Goal: Task Accomplishment & Management: Use online tool/utility

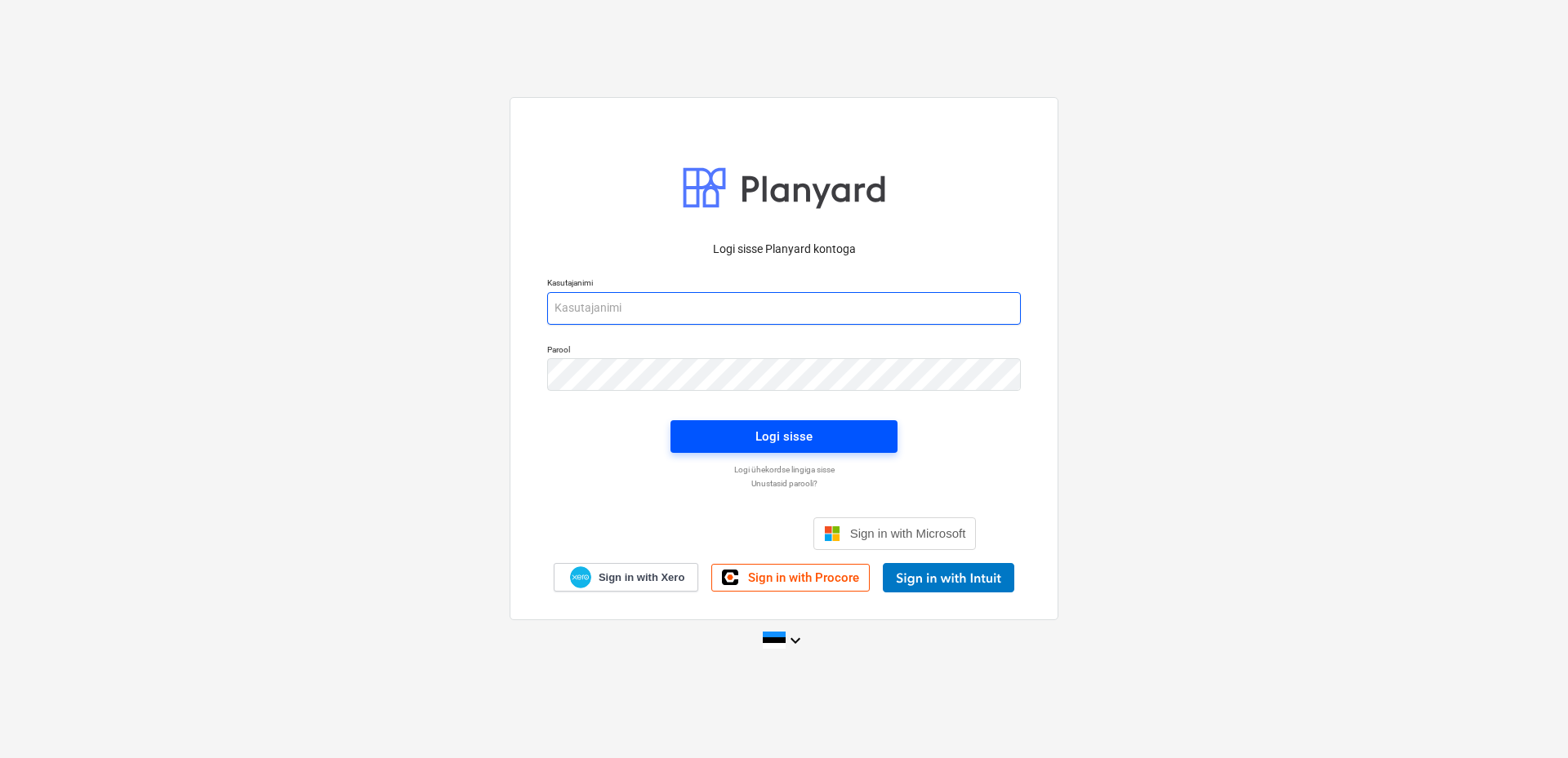
type input "[EMAIL_ADDRESS][DOMAIN_NAME]"
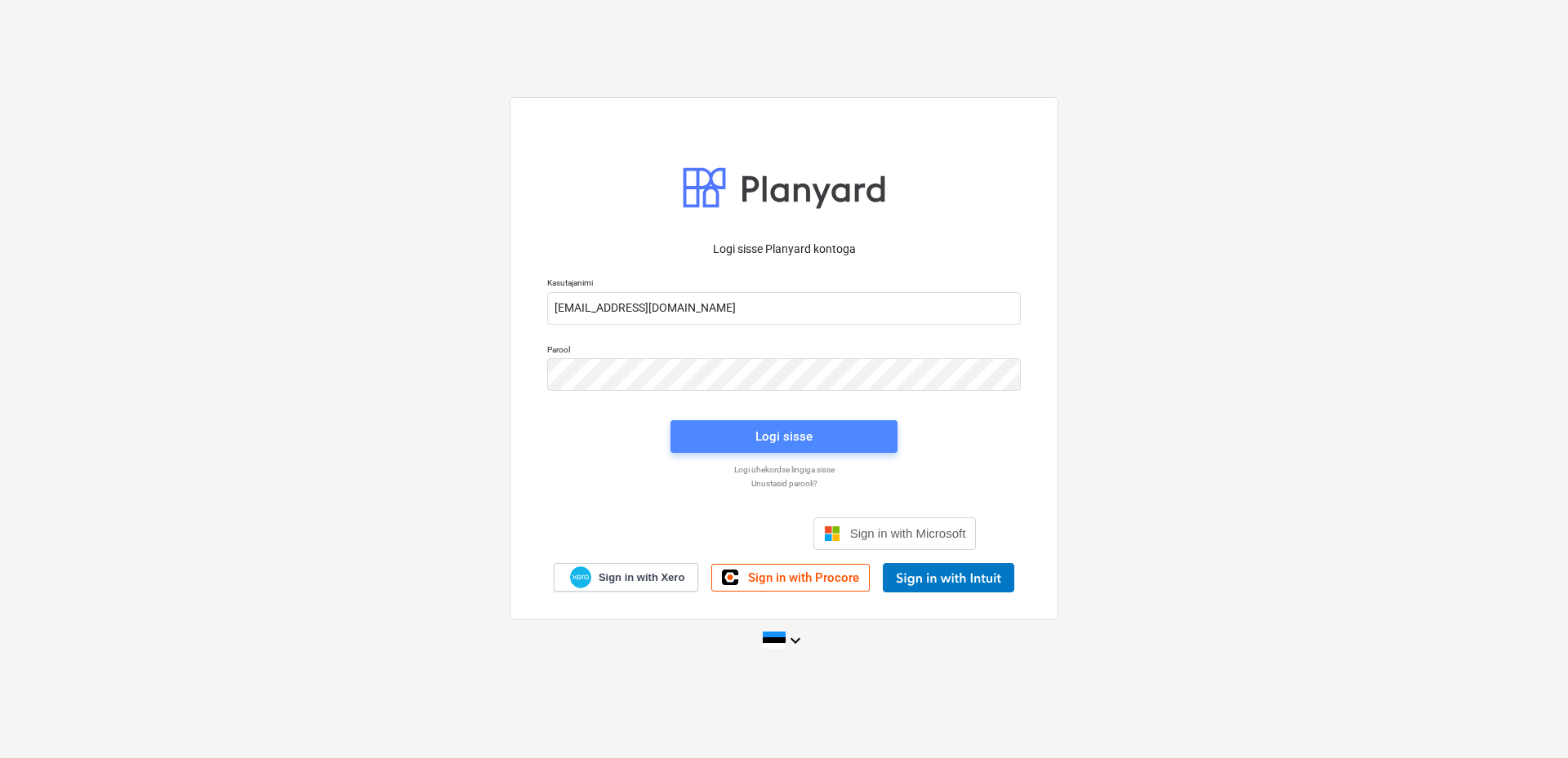
click at [778, 438] on div "Logi sisse" at bounding box center [784, 436] width 57 height 21
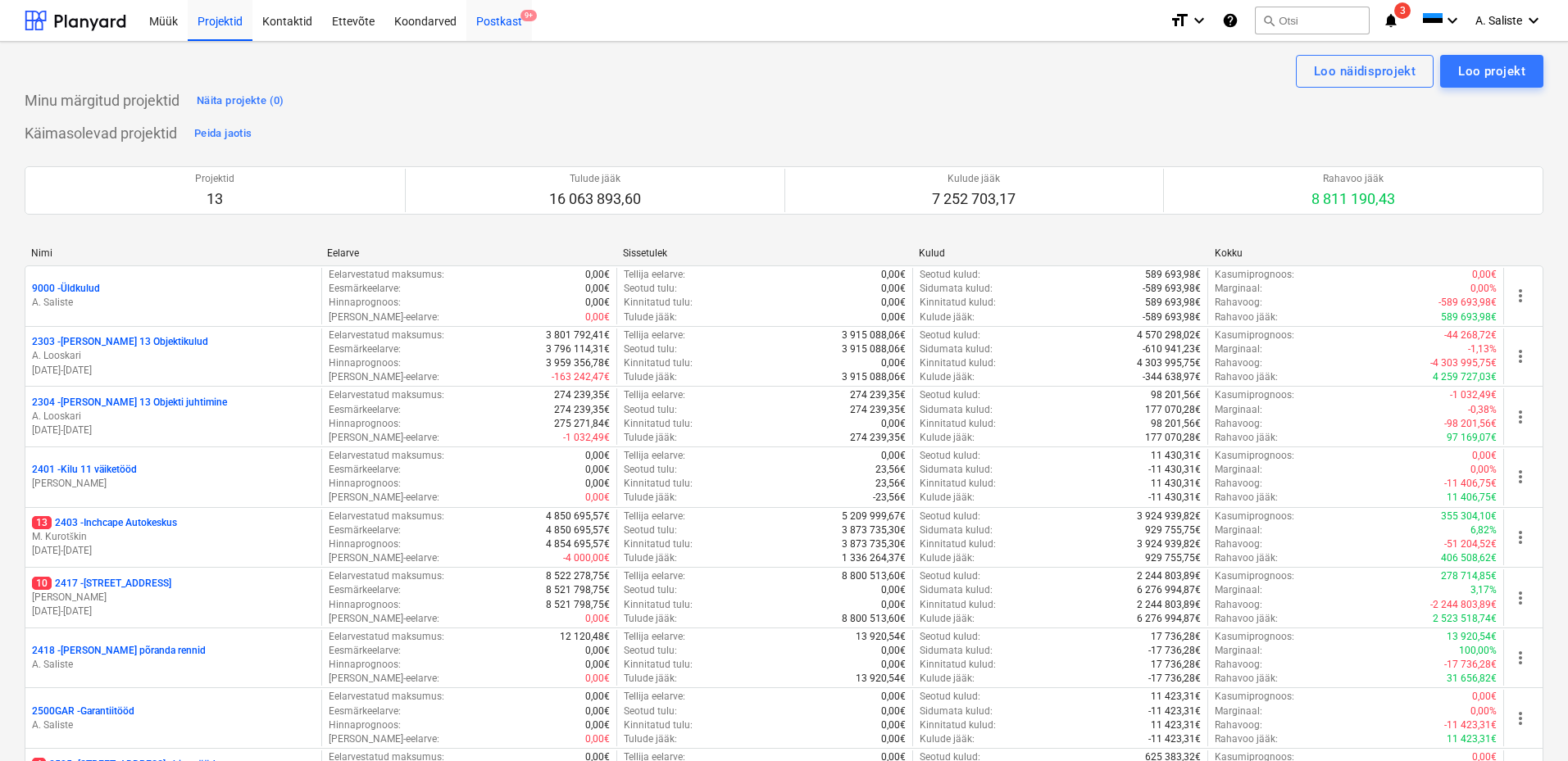
click at [509, 18] on div "Postkast 9+" at bounding box center [499, 19] width 66 height 41
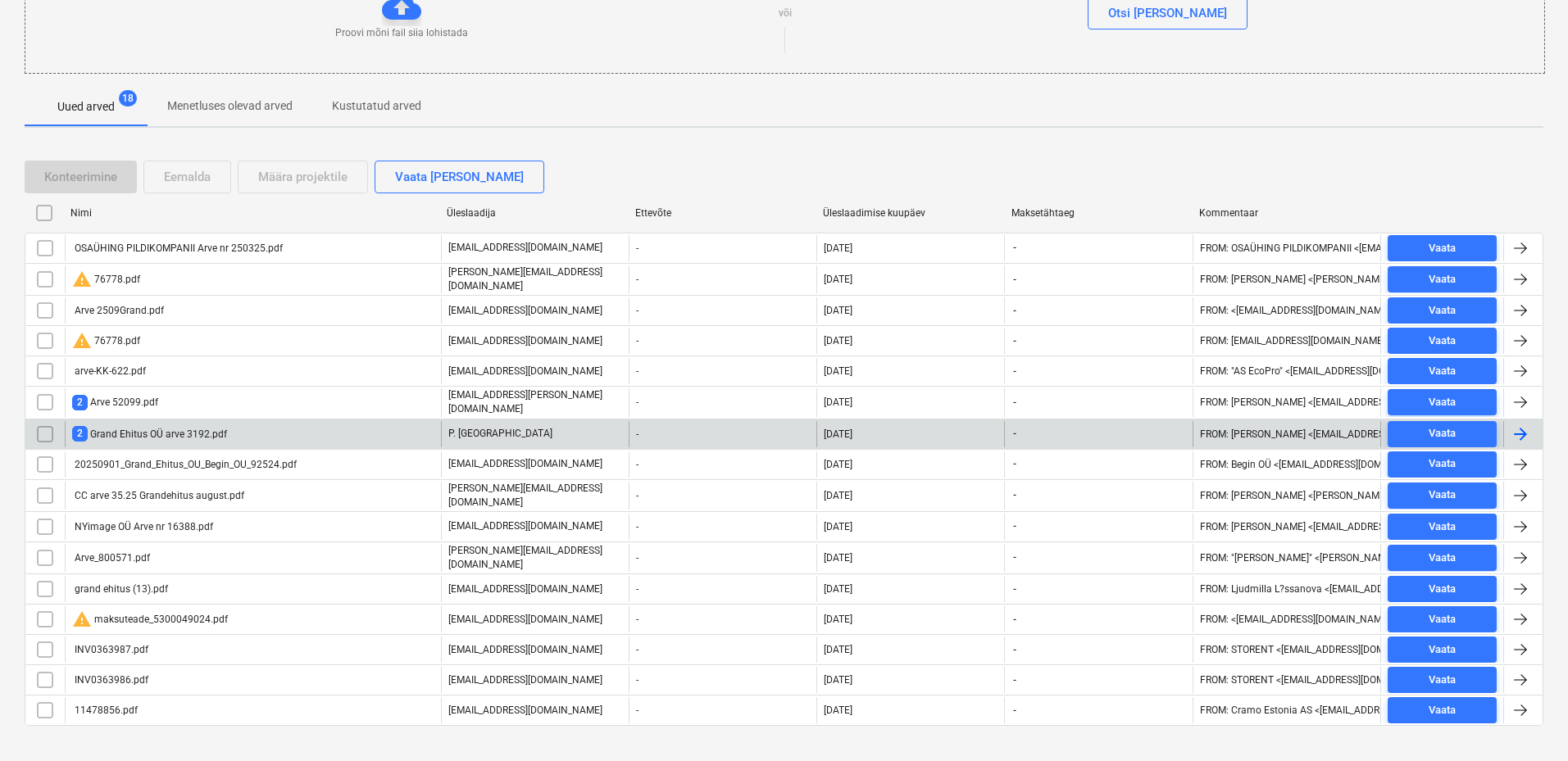
scroll to position [239, 0]
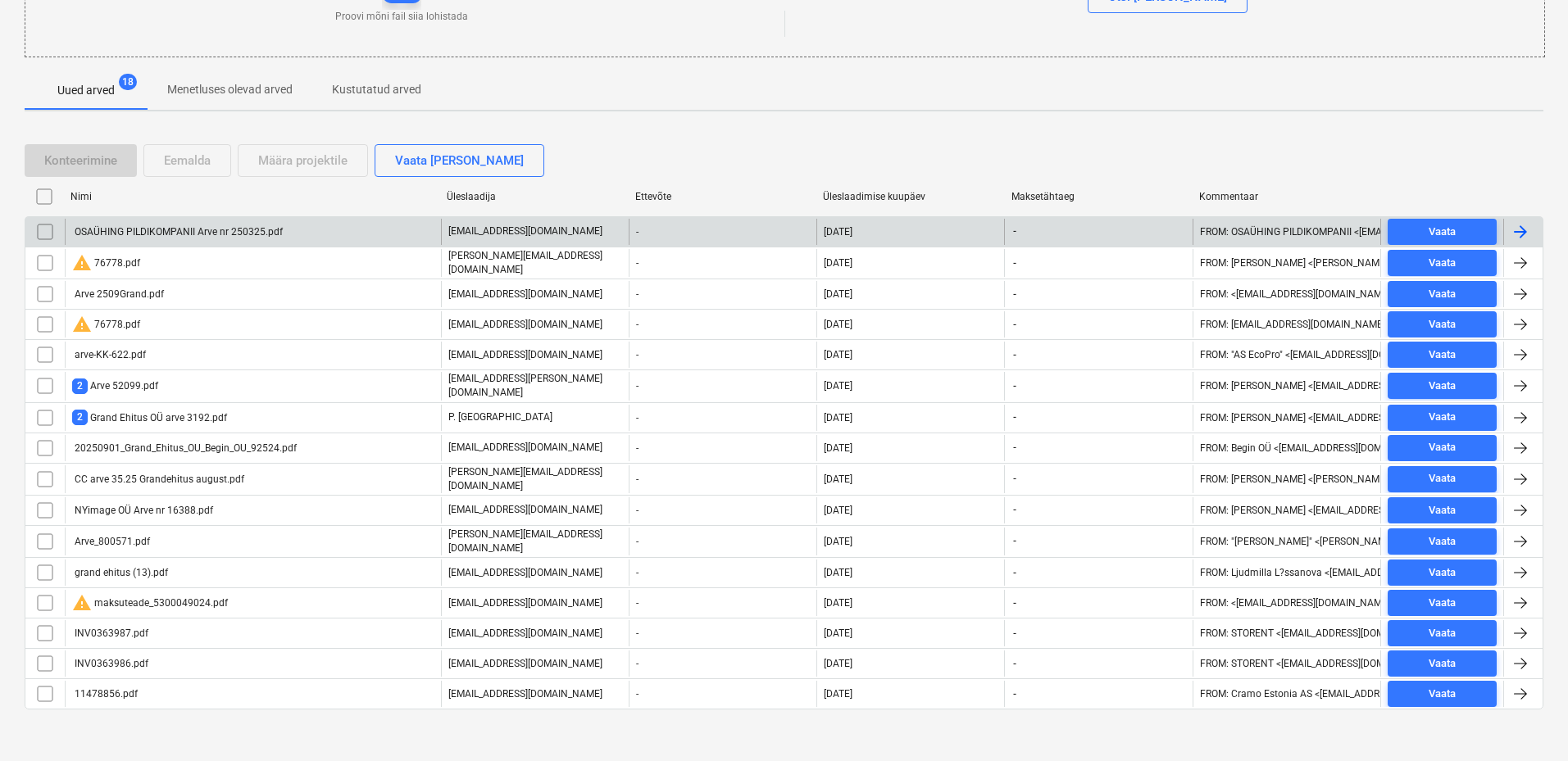
click at [192, 232] on div "OSAÜHING PILDIKOMPANII Arve nr 250325.pdf" at bounding box center [177, 232] width 211 height 12
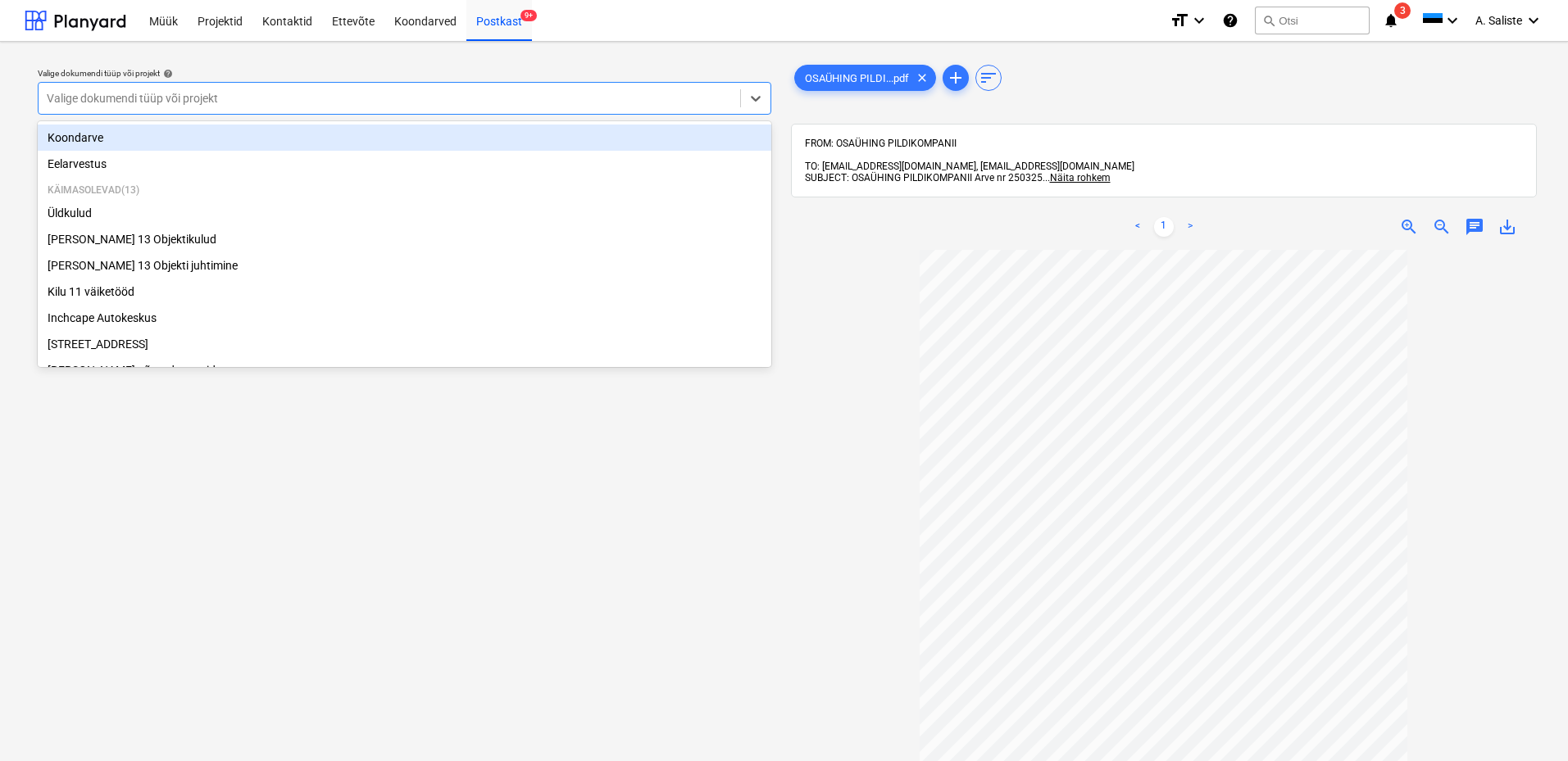
click at [196, 96] on div at bounding box center [389, 98] width 685 height 16
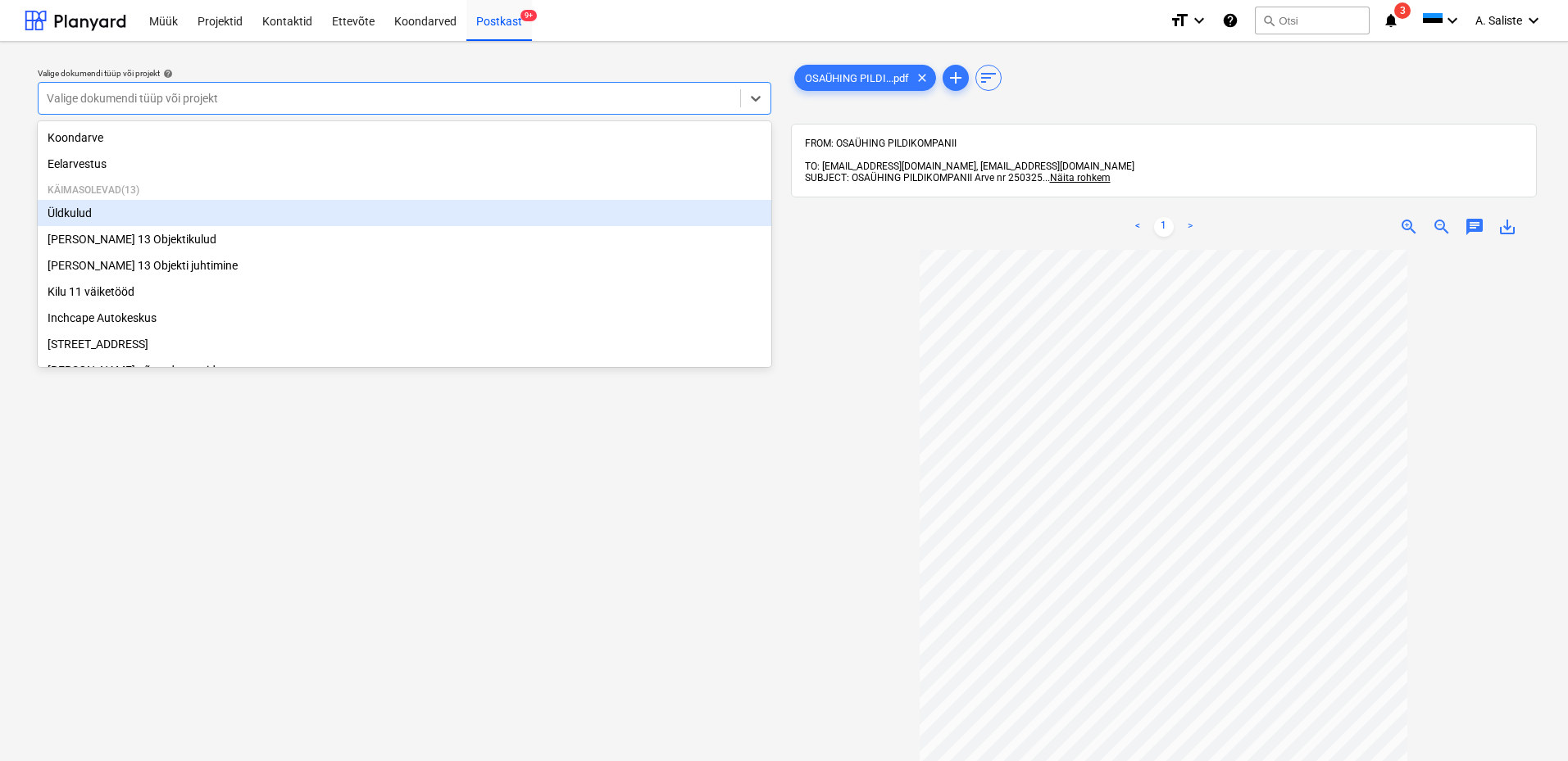
click at [95, 220] on div "Üldkulud" at bounding box center [404, 212] width 733 height 26
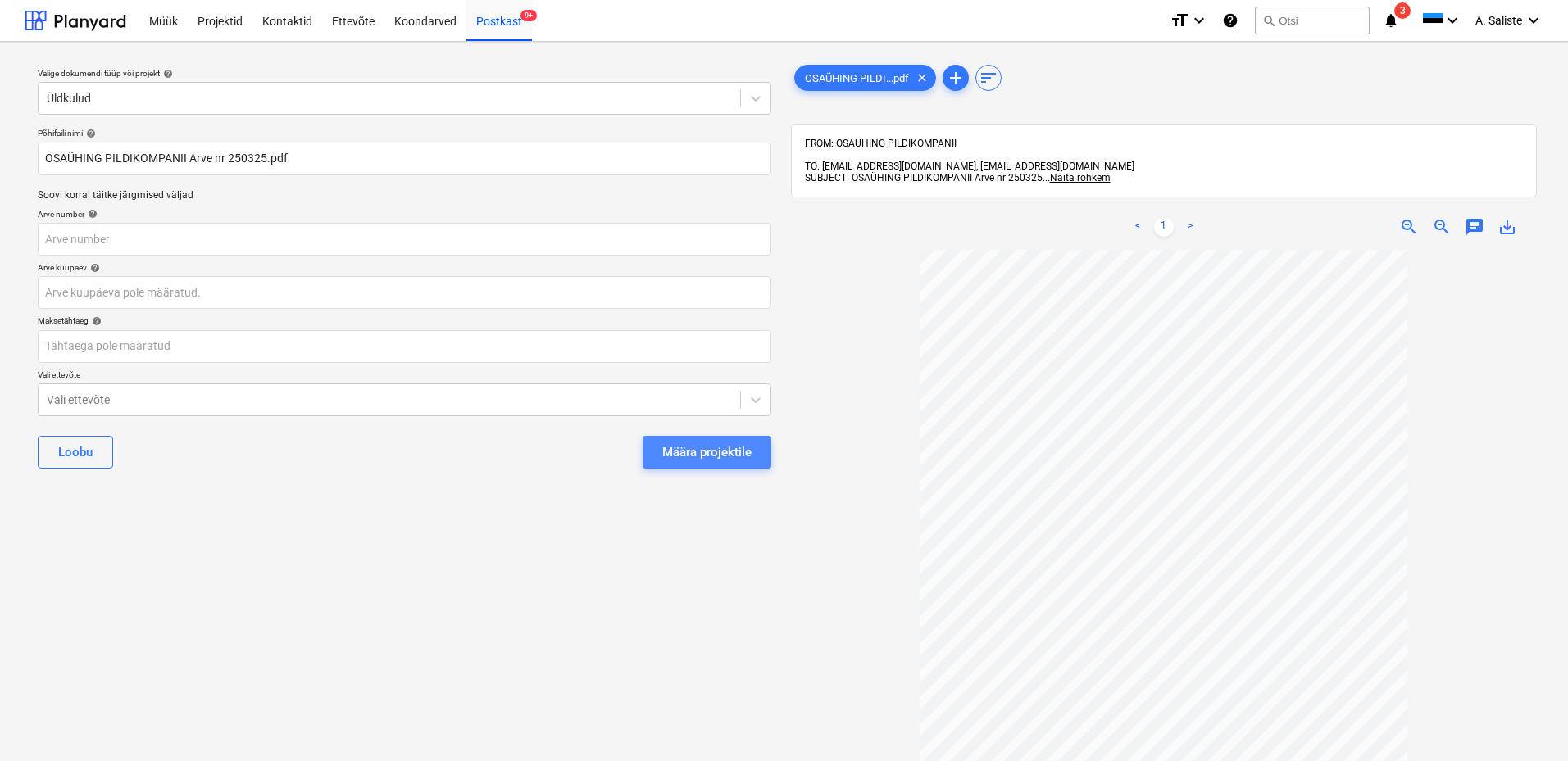
click at [721, 452] on div "Määra projektile" at bounding box center [707, 452] width 90 height 21
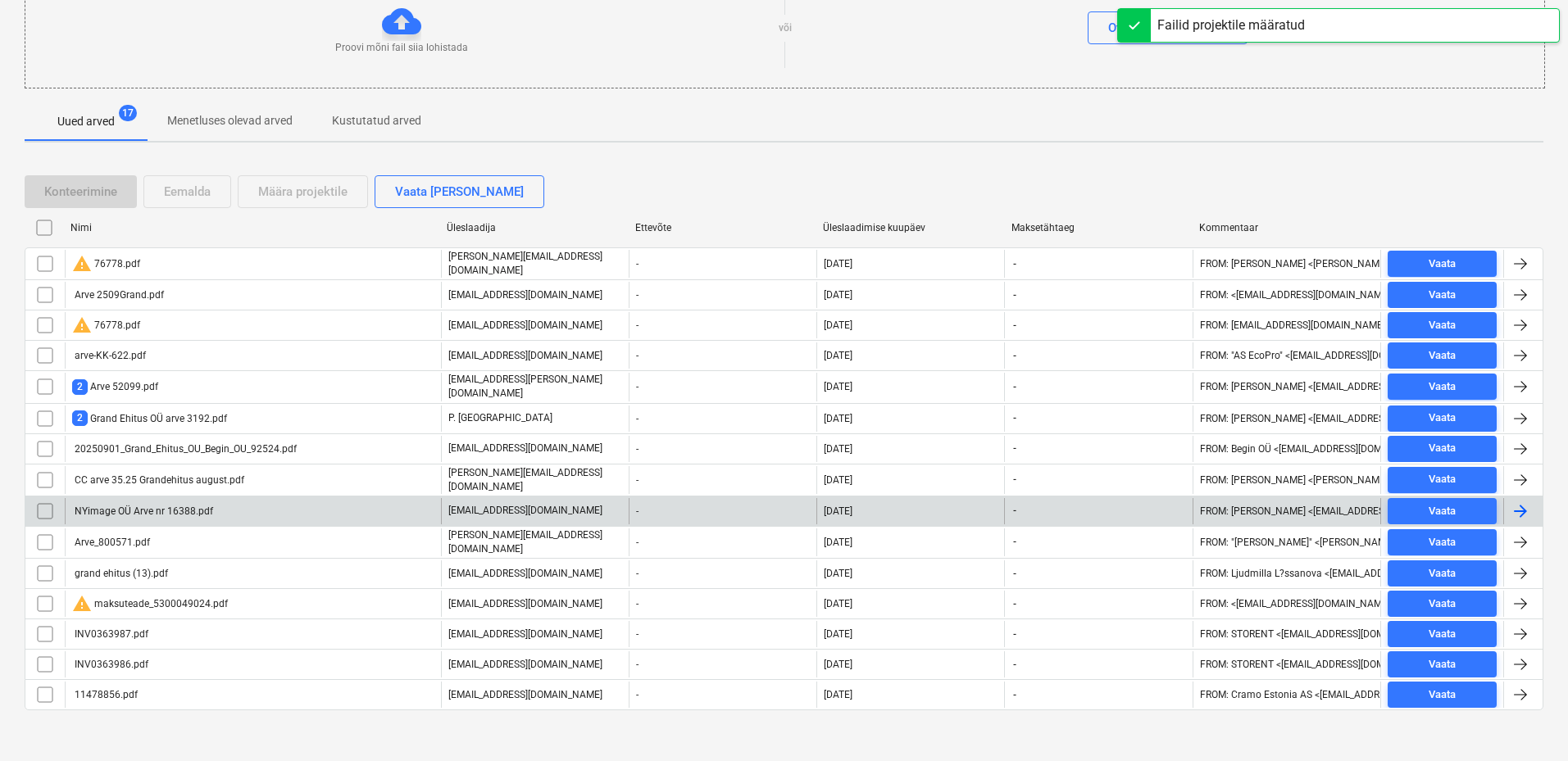
scroll to position [209, 0]
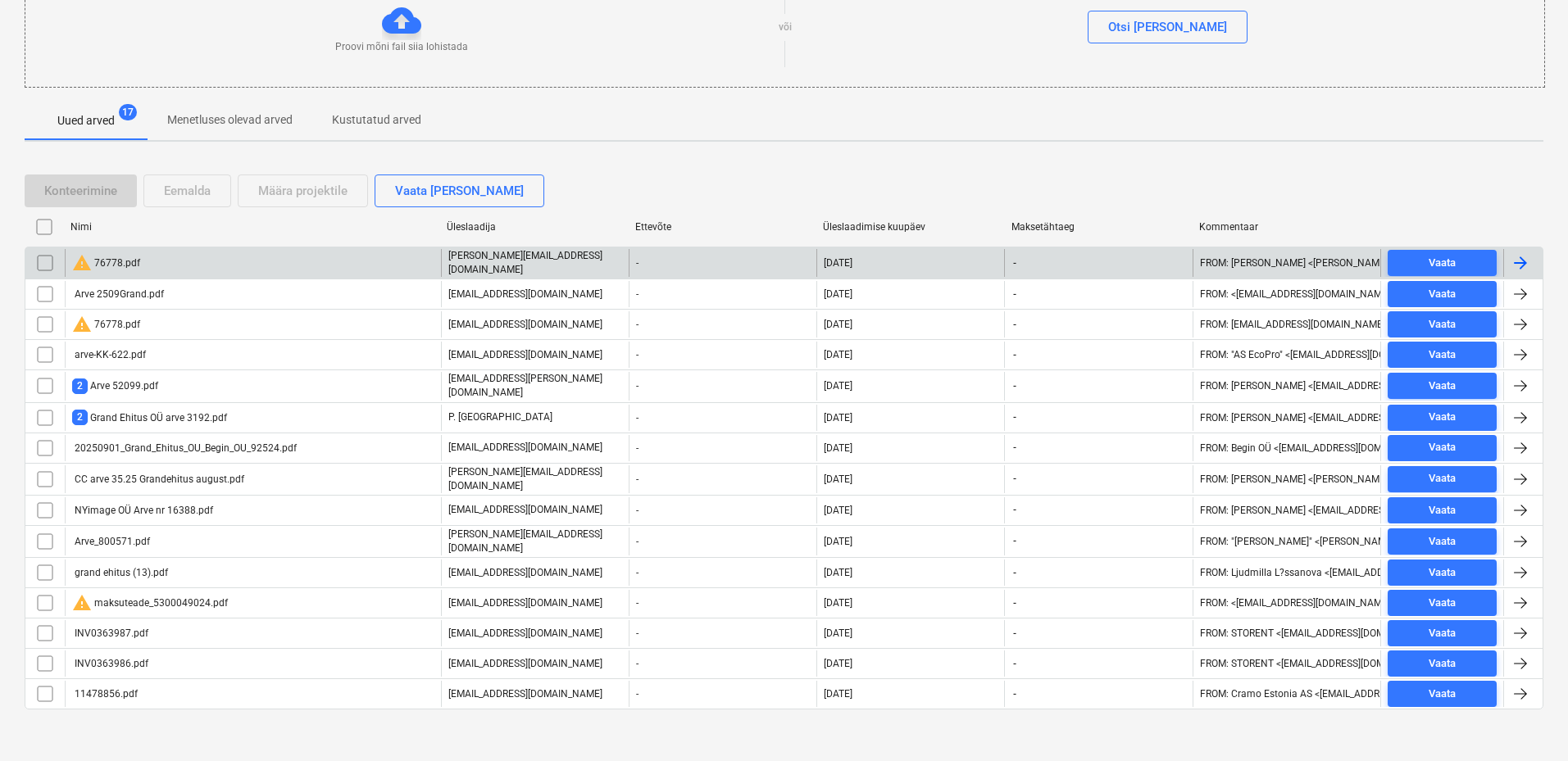
click at [41, 265] on input "checkbox" at bounding box center [45, 263] width 26 height 26
click at [206, 185] on div "Eemalda" at bounding box center [187, 190] width 47 height 21
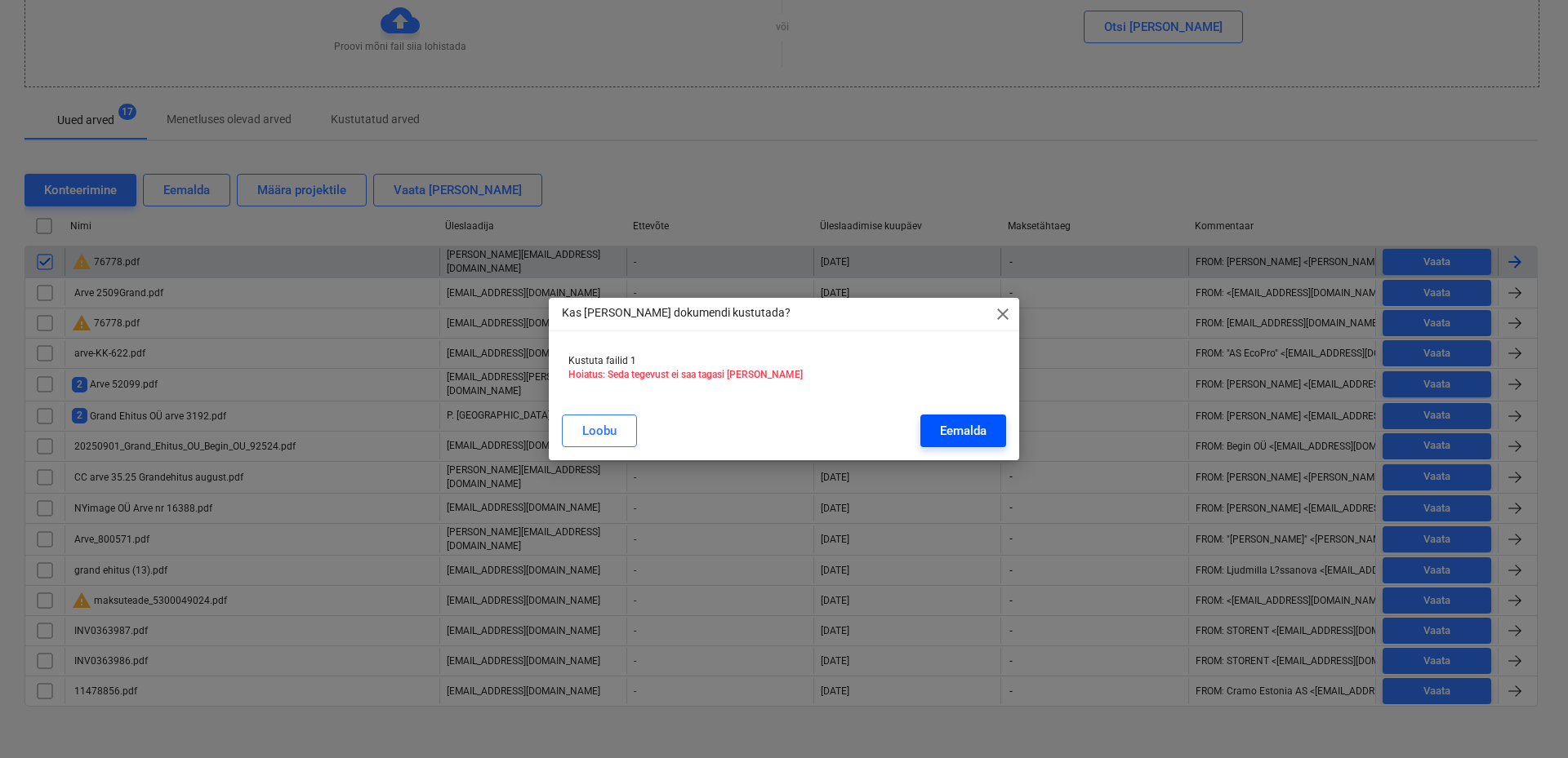
click at [973, 434] on div "Eemalda" at bounding box center [962, 430] width 46 height 21
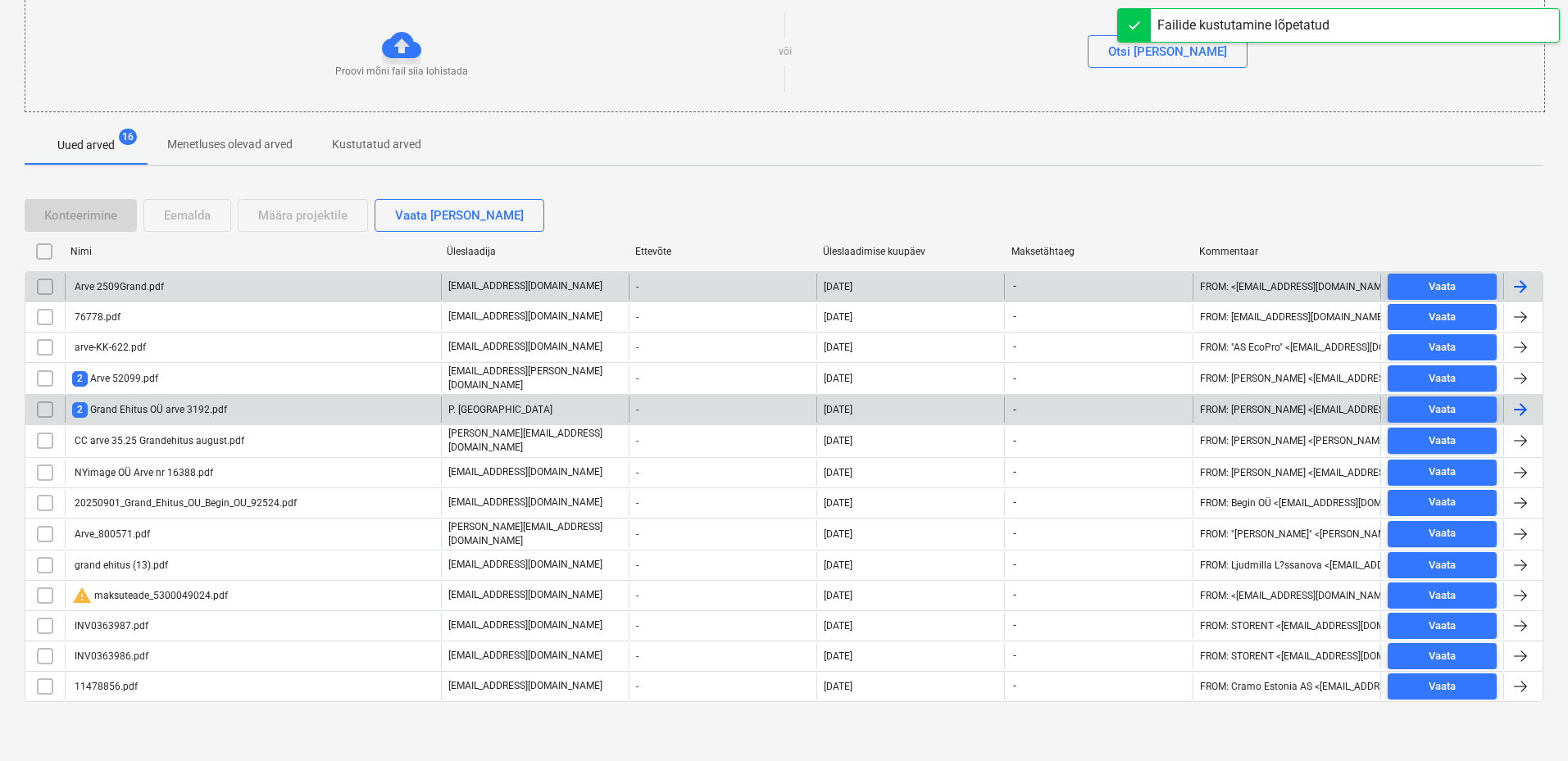
scroll to position [178, 0]
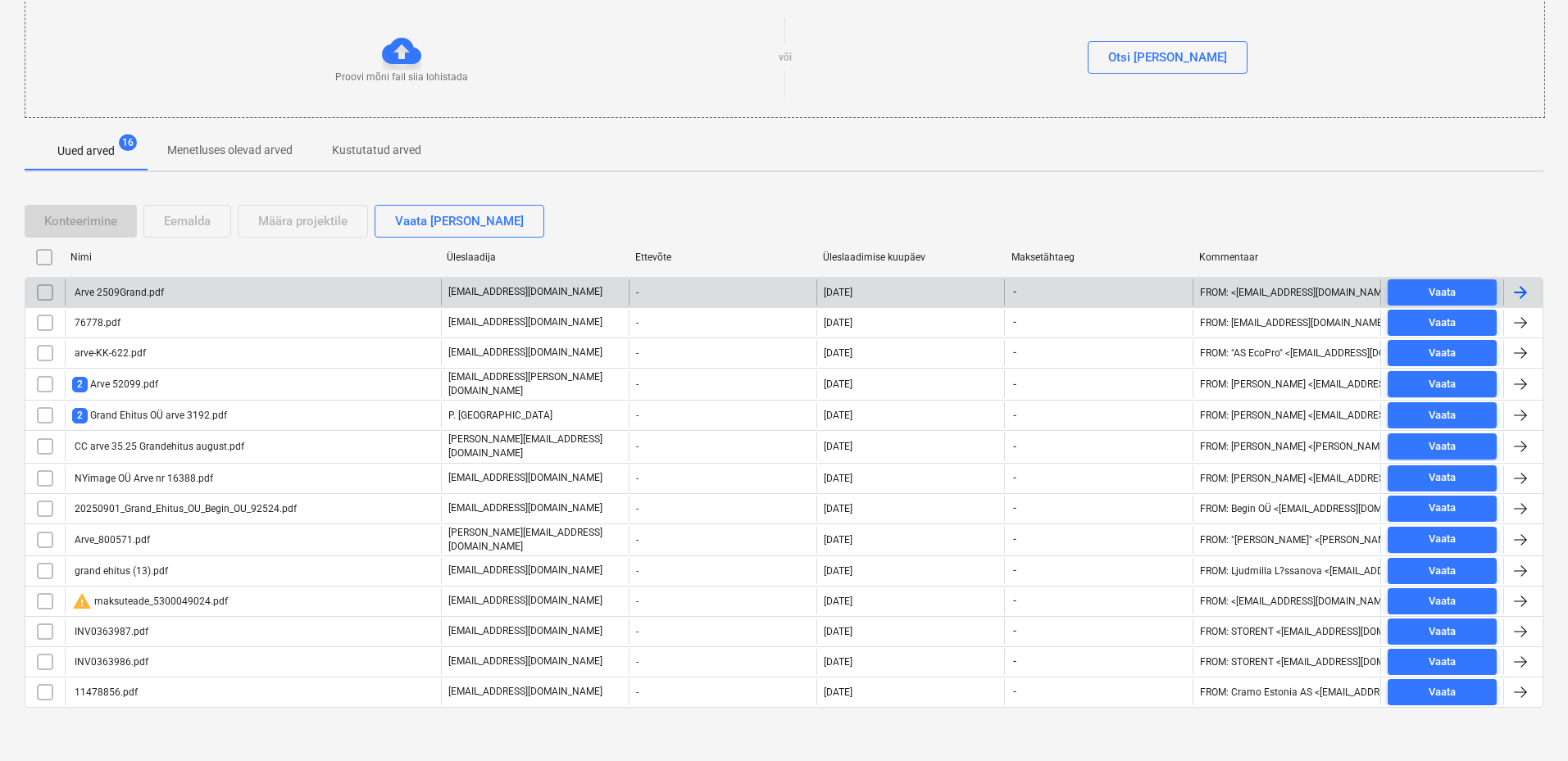
click at [279, 301] on div "Arve 2509Grand.pdf" at bounding box center [253, 292] width 376 height 26
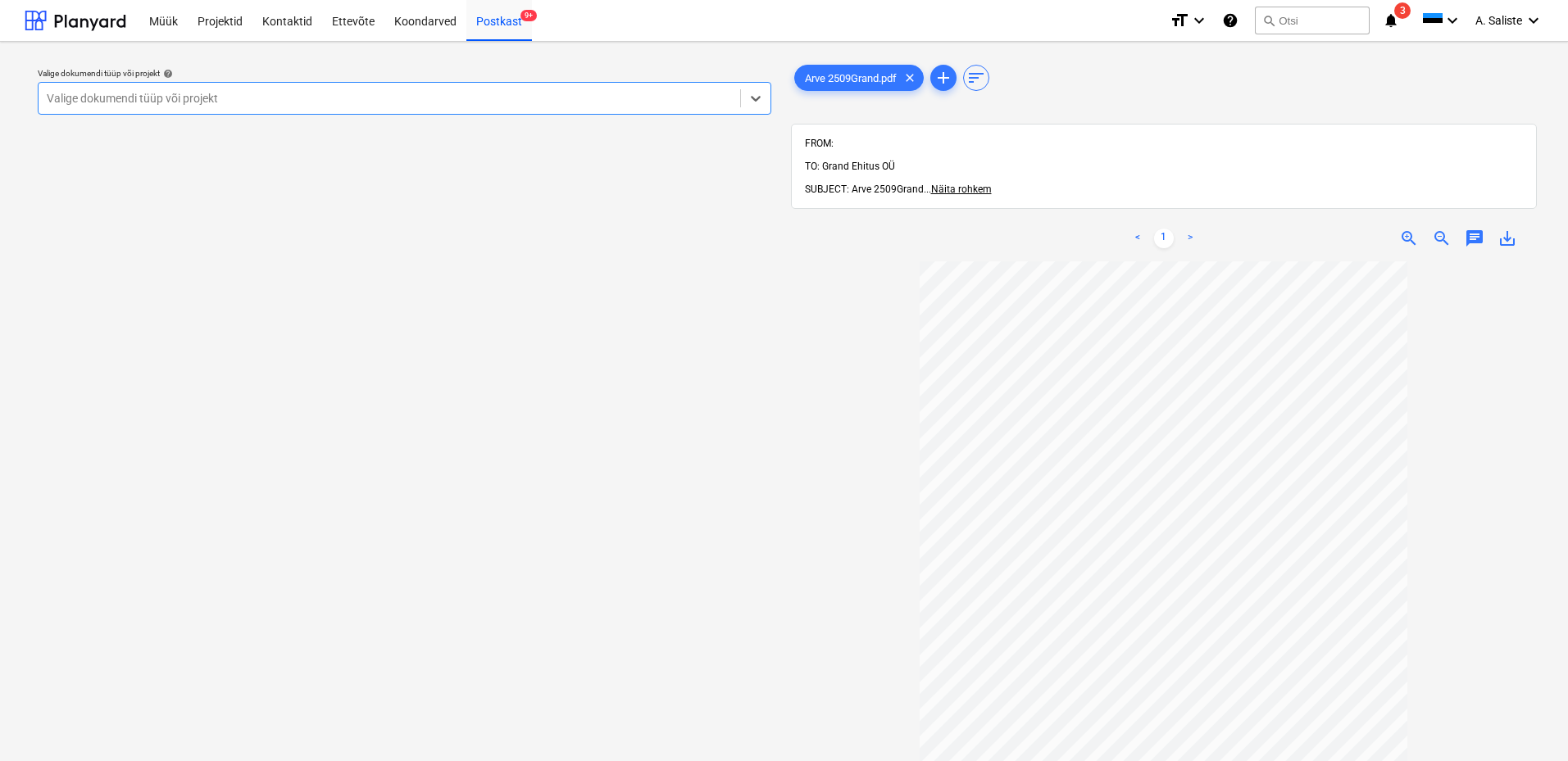
click at [550, 118] on div "Valige dokumendi tüüp või projekt help Select is focused ,type to refine list, …" at bounding box center [404, 91] width 747 height 60
drag, startPoint x: 550, startPoint y: 96, endPoint x: 491, endPoint y: 118, distance: 63.0
click at [546, 96] on div at bounding box center [389, 98] width 685 height 16
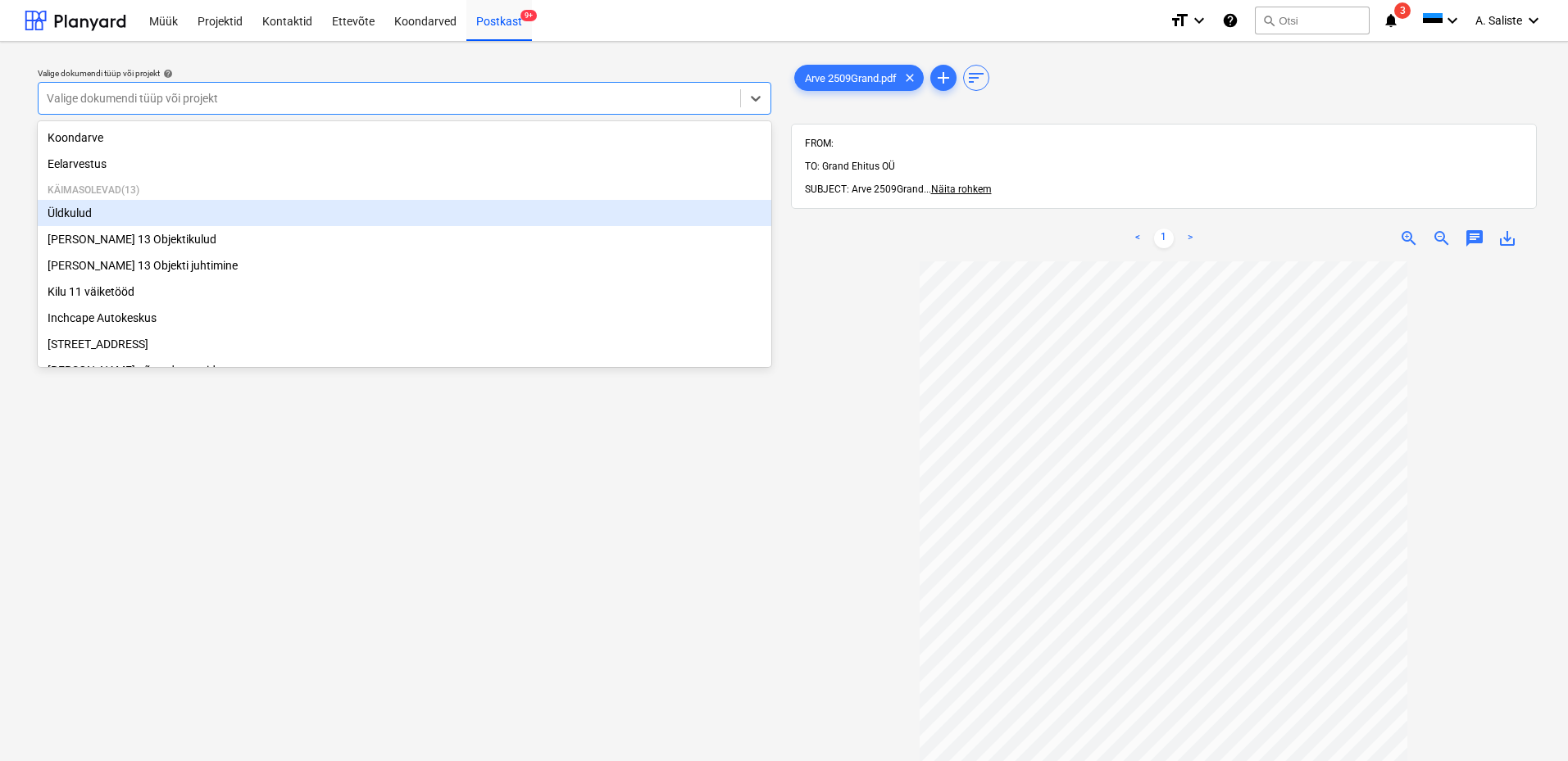
click at [167, 213] on div "Üldkulud" at bounding box center [404, 212] width 733 height 26
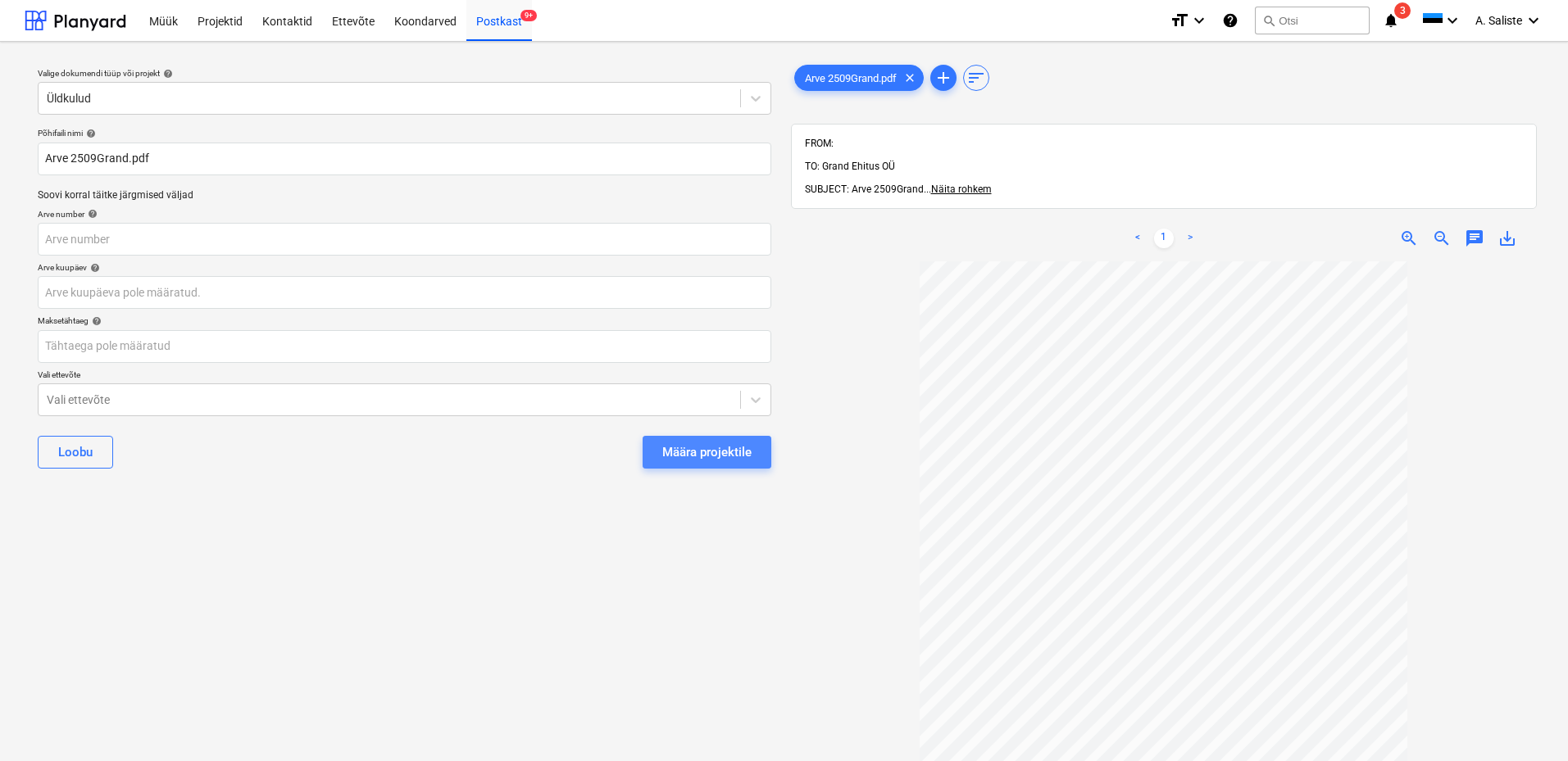
click at [716, 452] on div "Määra projektile" at bounding box center [707, 452] width 90 height 21
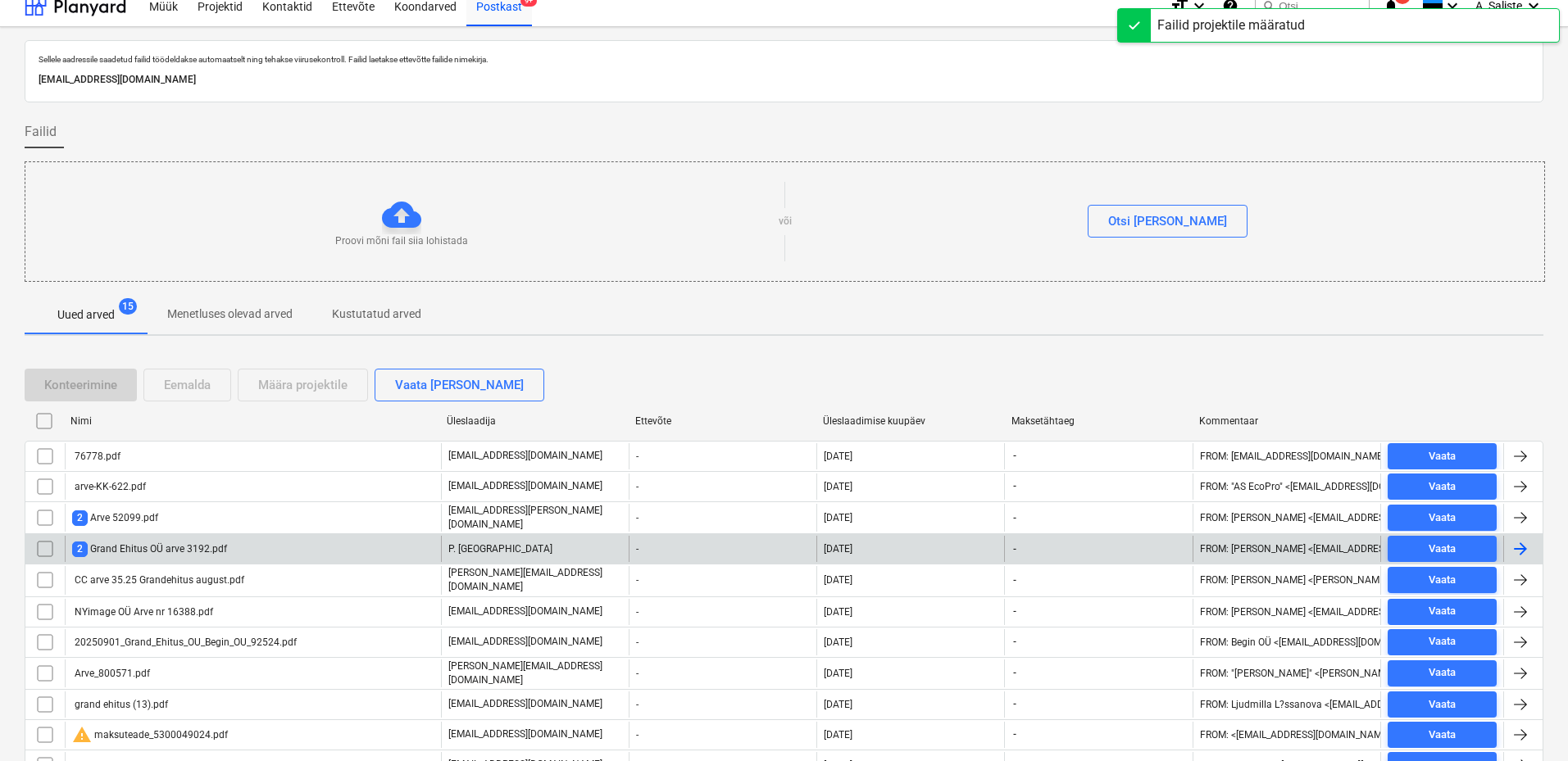
scroll to position [148, 0]
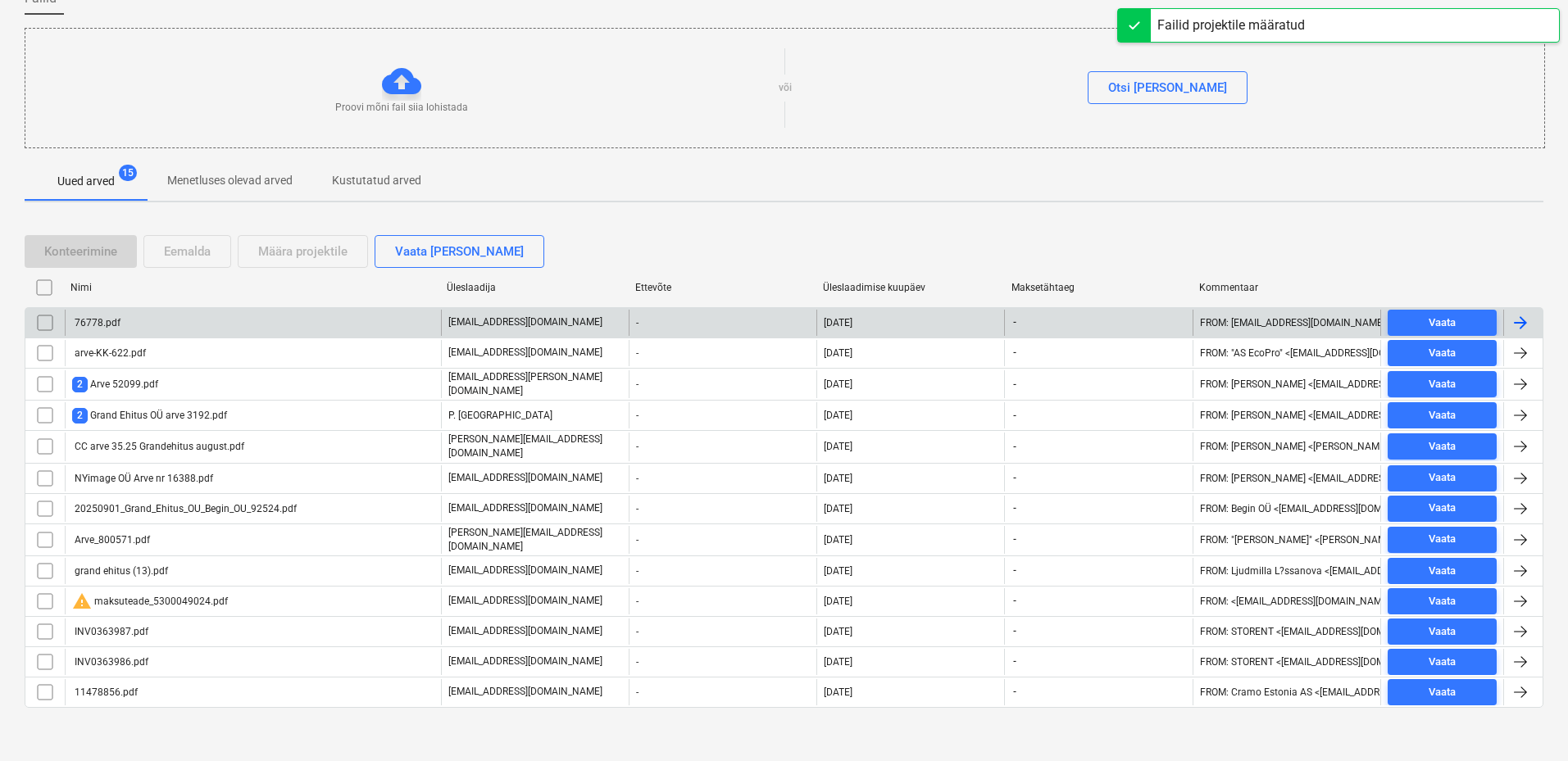
click at [238, 326] on div "76778.pdf" at bounding box center [253, 322] width 376 height 26
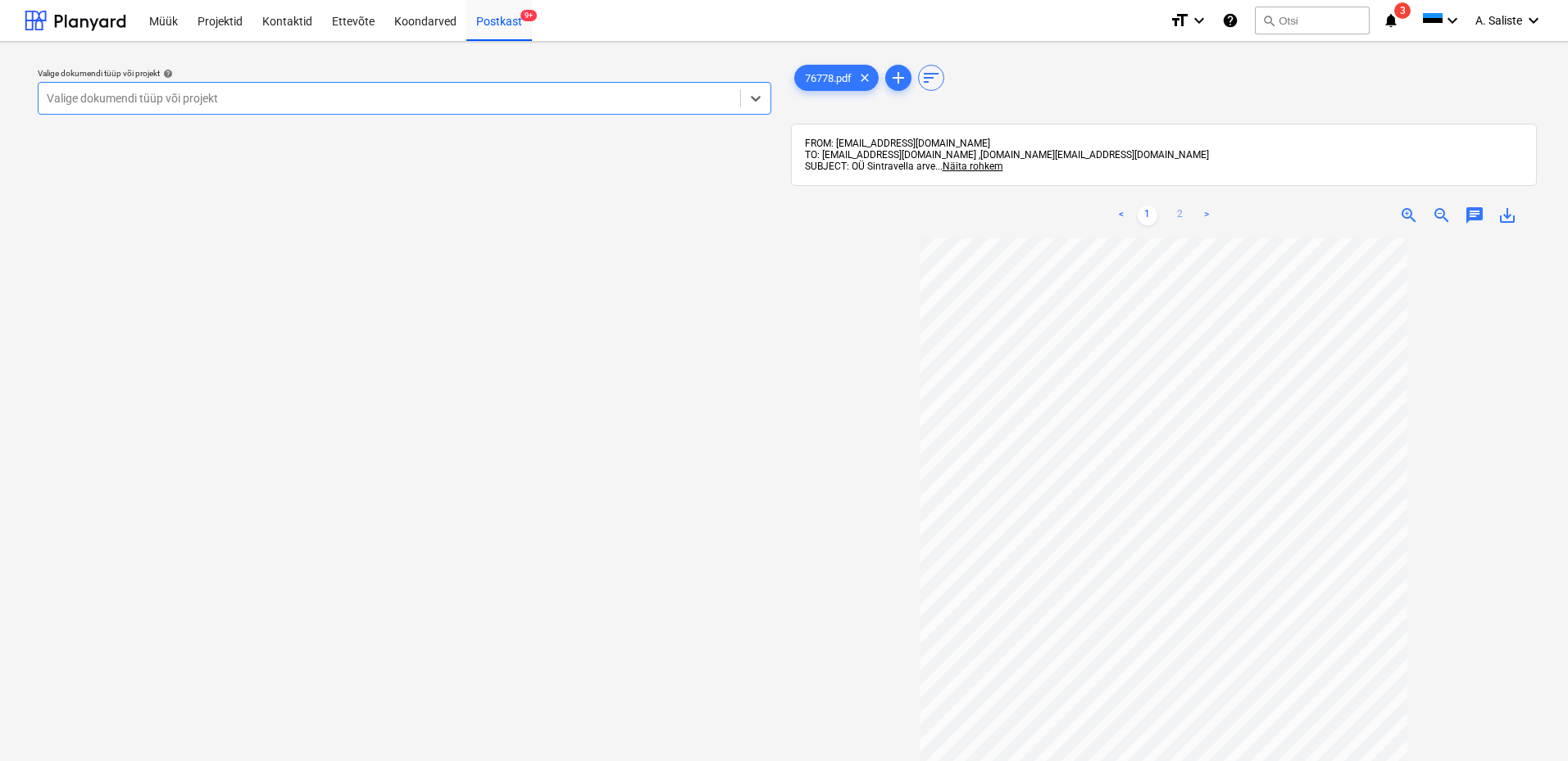
click at [1181, 214] on link "2" at bounding box center [1180, 215] width 19 height 19
click at [1151, 214] on link "1" at bounding box center [1147, 215] width 19 height 19
click at [657, 90] on div at bounding box center [389, 98] width 685 height 16
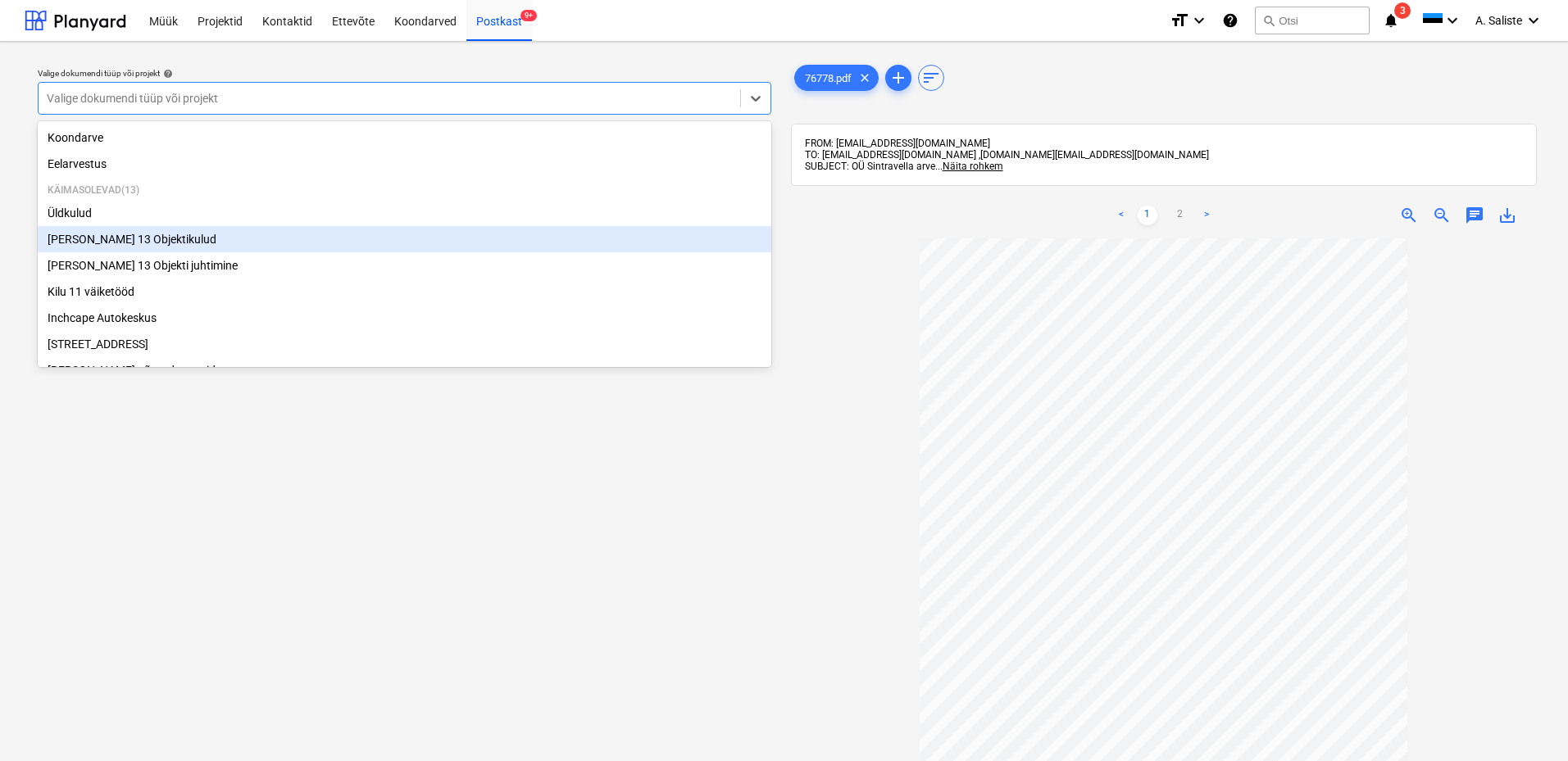
scroll to position [279, 0]
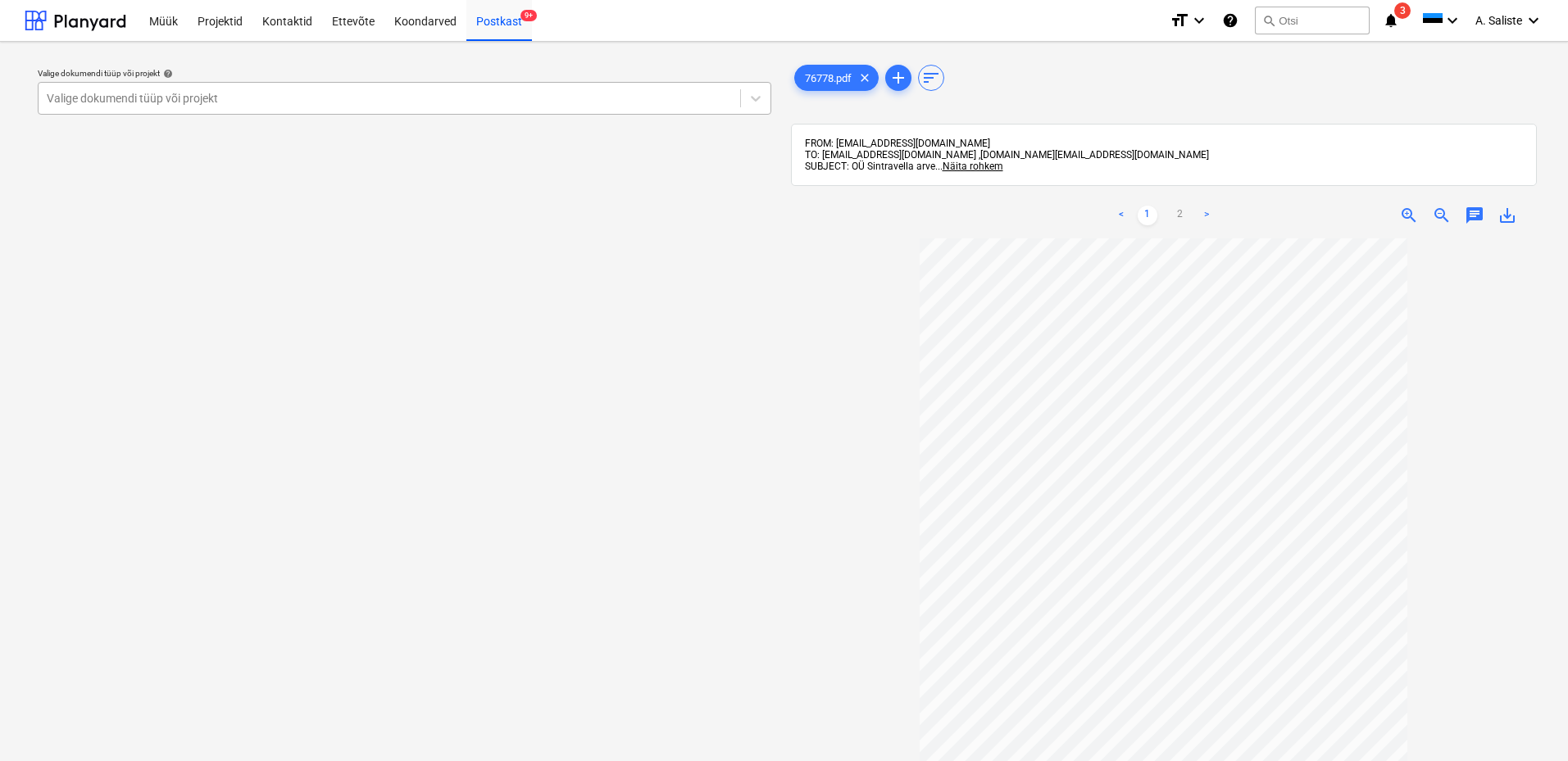
drag, startPoint x: 602, startPoint y: 103, endPoint x: 568, endPoint y: 111, distance: 34.9
click at [602, 102] on div at bounding box center [389, 98] width 685 height 16
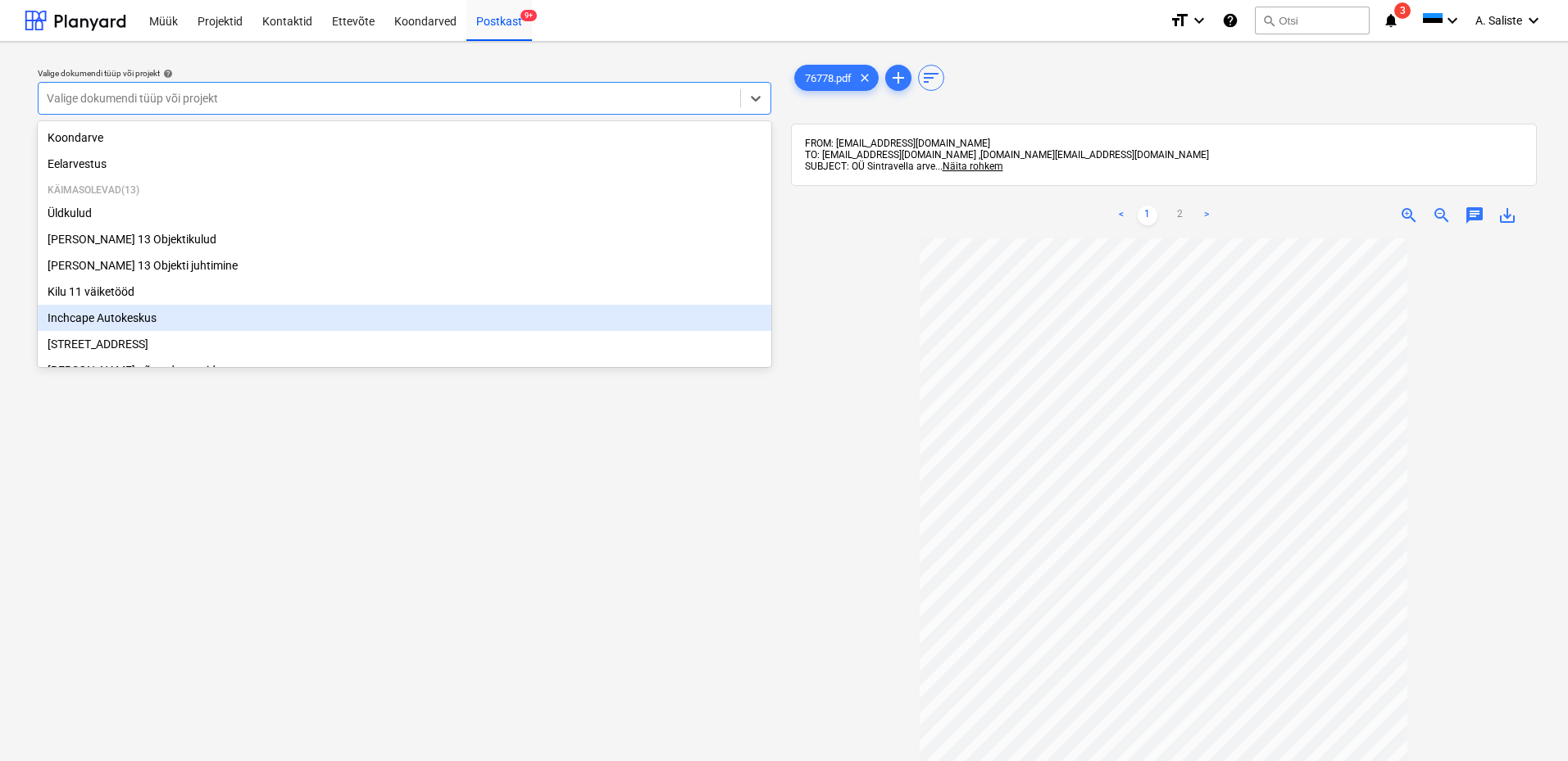
click at [133, 329] on div "Inchcape Autokeskus" at bounding box center [404, 317] width 733 height 26
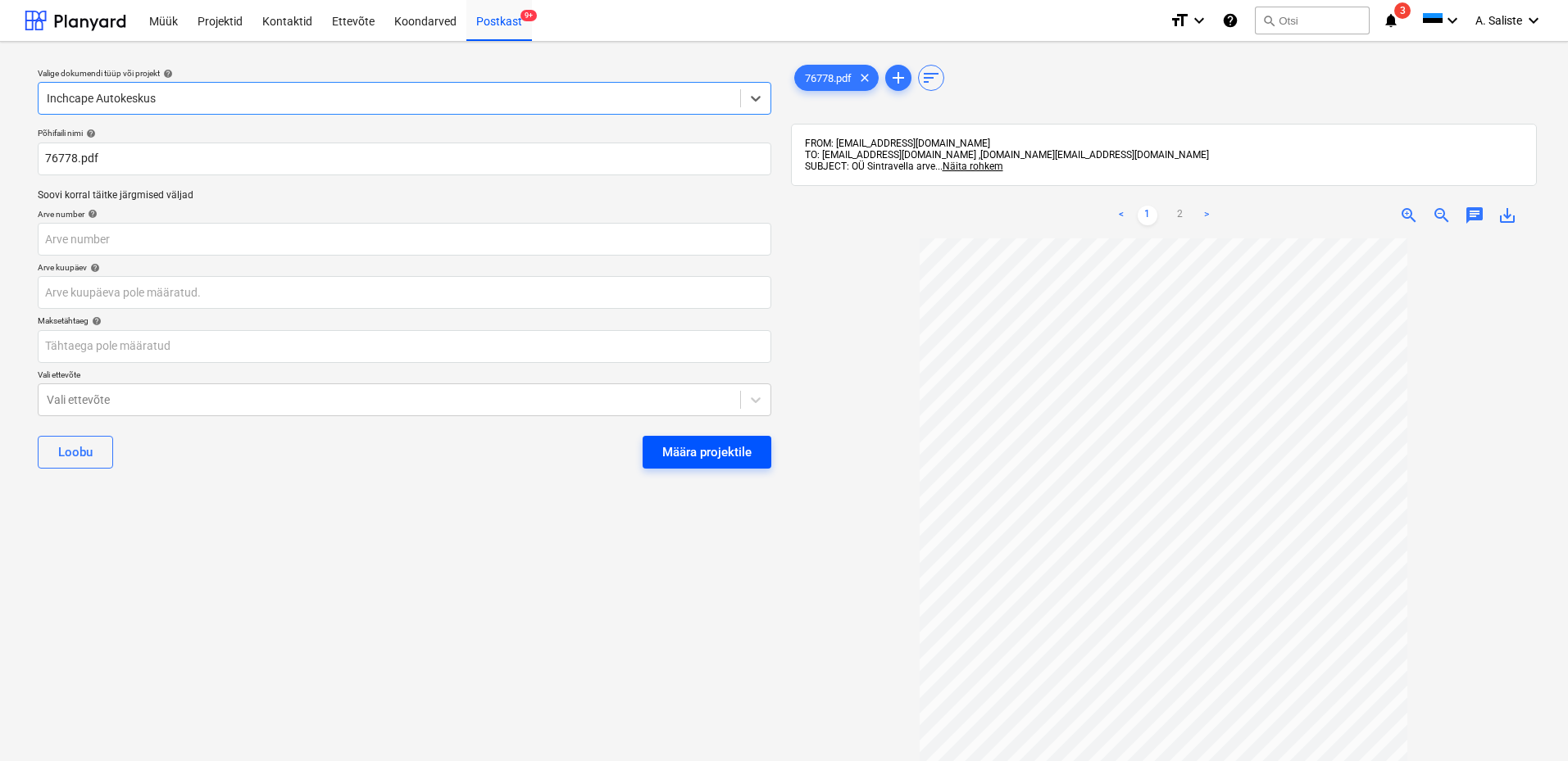
click at [719, 457] on div "Määra projektile" at bounding box center [707, 452] width 90 height 21
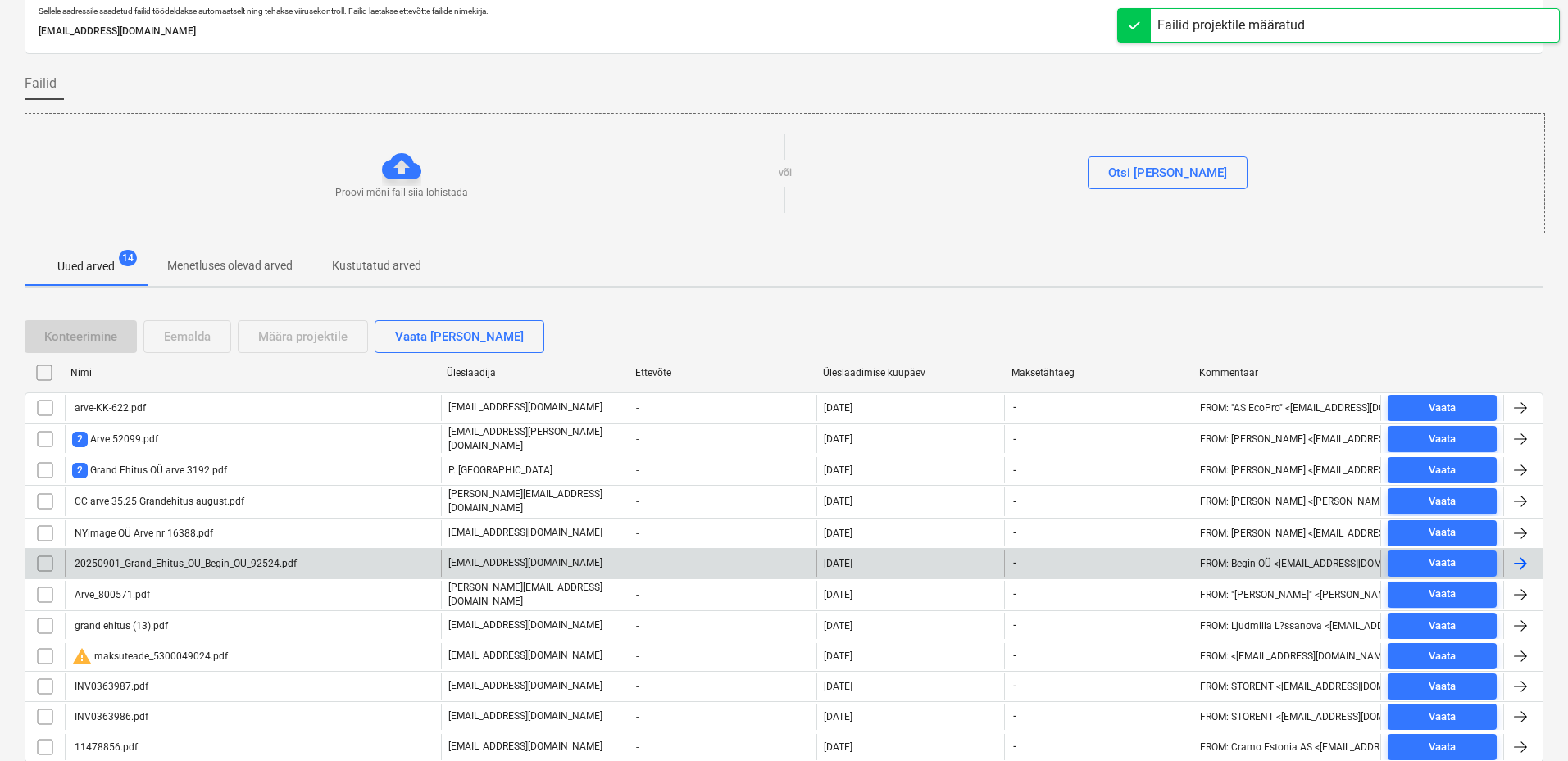
scroll to position [118, 0]
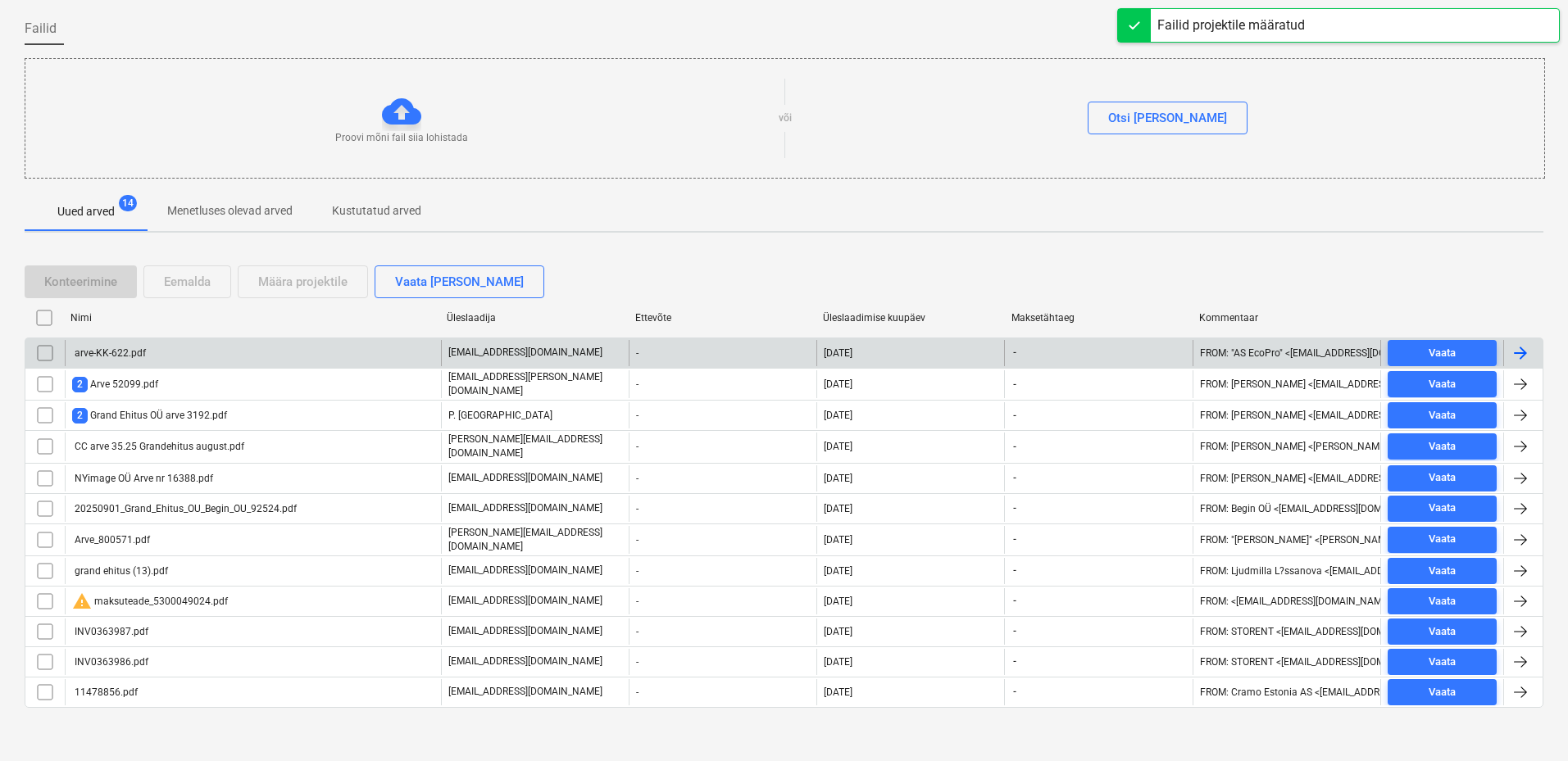
click at [154, 353] on div "arve-KK-622.pdf" at bounding box center [253, 353] width 376 height 26
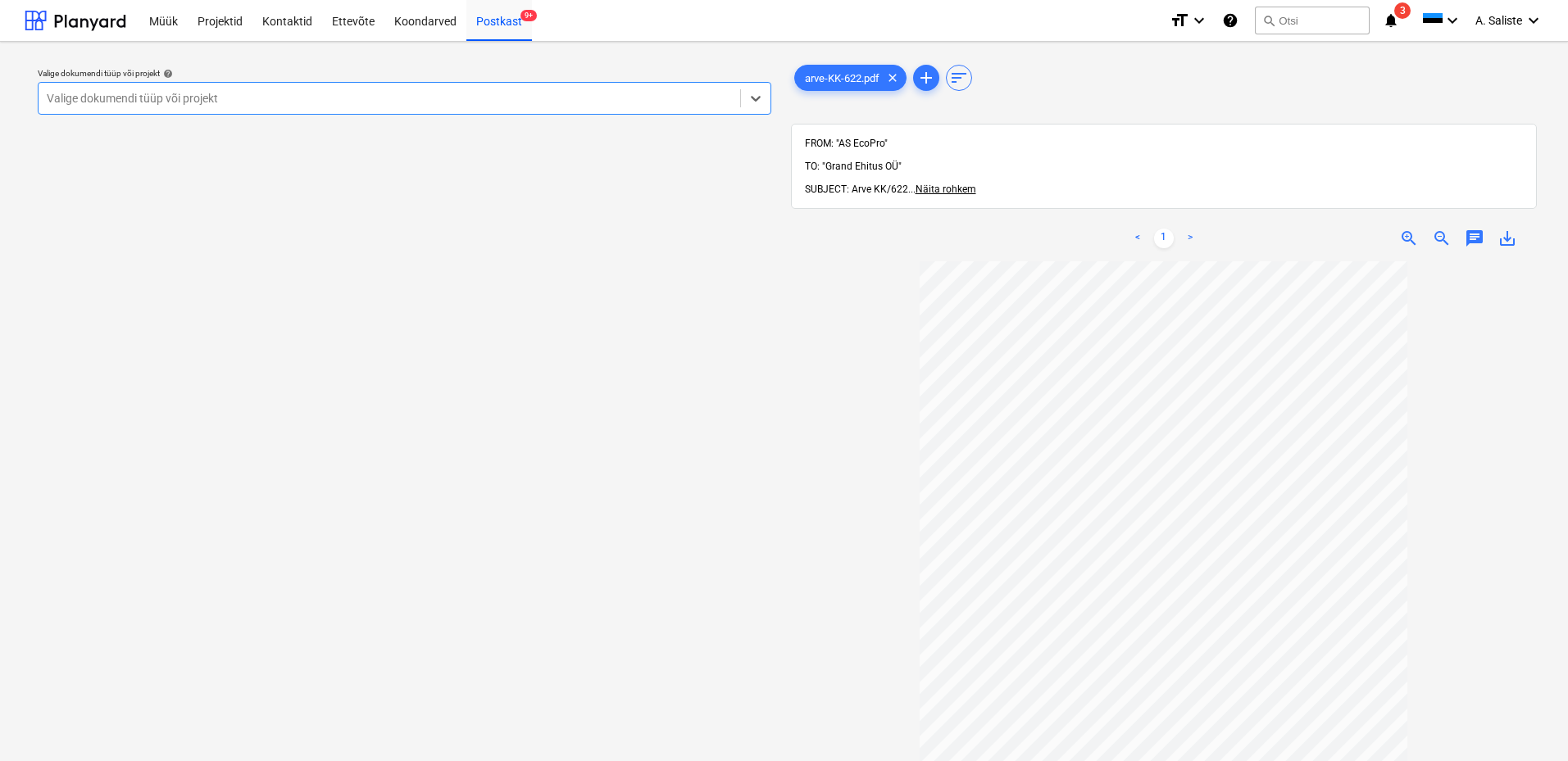
click at [567, 104] on div at bounding box center [389, 98] width 685 height 16
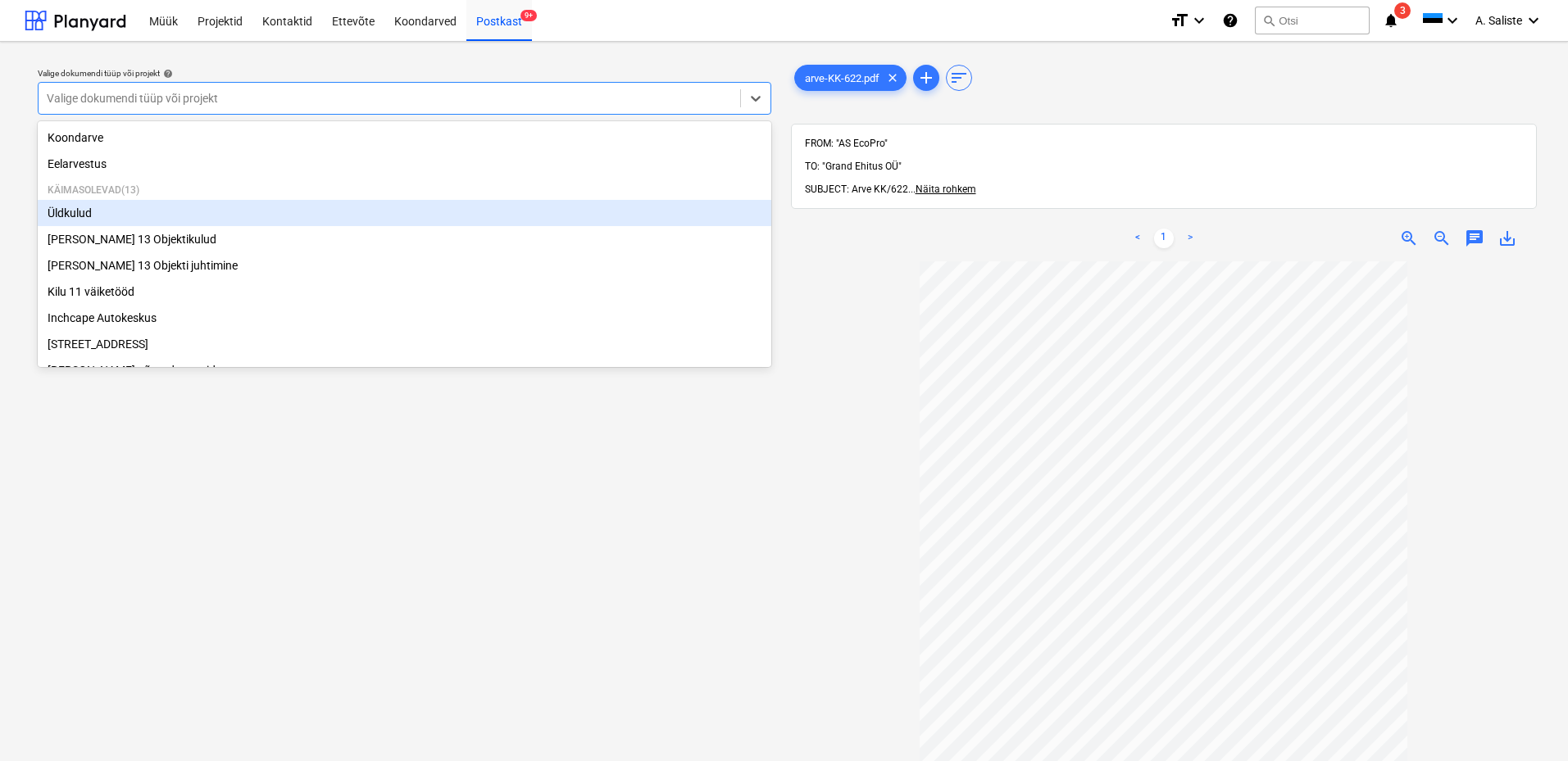
click at [149, 220] on div "Üldkulud" at bounding box center [404, 212] width 733 height 26
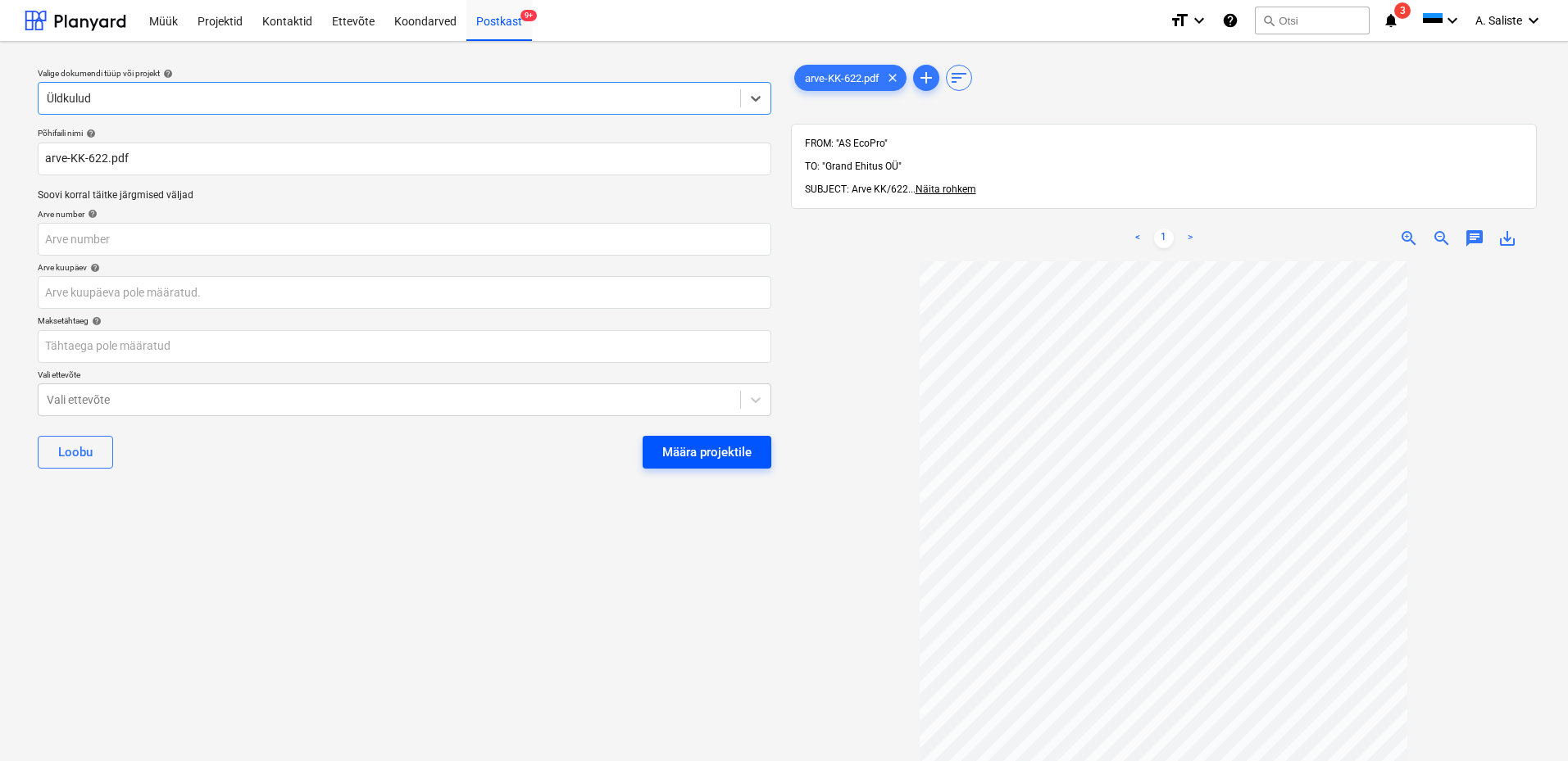
click at [689, 457] on div "Määra projektile" at bounding box center [707, 452] width 90 height 21
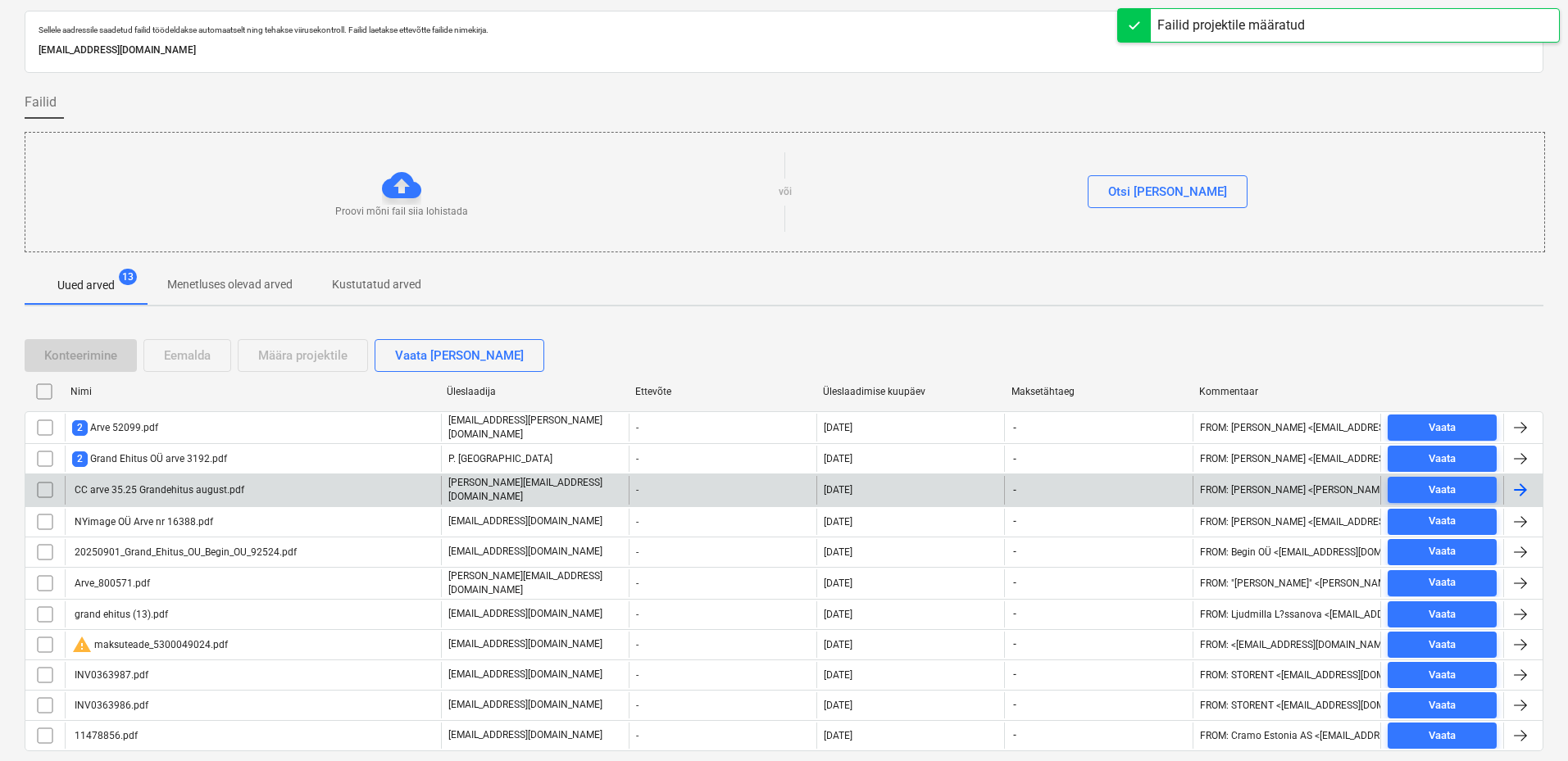
scroll to position [88, 0]
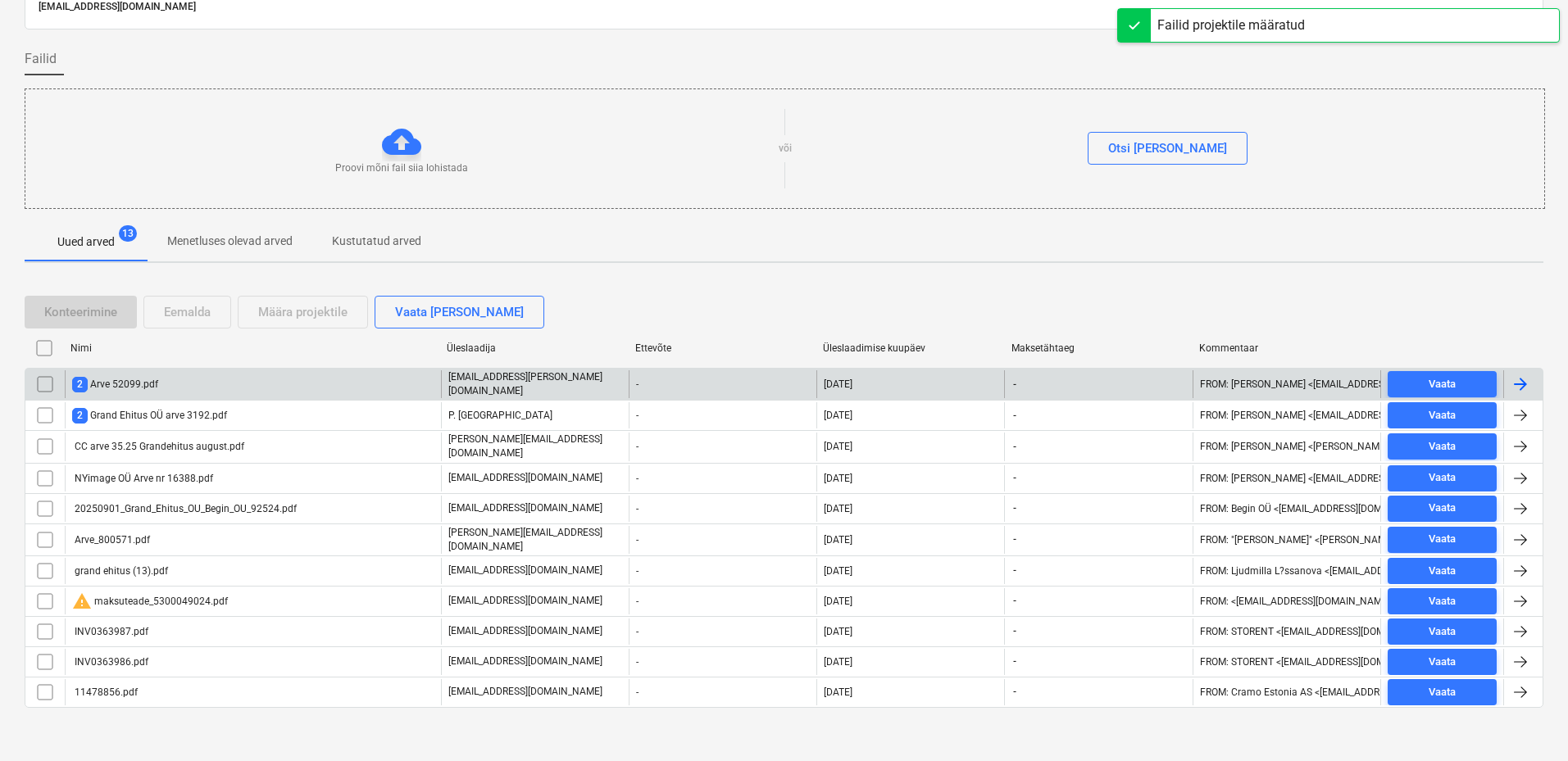
click at [186, 386] on div "2 Arve 52099.pdf" at bounding box center [253, 384] width 376 height 28
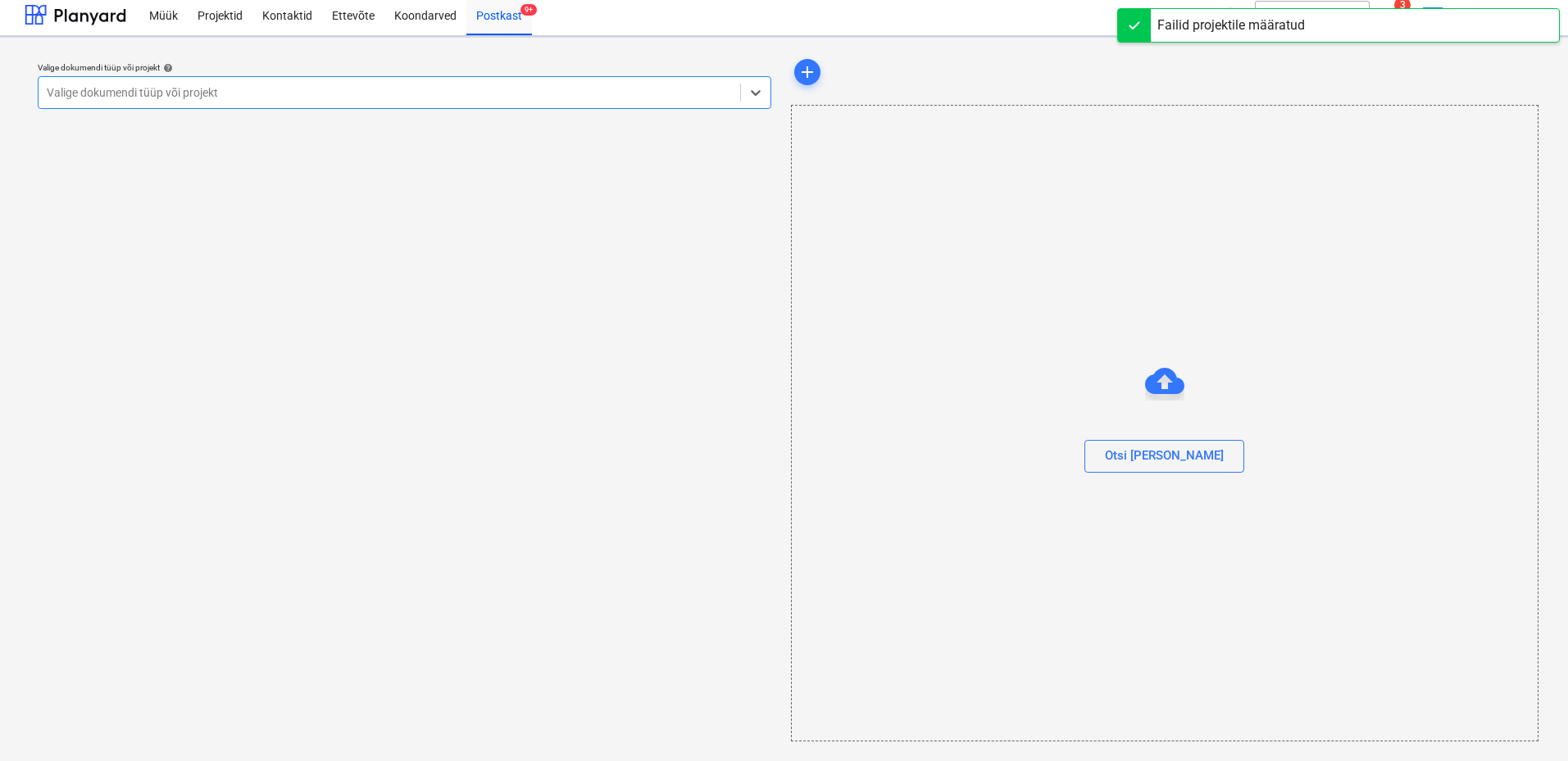
scroll to position [6, 0]
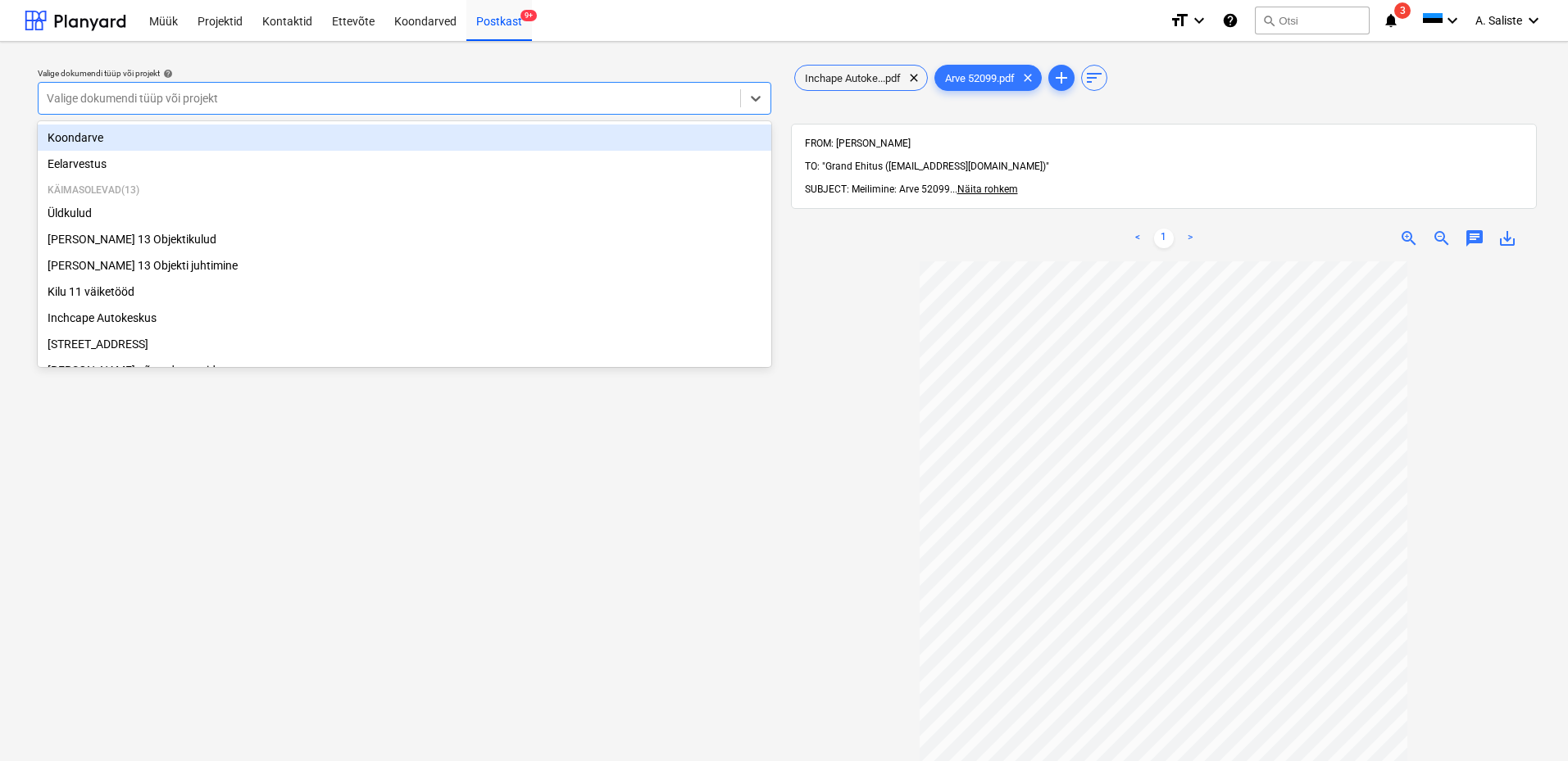
click at [617, 97] on div at bounding box center [389, 98] width 685 height 16
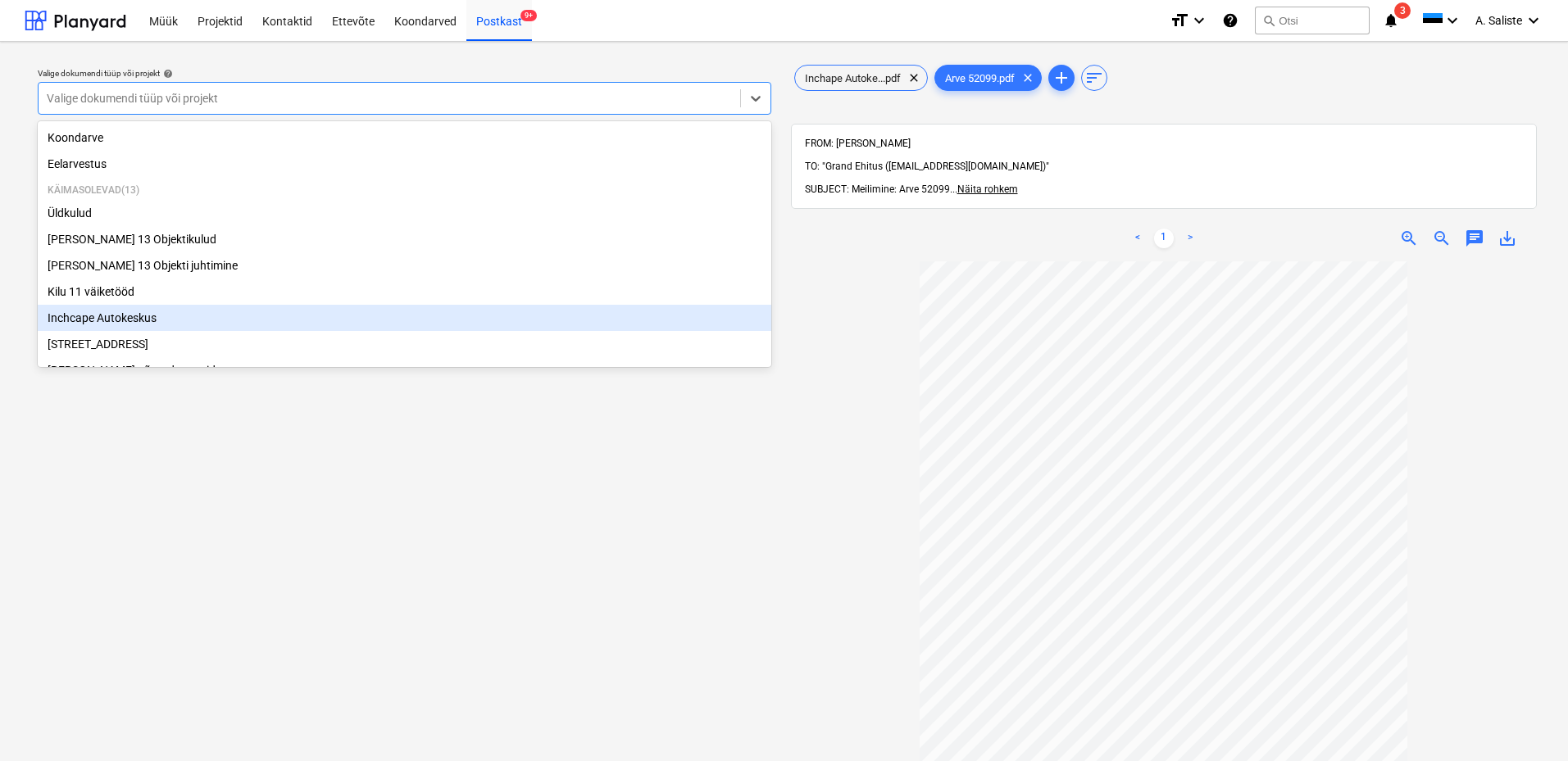
click at [134, 326] on div "Inchcape Autokeskus" at bounding box center [404, 317] width 733 height 26
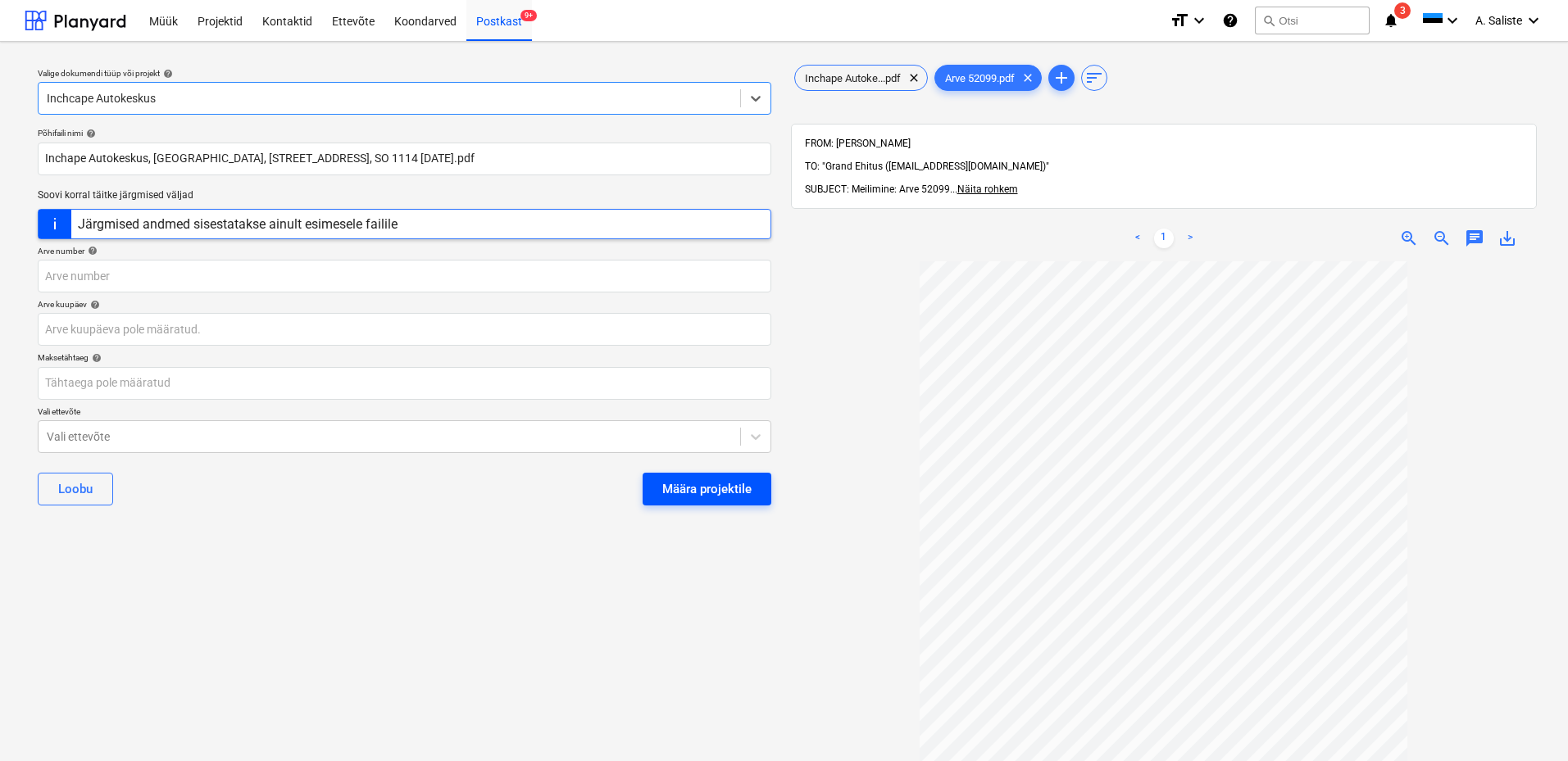
click at [755, 489] on button "Määra projektile" at bounding box center [707, 489] width 129 height 33
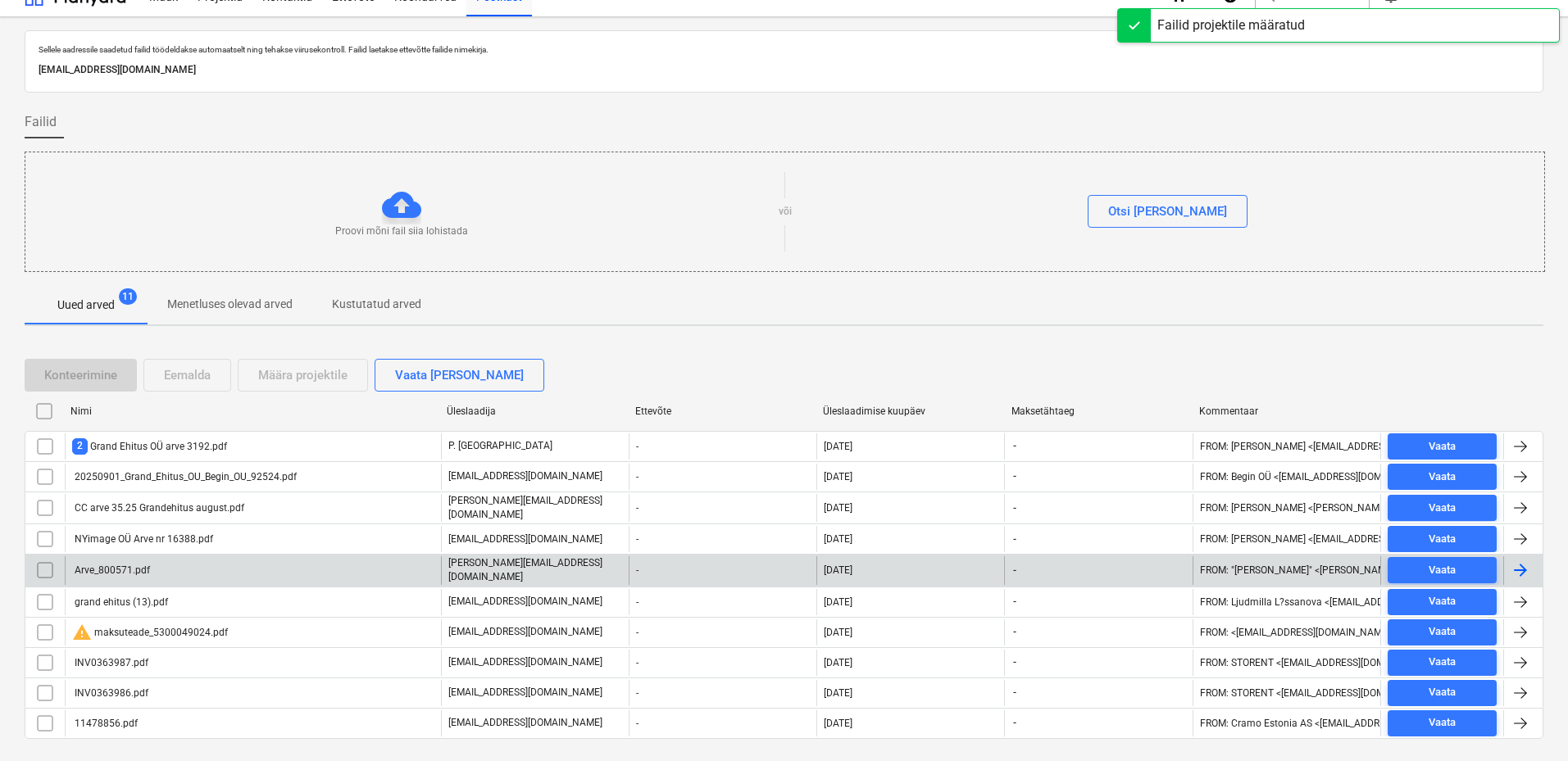
scroll to position [57, 0]
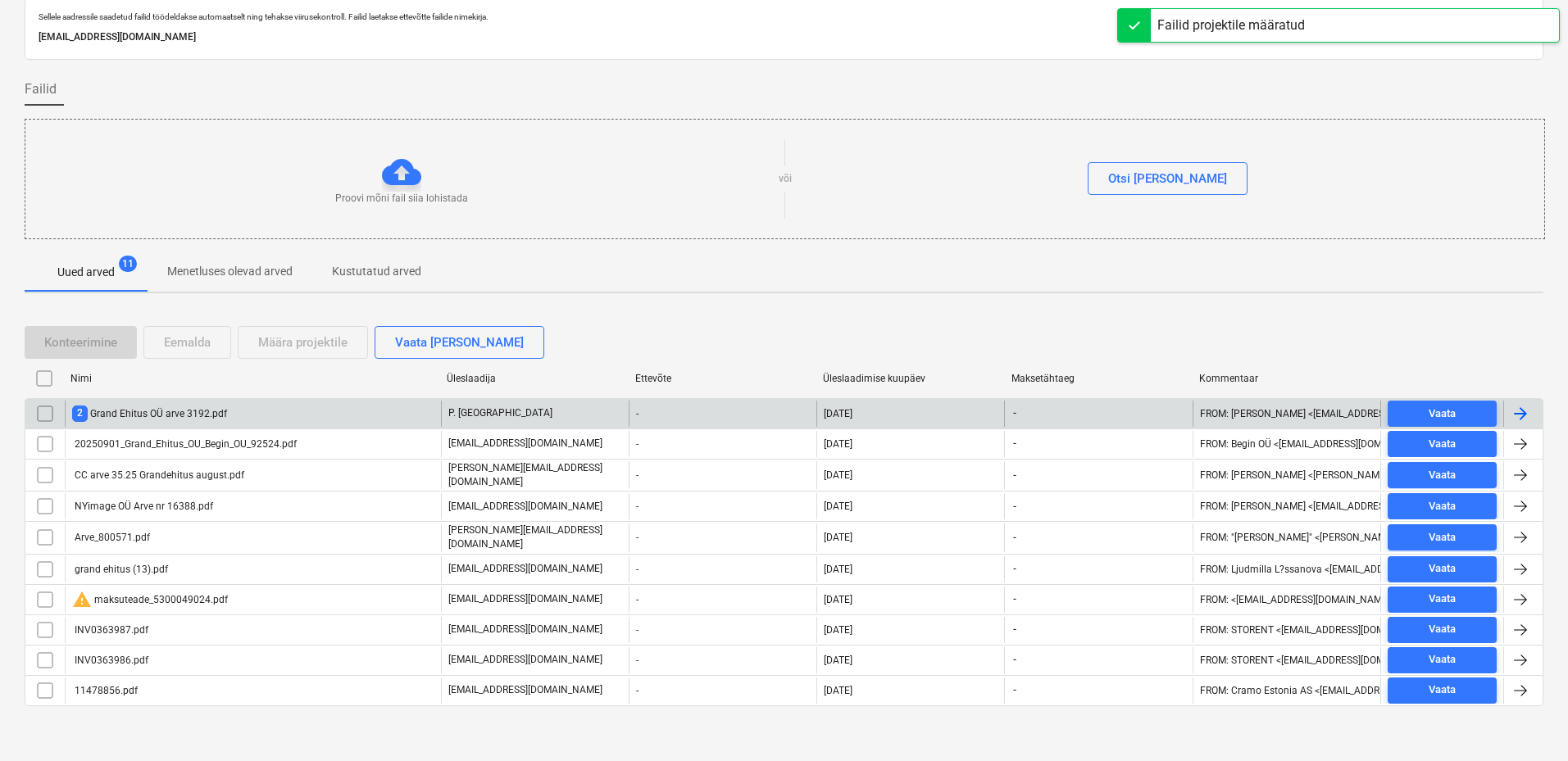
click at [208, 413] on div "2 Grand Ehitus OÜ arve 3192.pdf" at bounding box center [149, 413] width 155 height 15
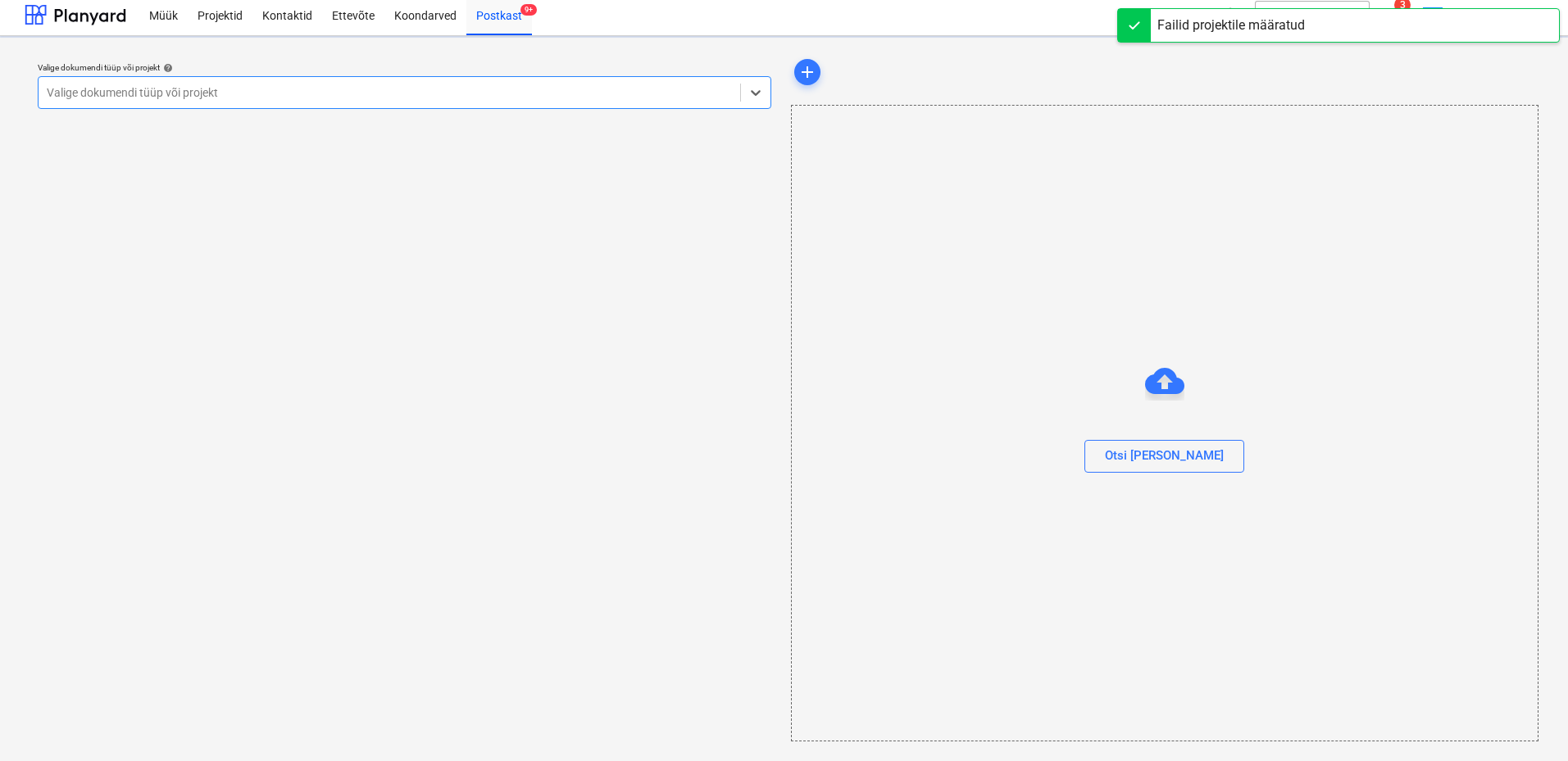
scroll to position [6, 0]
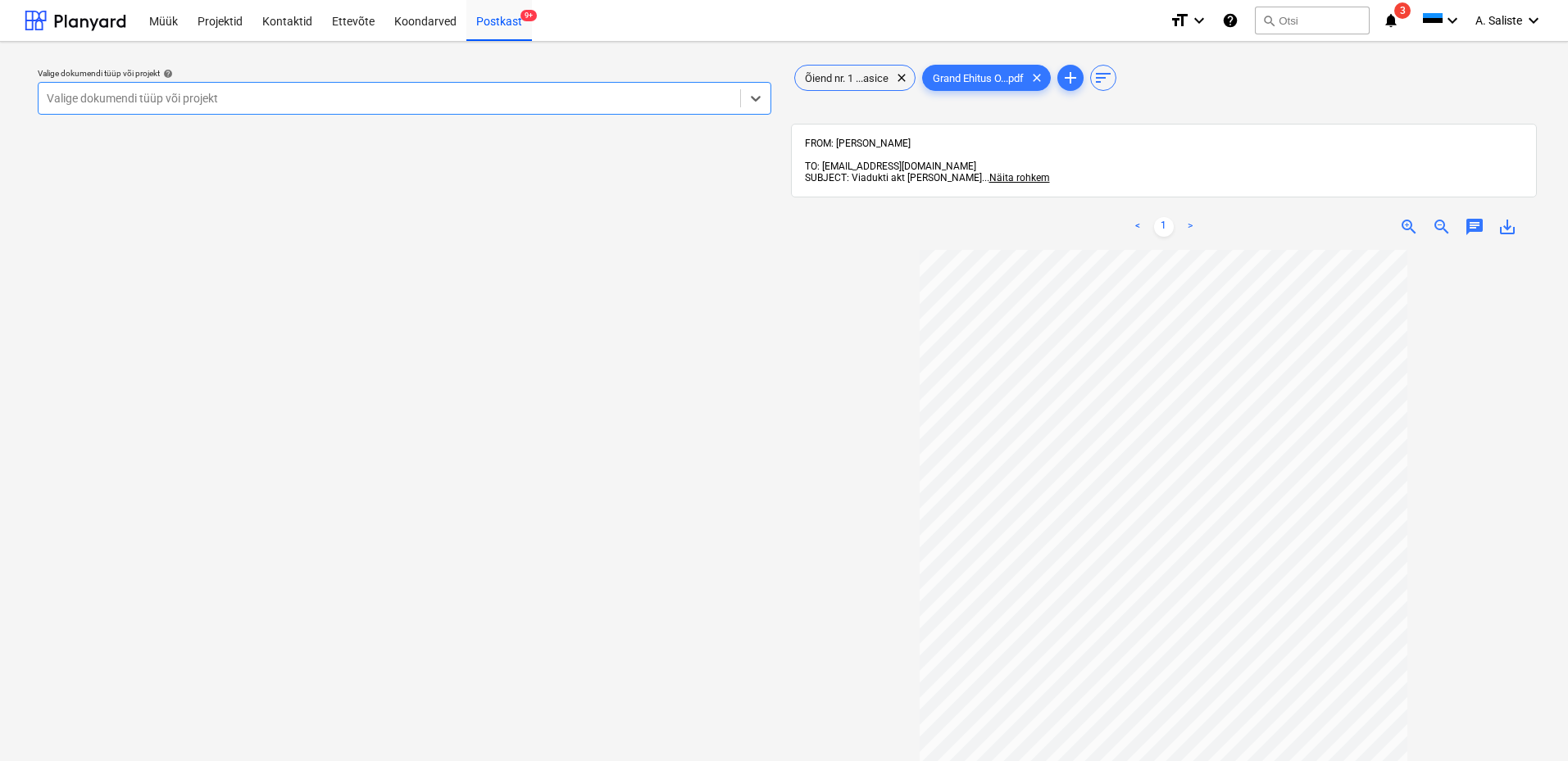
click at [623, 101] on div at bounding box center [389, 98] width 685 height 16
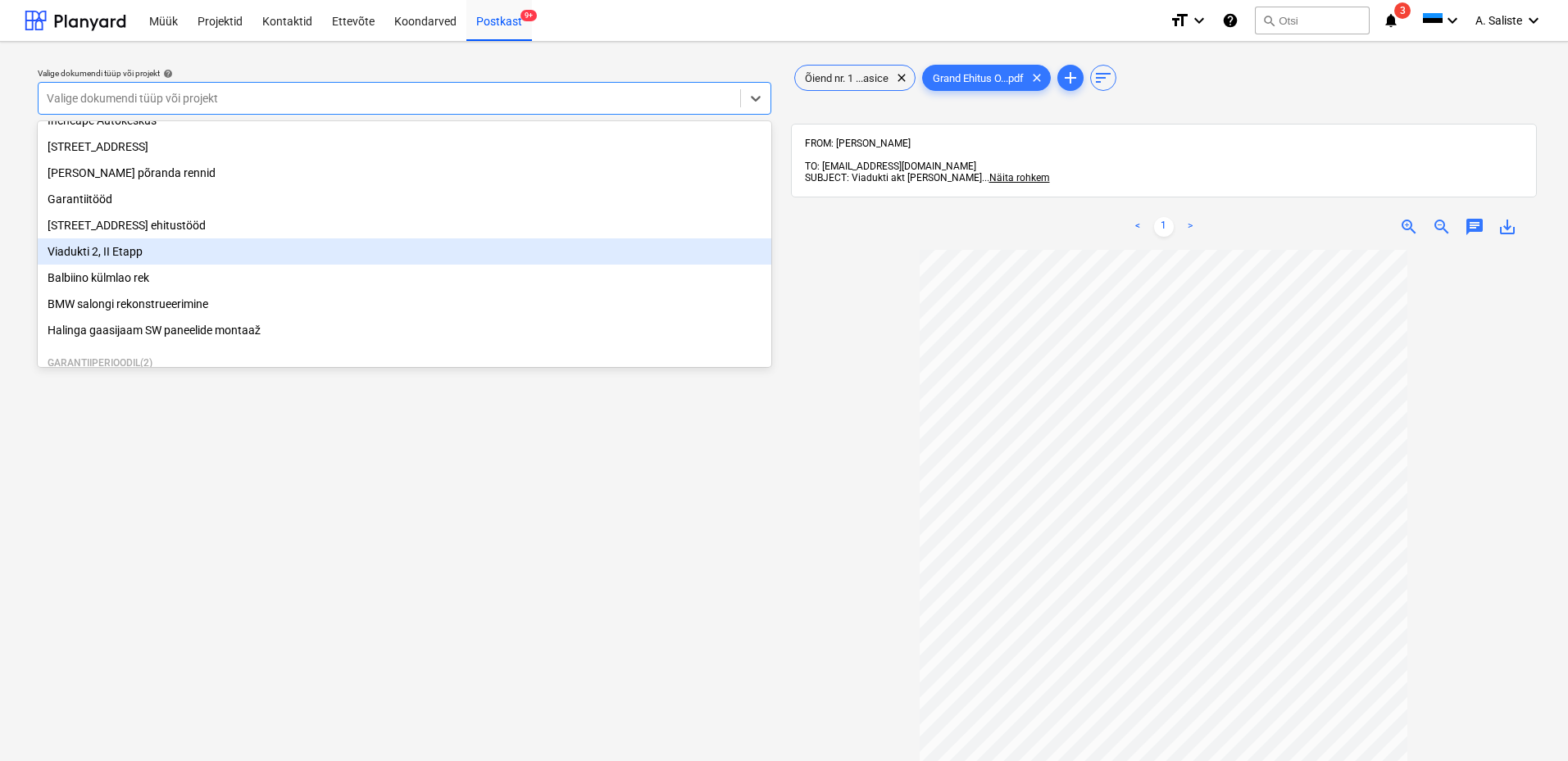
scroll to position [279, 0]
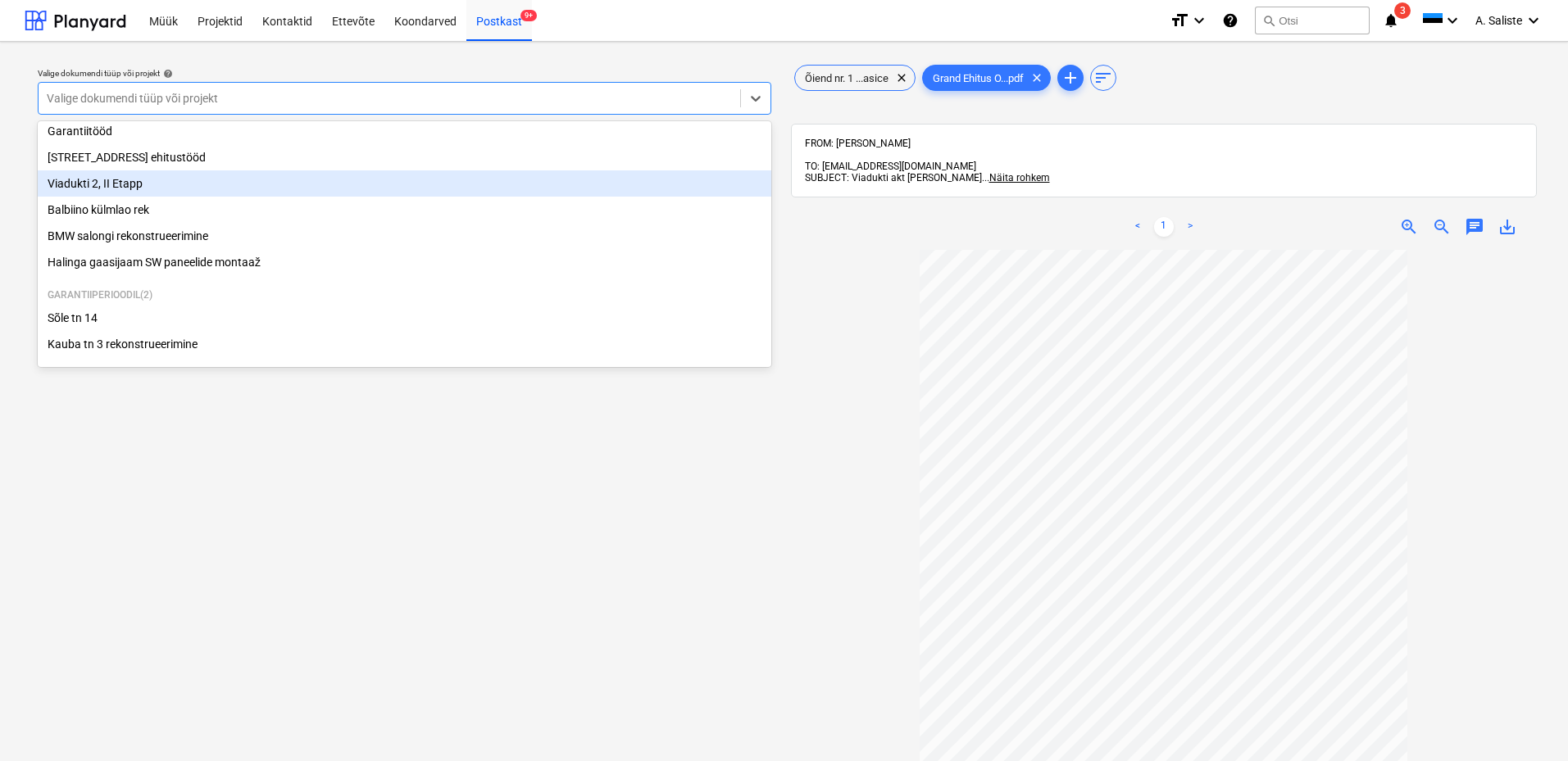
click at [85, 179] on div "Viadukti 2, II Etapp" at bounding box center [404, 183] width 733 height 26
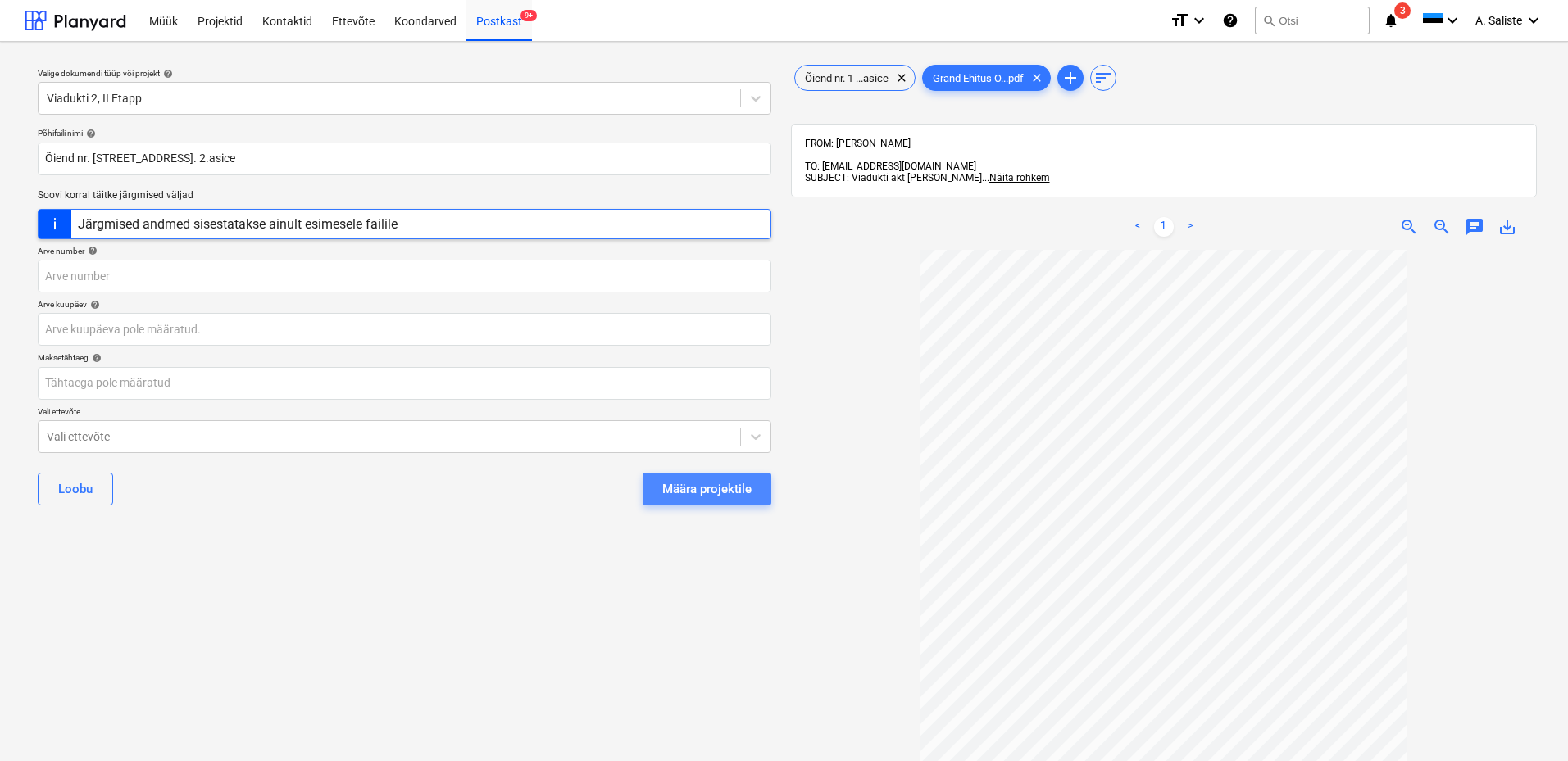
click at [739, 492] on div "Määra projektile" at bounding box center [707, 489] width 90 height 21
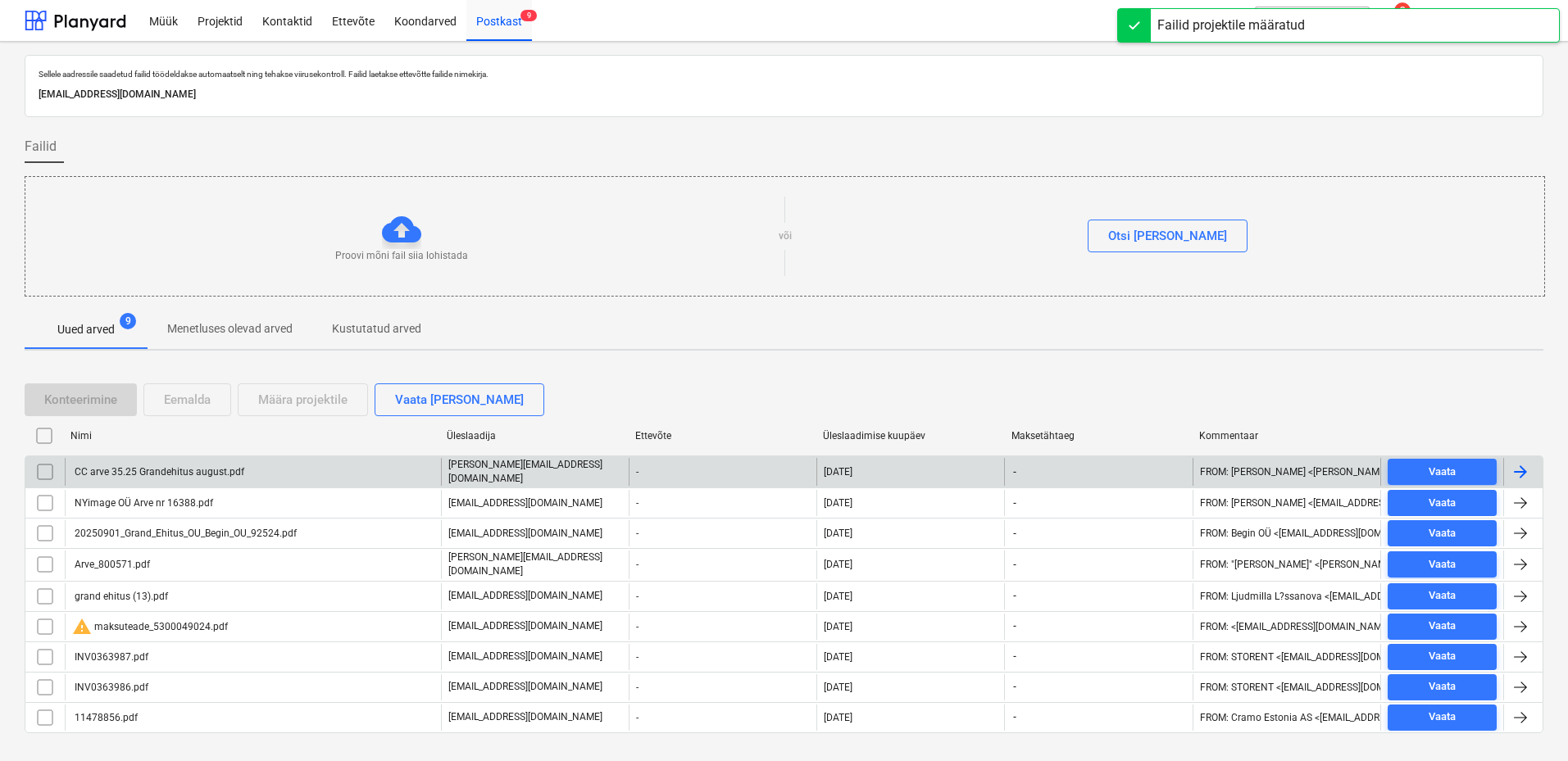
click at [213, 475] on div "CC arve 35.25 Grandehitus august.pdf" at bounding box center [158, 472] width 173 height 12
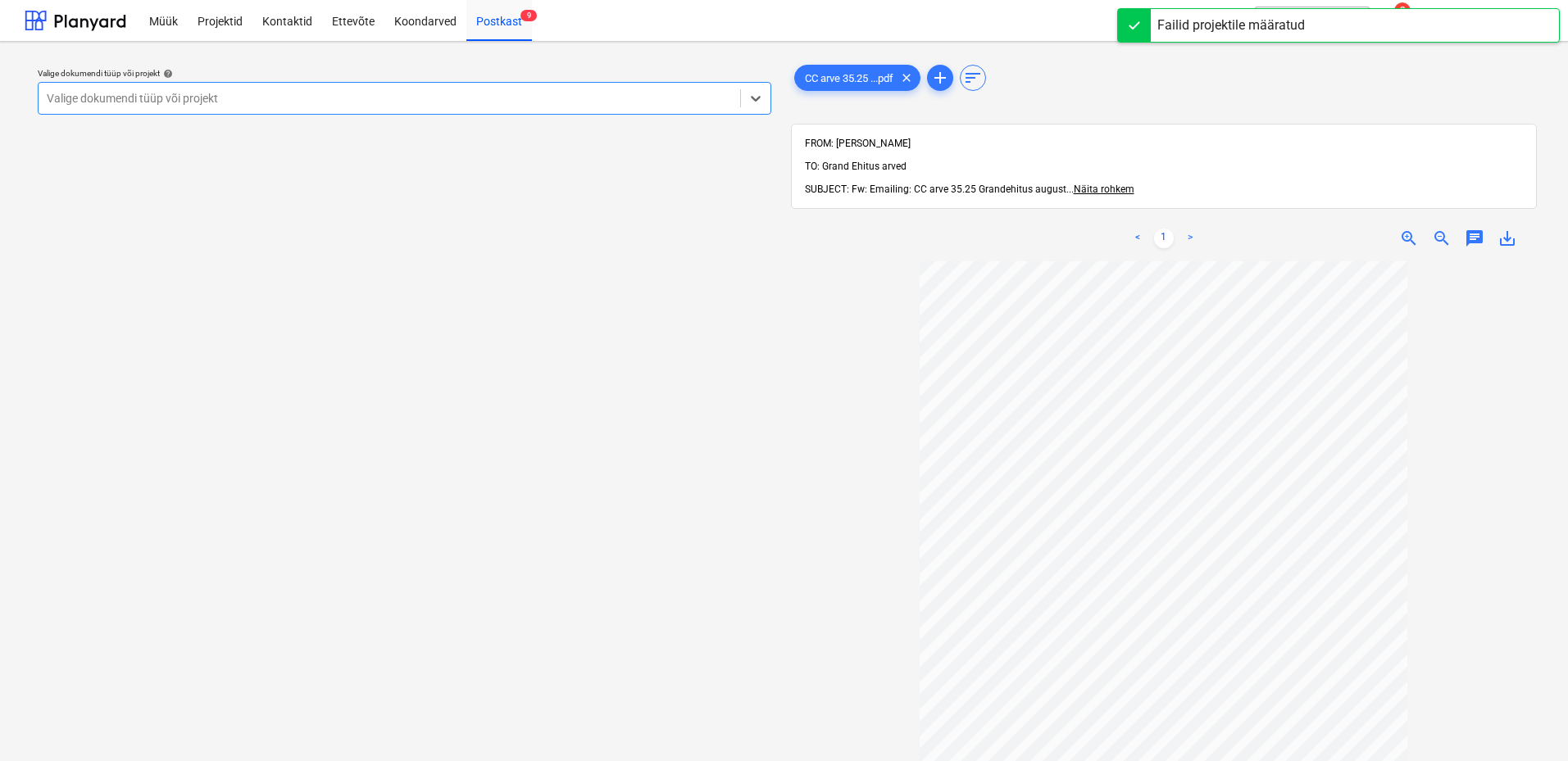
click at [536, 100] on div at bounding box center [389, 98] width 685 height 16
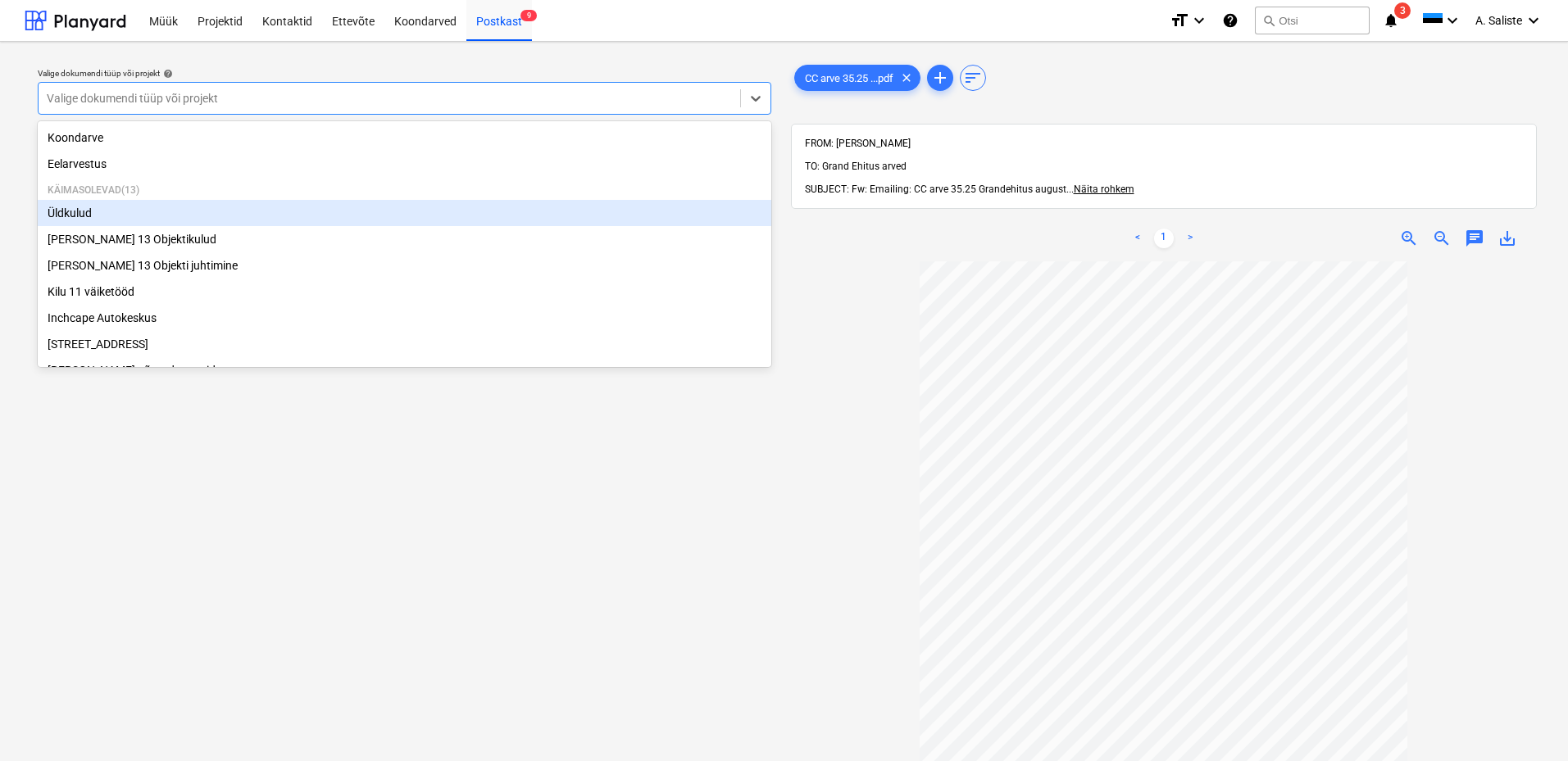
click at [155, 216] on div "Üldkulud" at bounding box center [404, 212] width 733 height 26
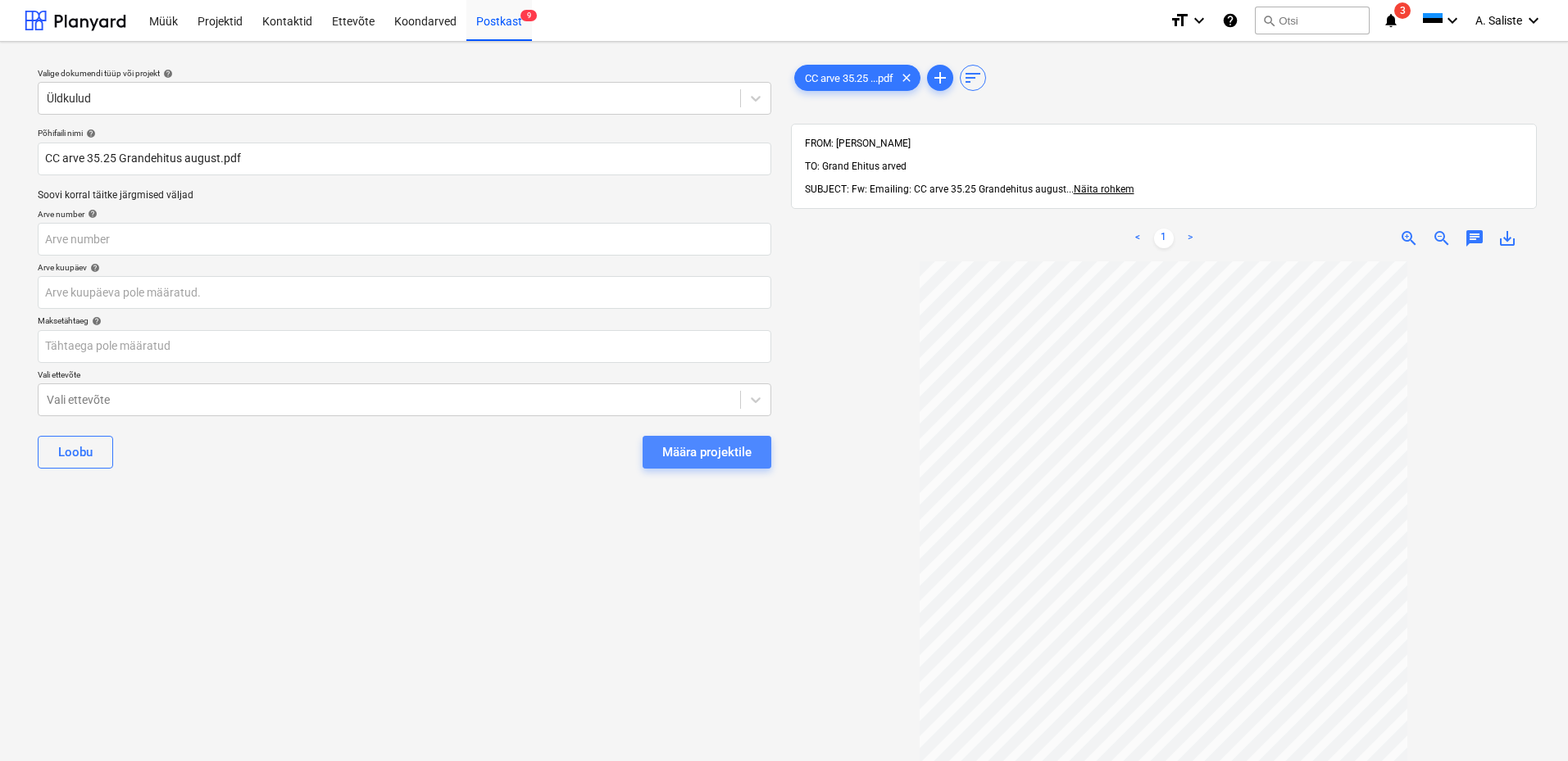
click at [697, 458] on div "Määra projektile" at bounding box center [707, 452] width 90 height 21
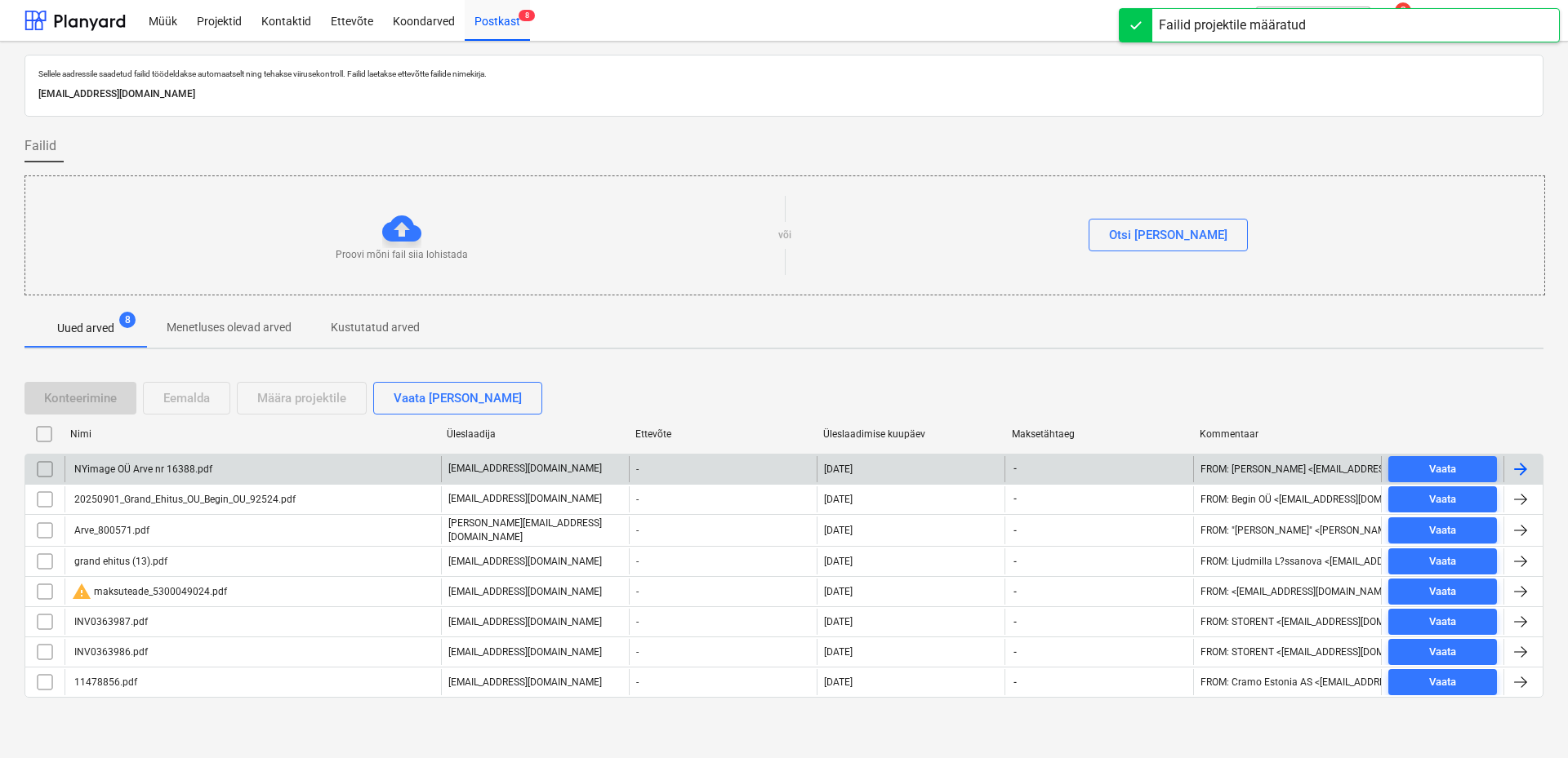
click at [198, 468] on div "NYimage OÜ Arve nr 16388.pdf" at bounding box center [142, 469] width 141 height 12
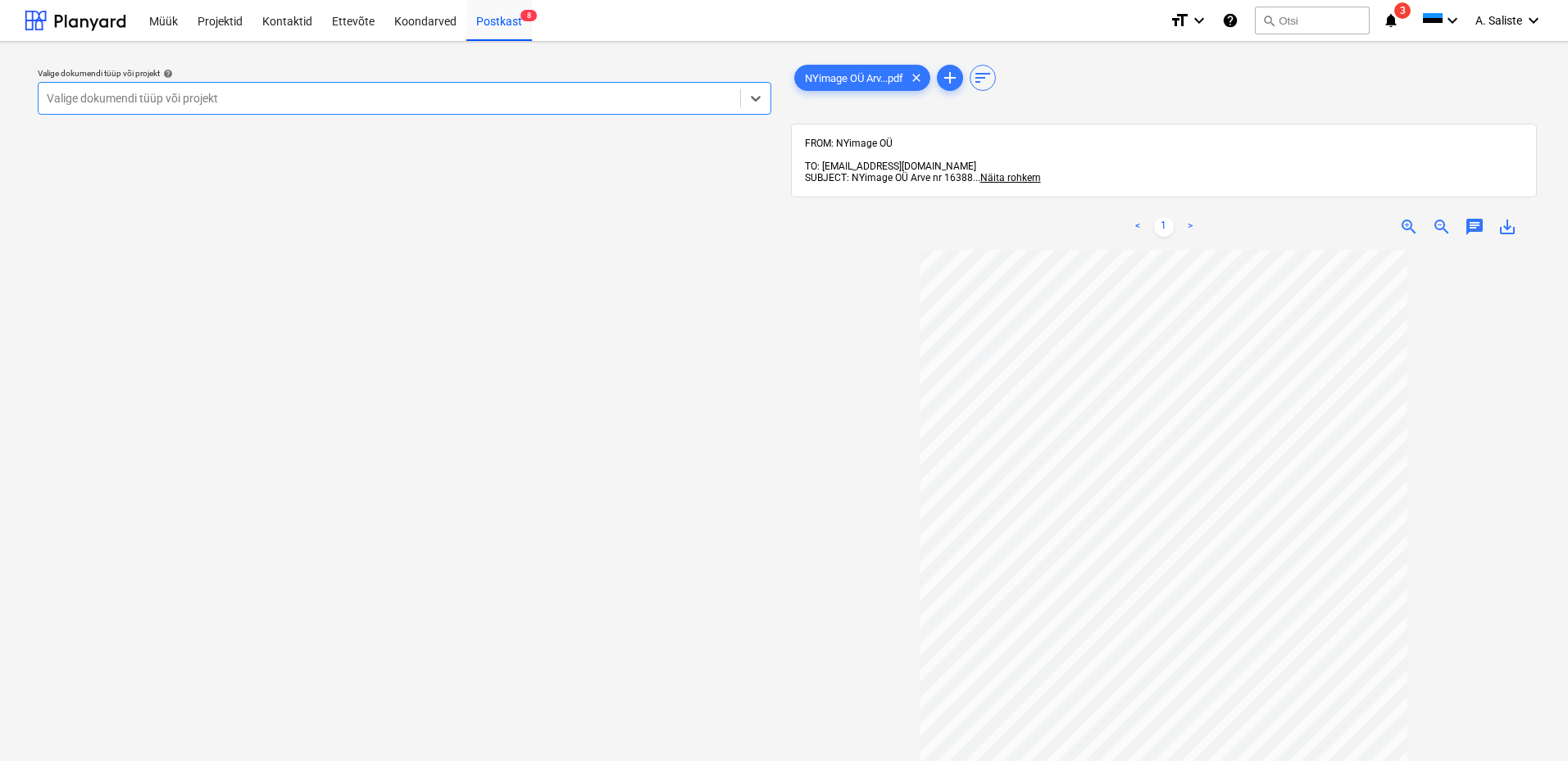
click at [614, 88] on div "Valige dokumendi tüüp või projekt" at bounding box center [390, 98] width 702 height 23
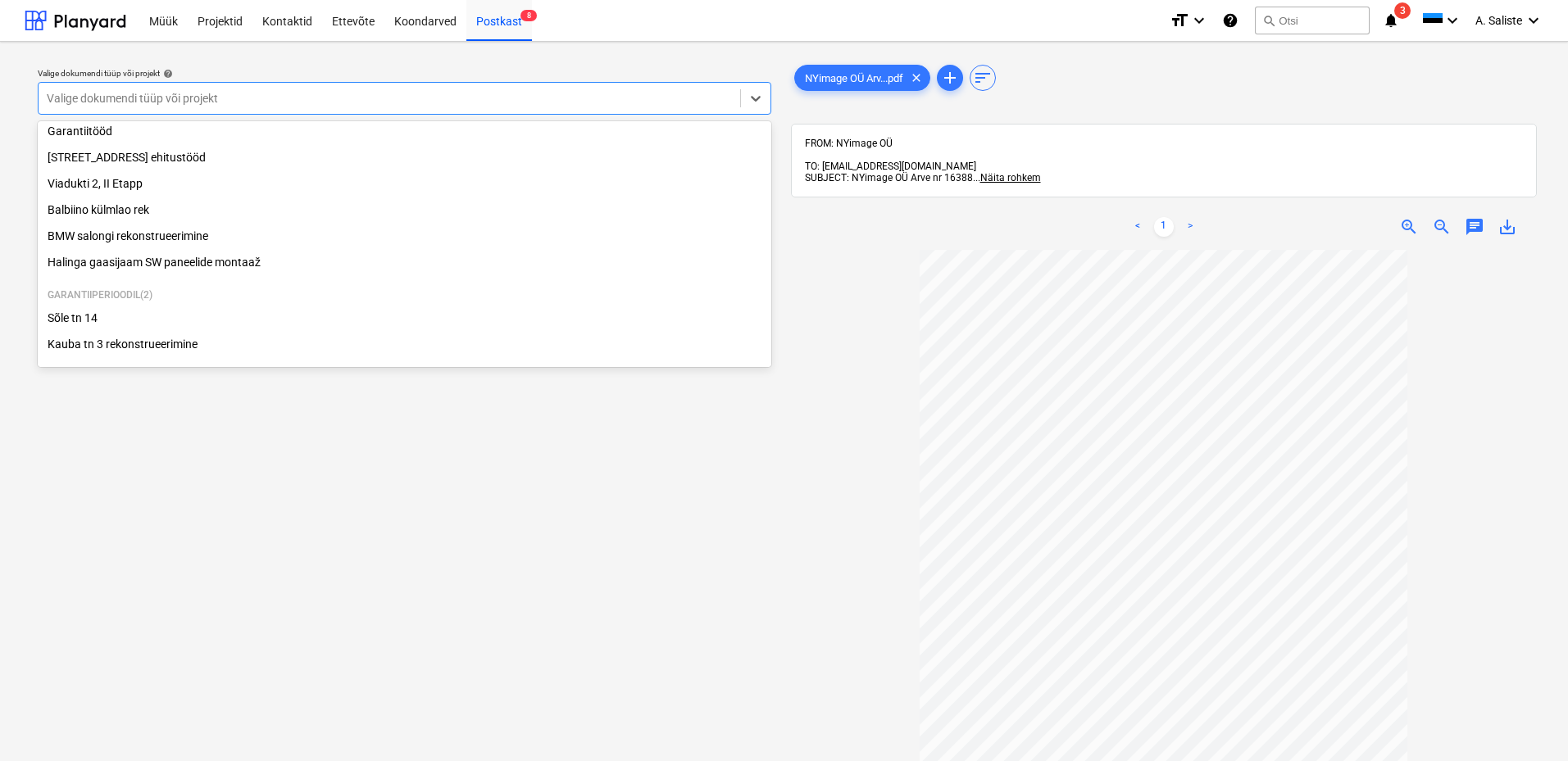
scroll to position [279, 0]
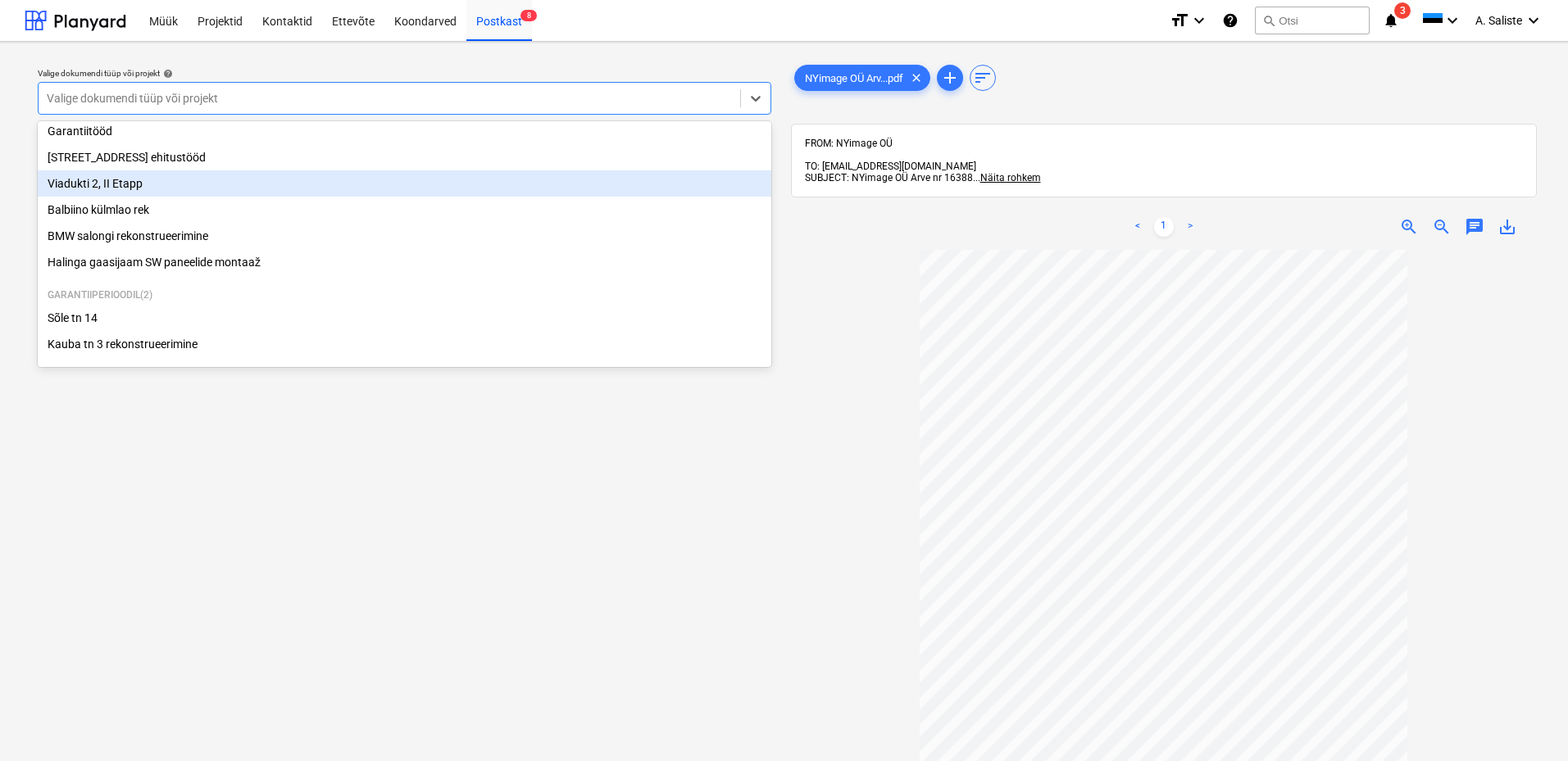
click at [123, 187] on div "Viadukti 2, II Etapp" at bounding box center [404, 183] width 733 height 26
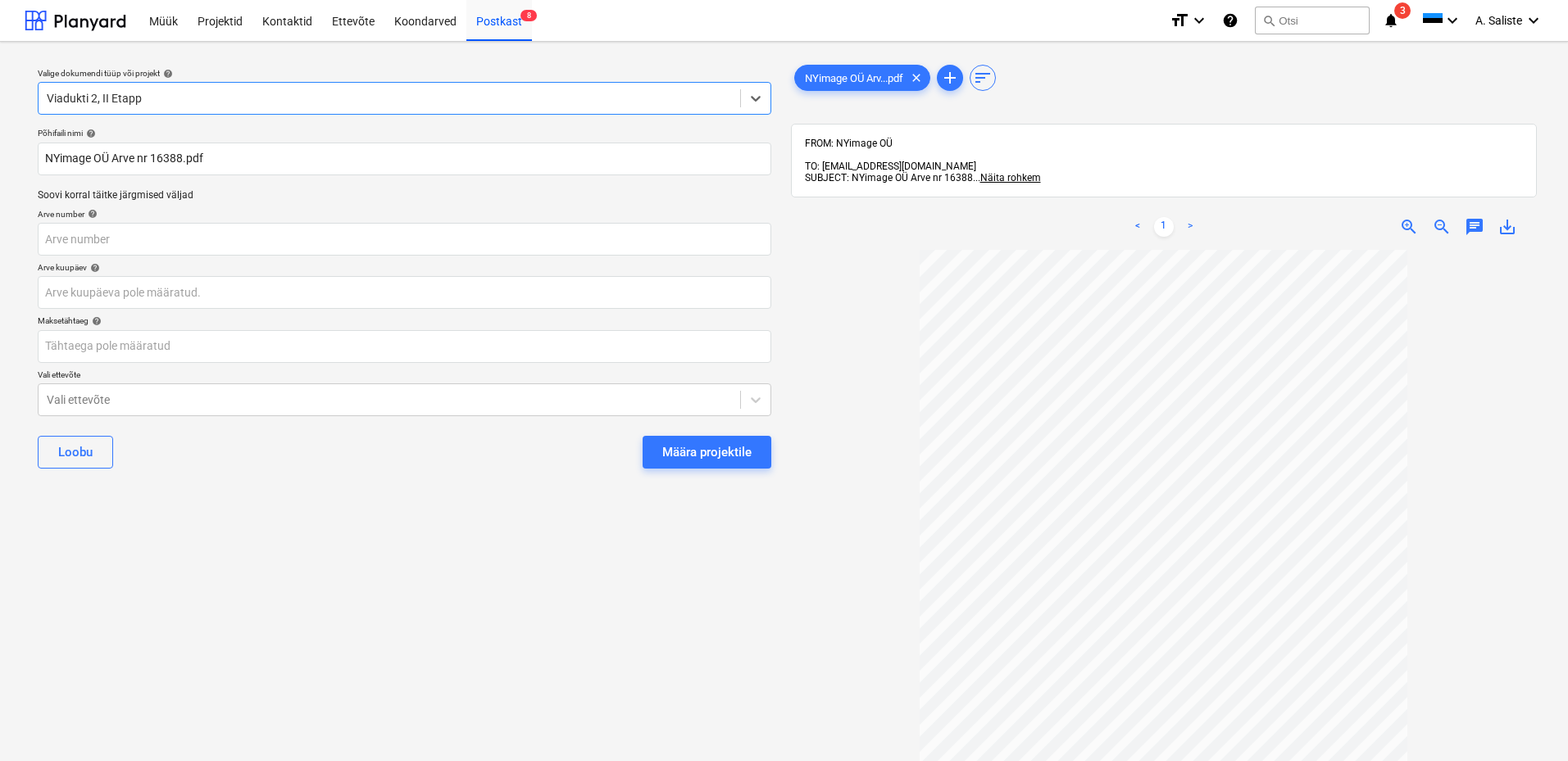
click at [665, 440] on button "Määra projektile" at bounding box center [707, 452] width 129 height 33
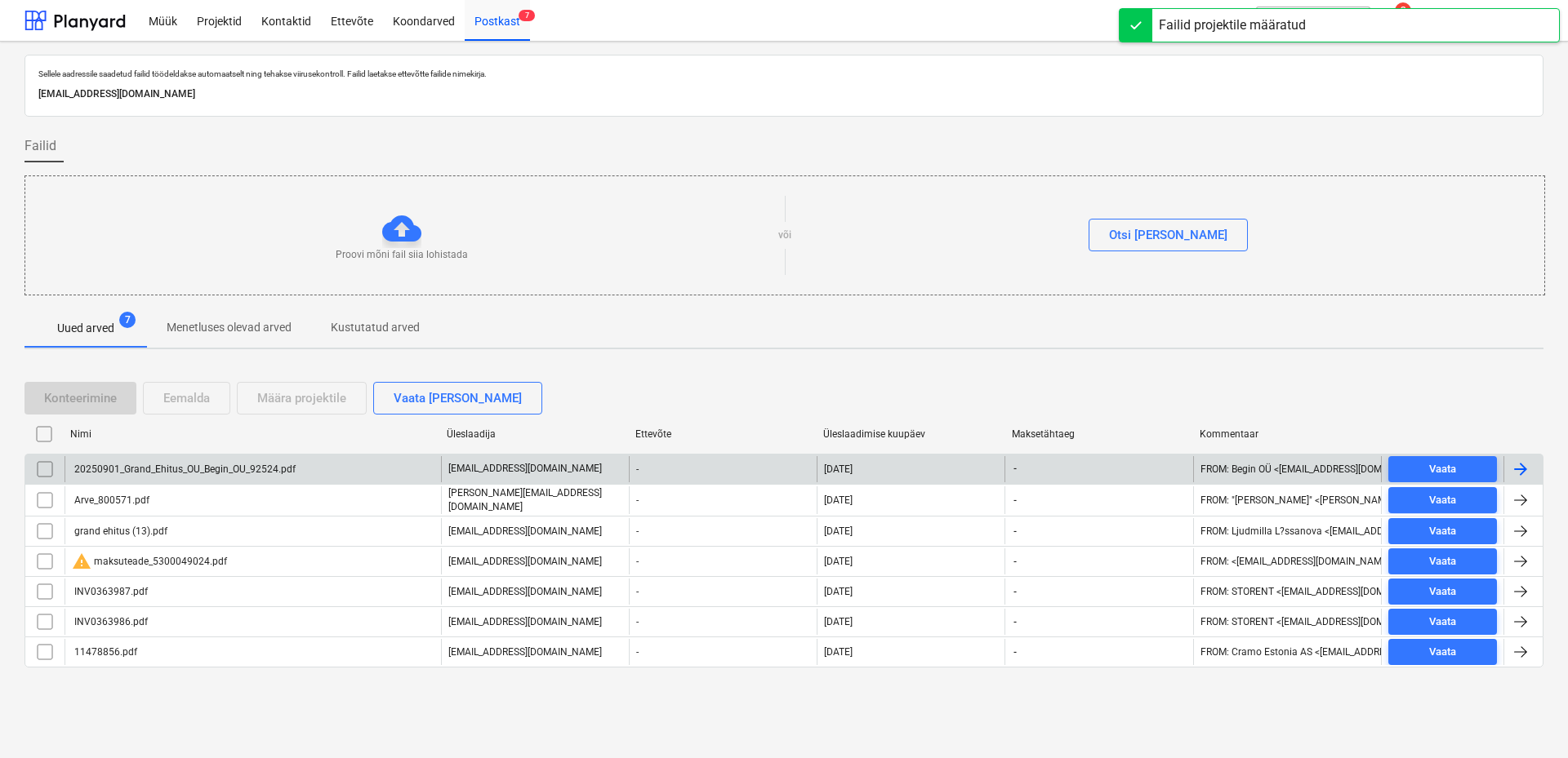
click at [174, 468] on div "20250901_Grand_Ehitus_OU_Begin_OU_92524.pdf" at bounding box center [184, 469] width 224 height 12
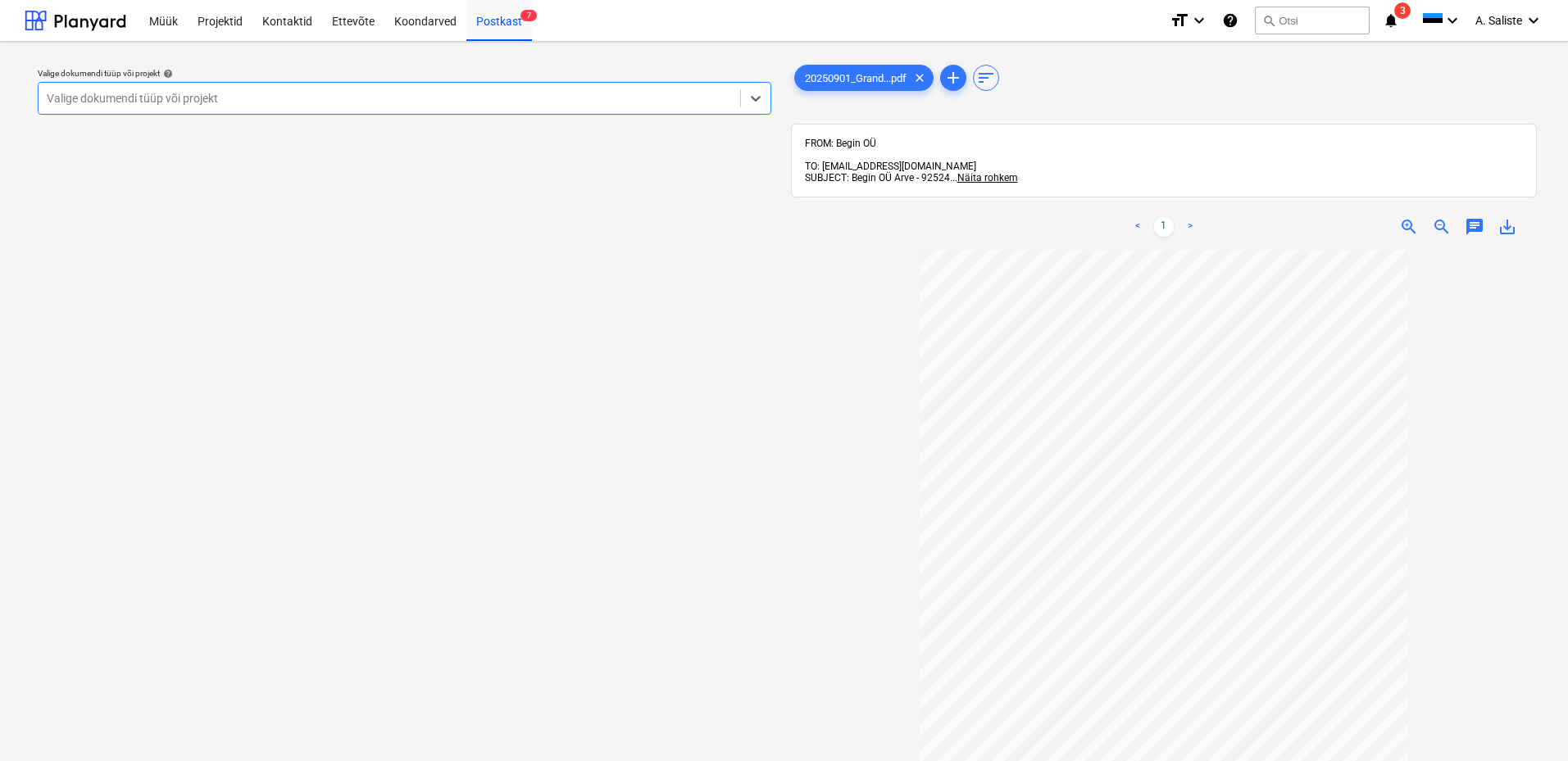
click at [596, 101] on div at bounding box center [389, 98] width 685 height 16
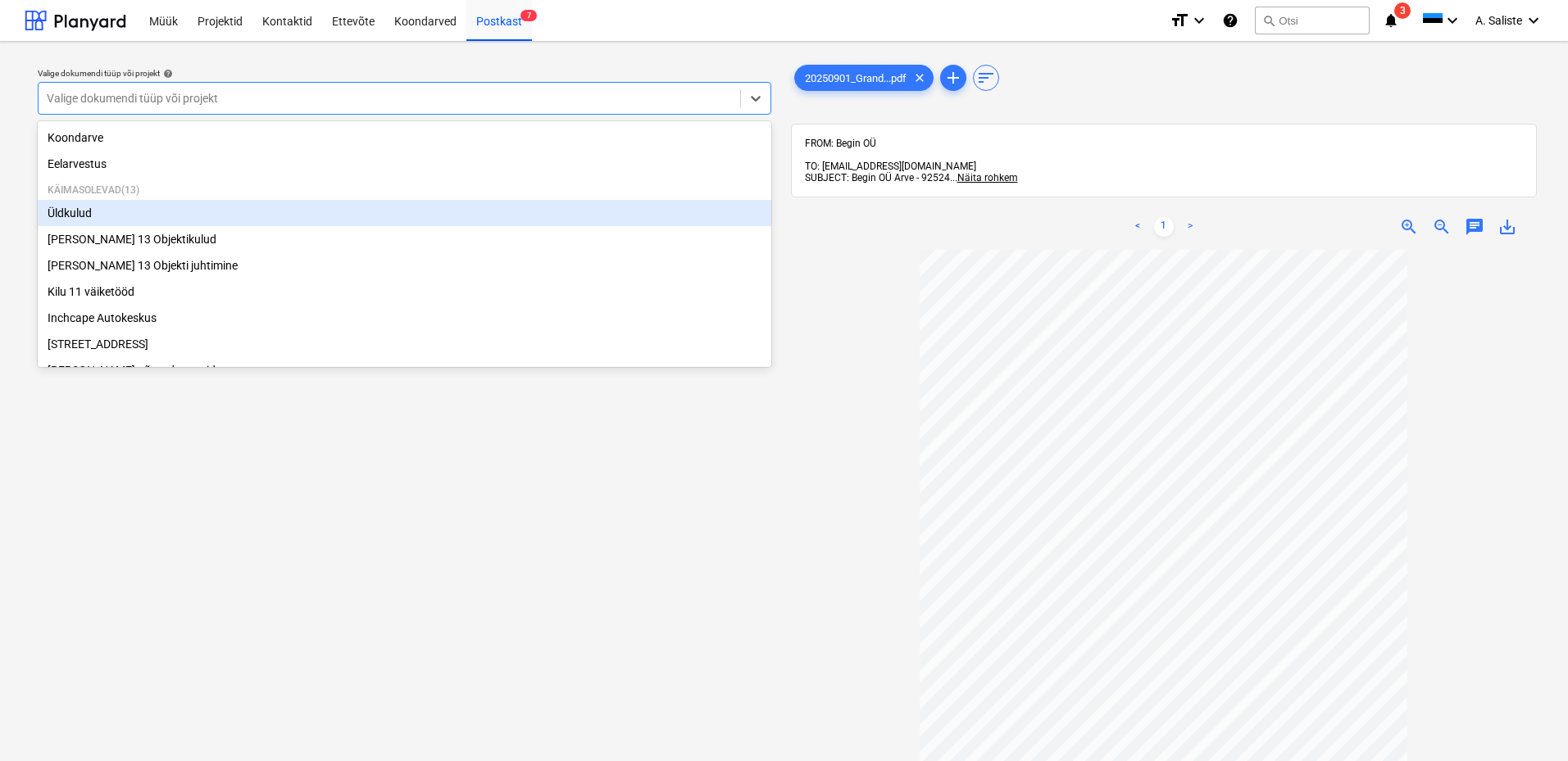
click at [140, 220] on div "Üldkulud" at bounding box center [404, 212] width 733 height 26
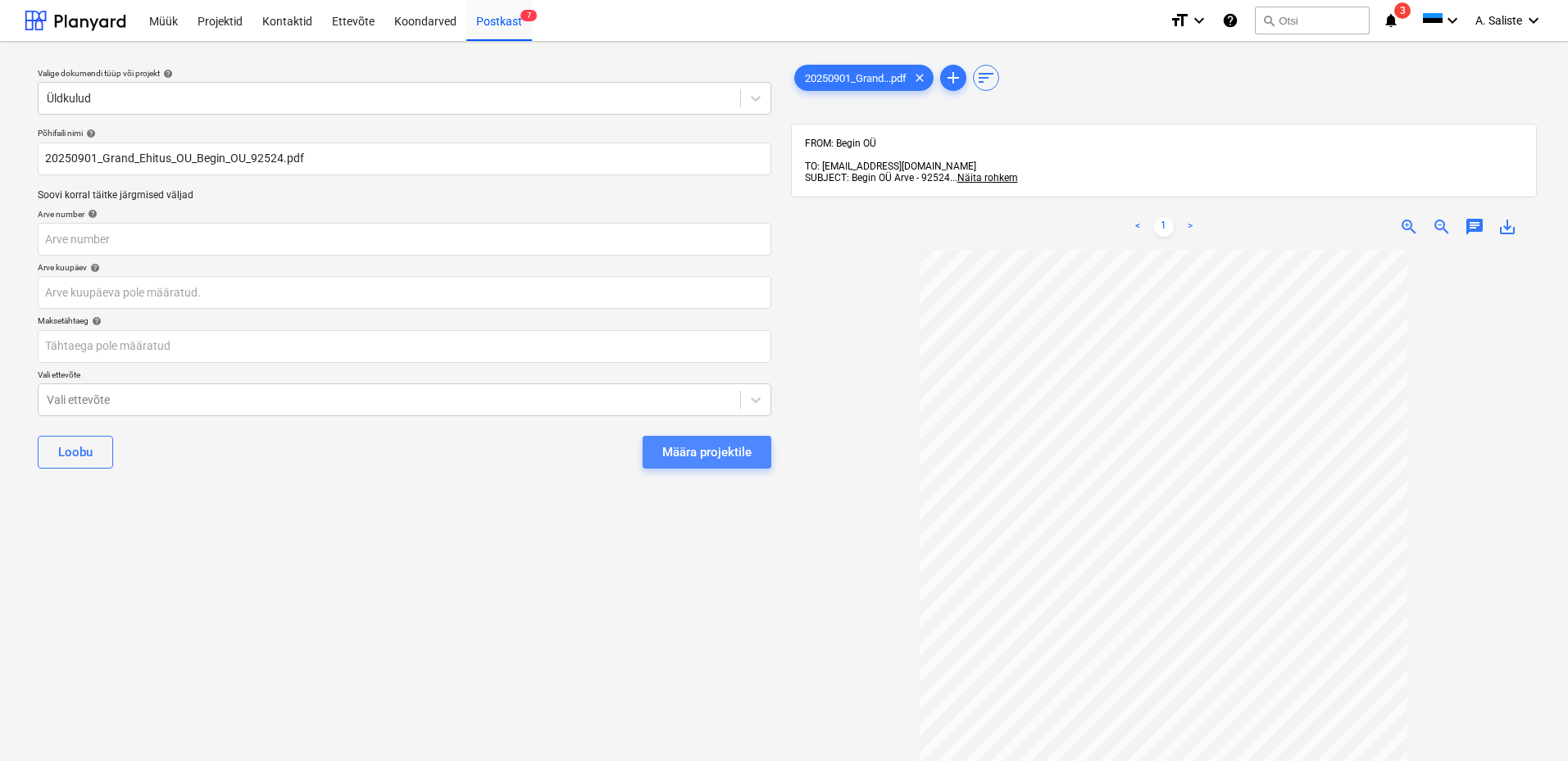
click at [672, 446] on div "Määra projektile" at bounding box center [707, 452] width 90 height 21
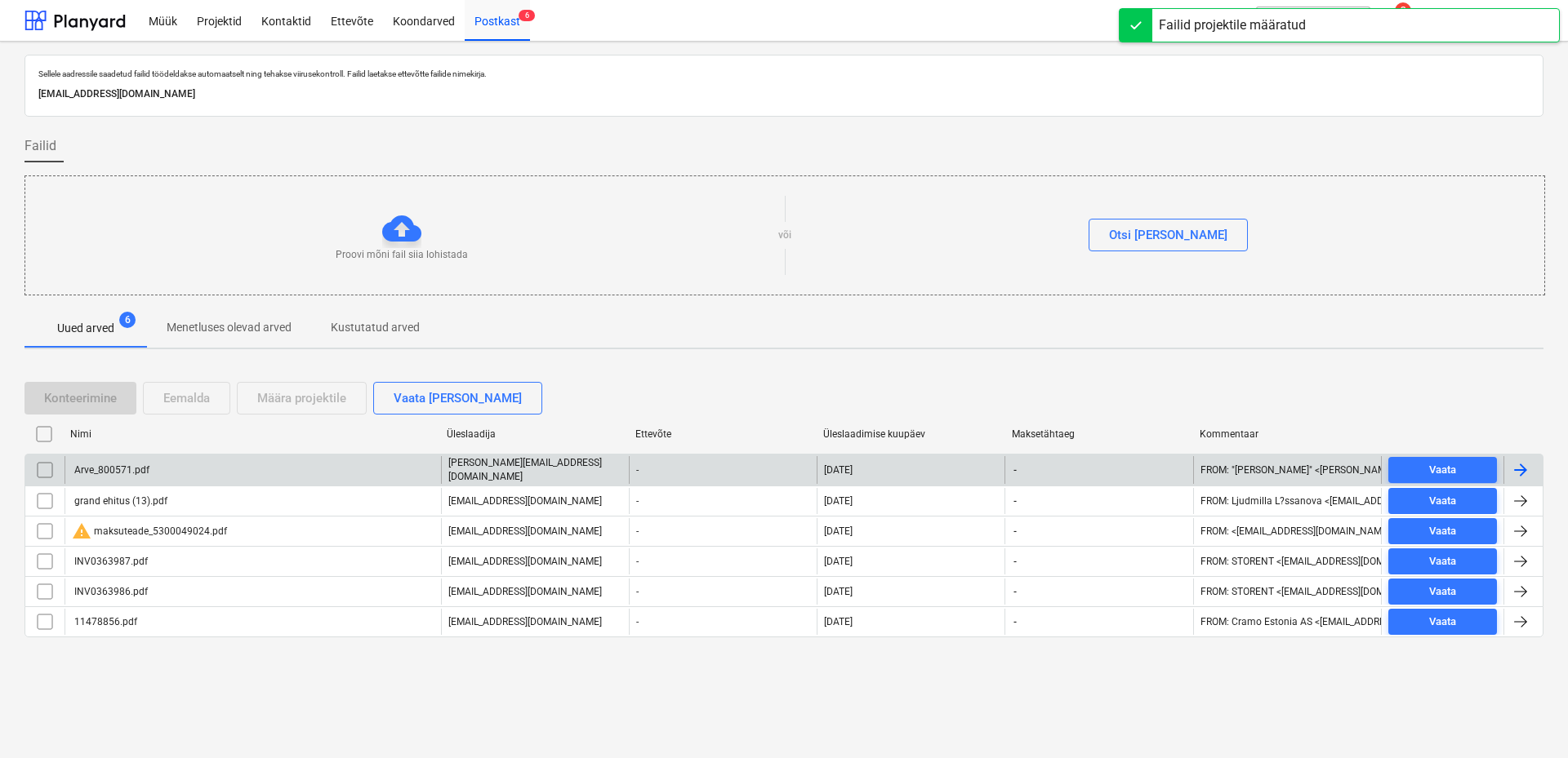
click at [149, 467] on div "Arve_800571.pdf" at bounding box center [253, 470] width 377 height 28
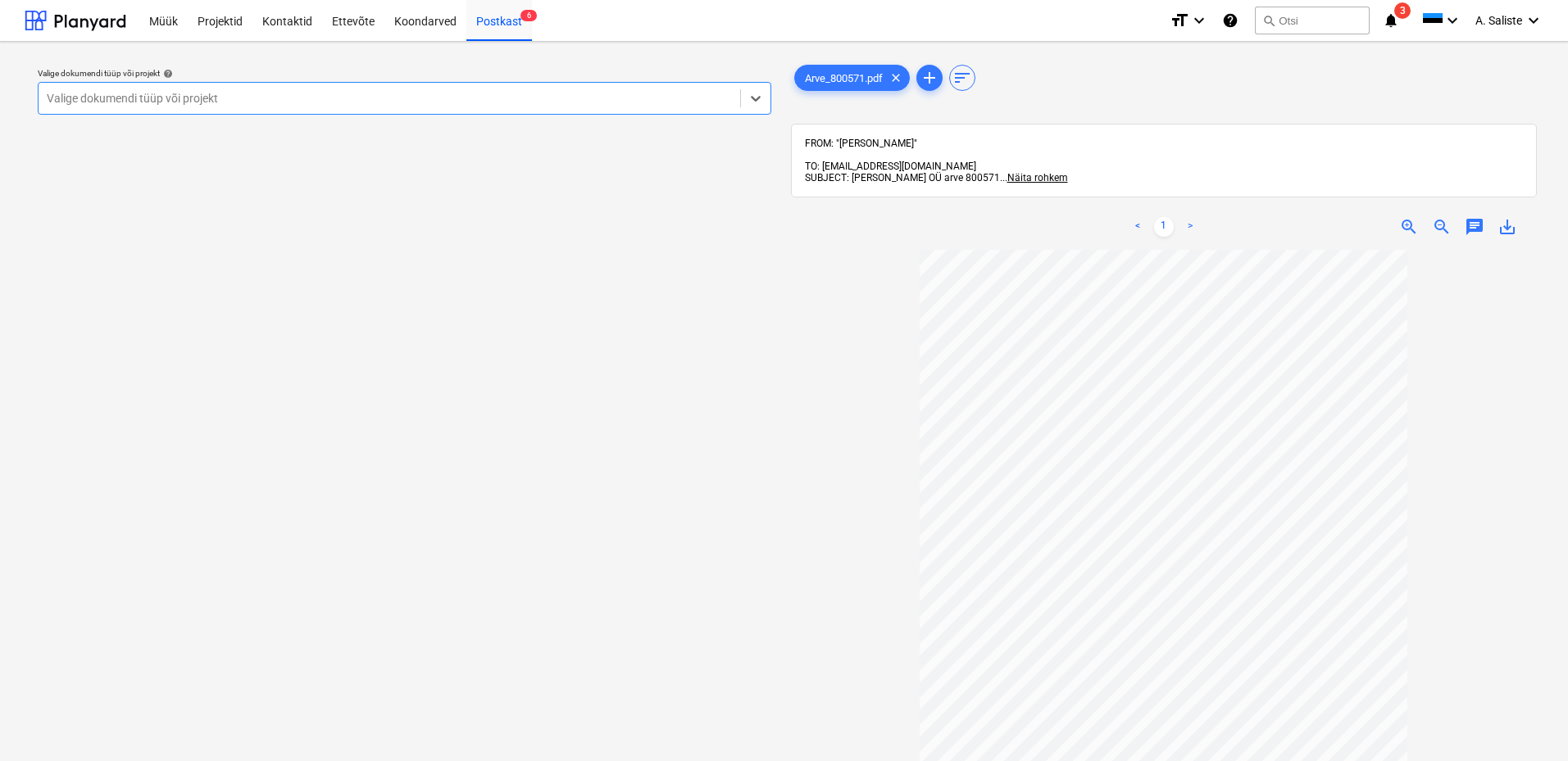
click at [567, 94] on div at bounding box center [389, 98] width 685 height 16
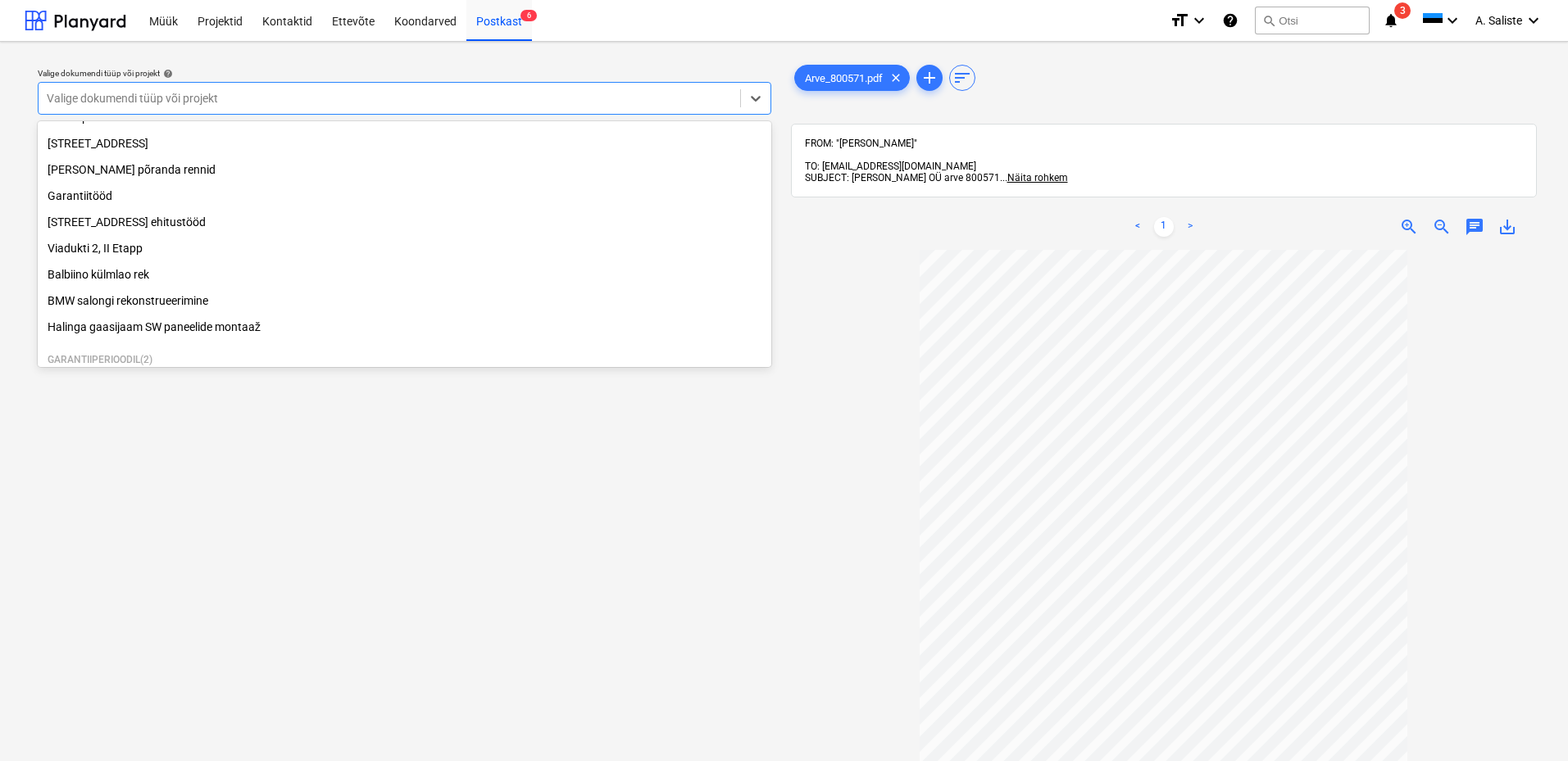
scroll to position [279, 0]
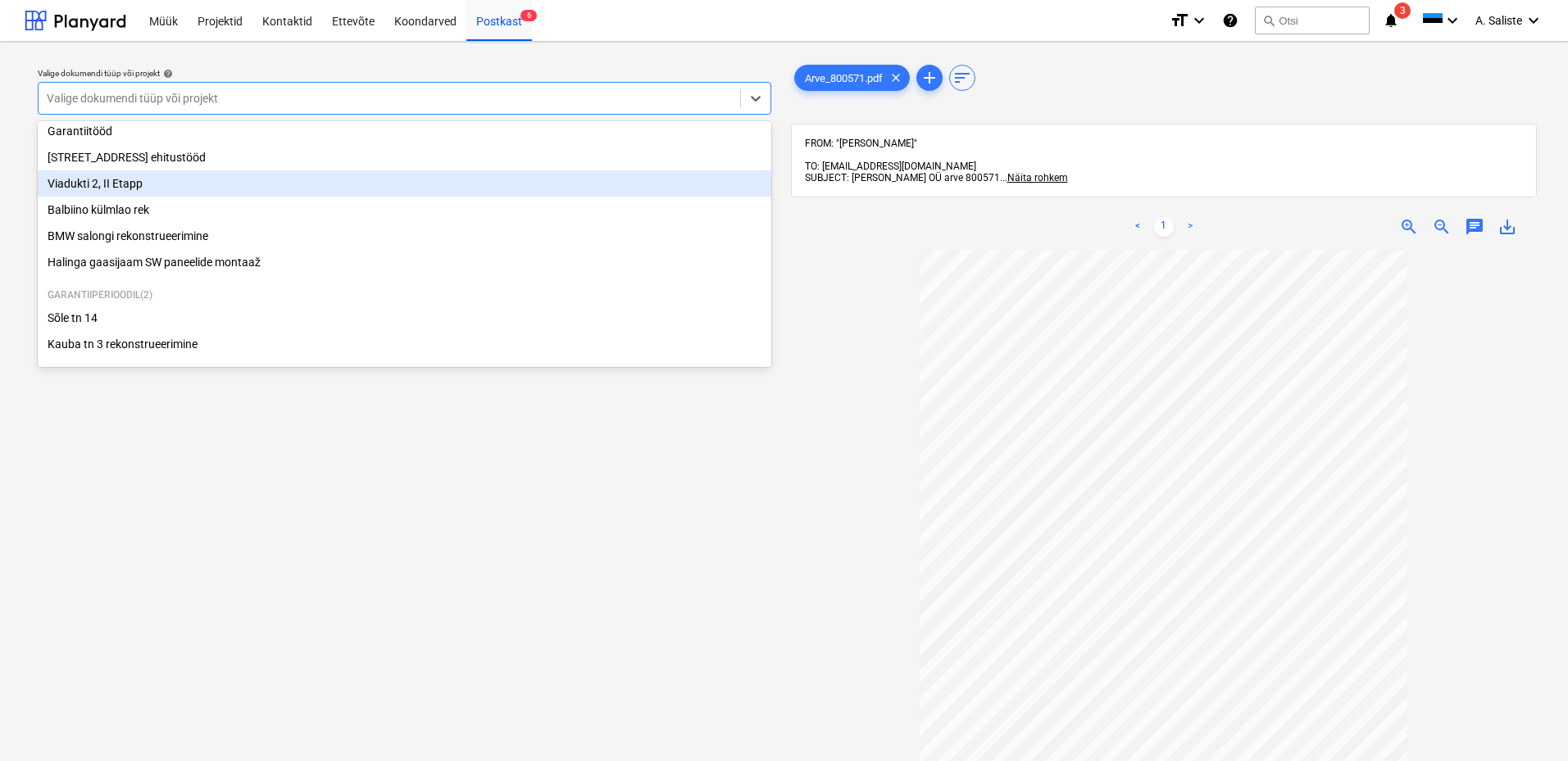
click at [151, 182] on div "Viadukti 2, II Etapp" at bounding box center [404, 183] width 733 height 26
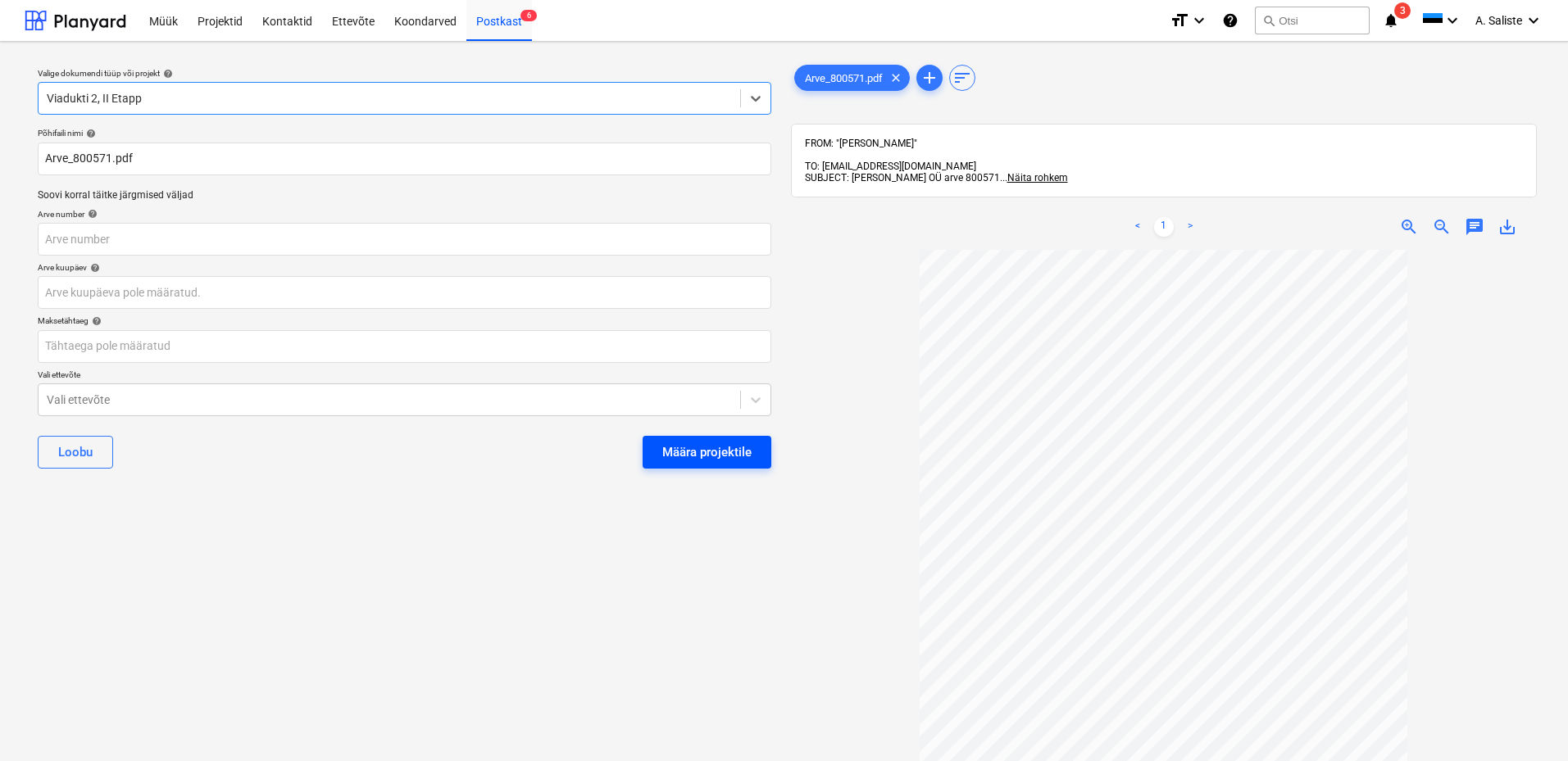
click at [696, 442] on div "Määra projektile" at bounding box center [707, 452] width 90 height 21
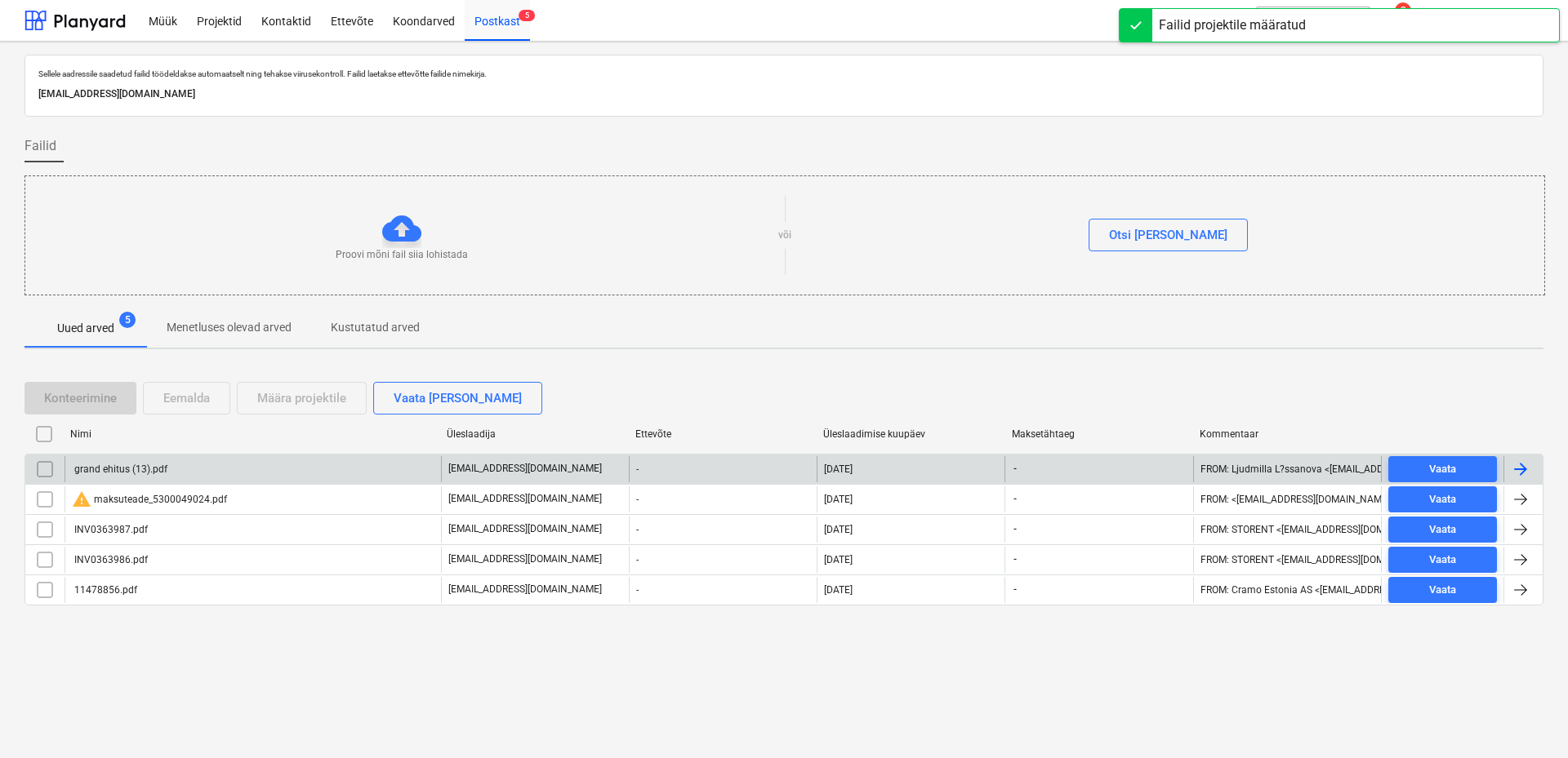
click at [174, 466] on div "grand ehitus (13).pdf" at bounding box center [253, 469] width 377 height 26
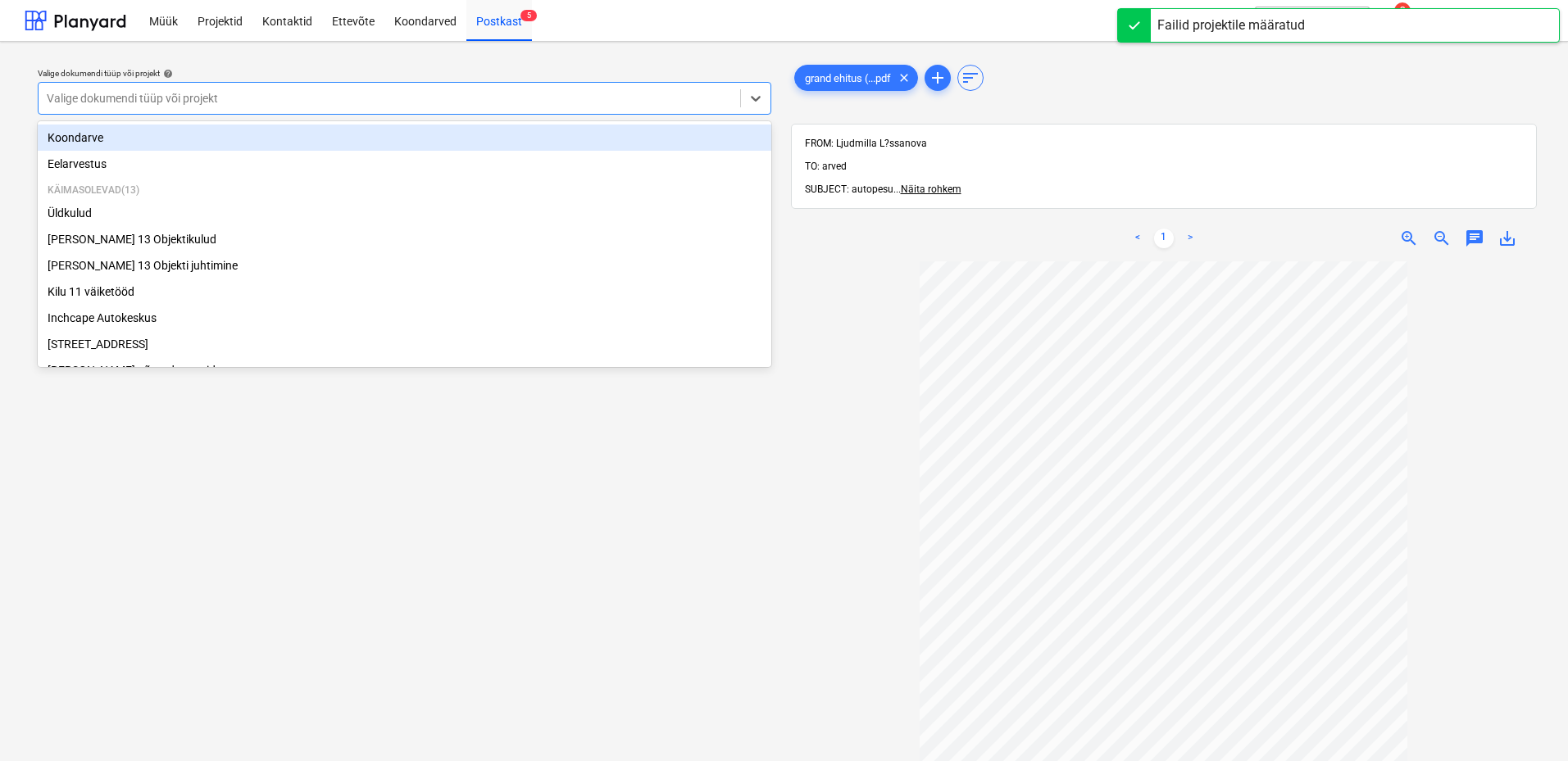
click at [594, 100] on div at bounding box center [389, 98] width 685 height 16
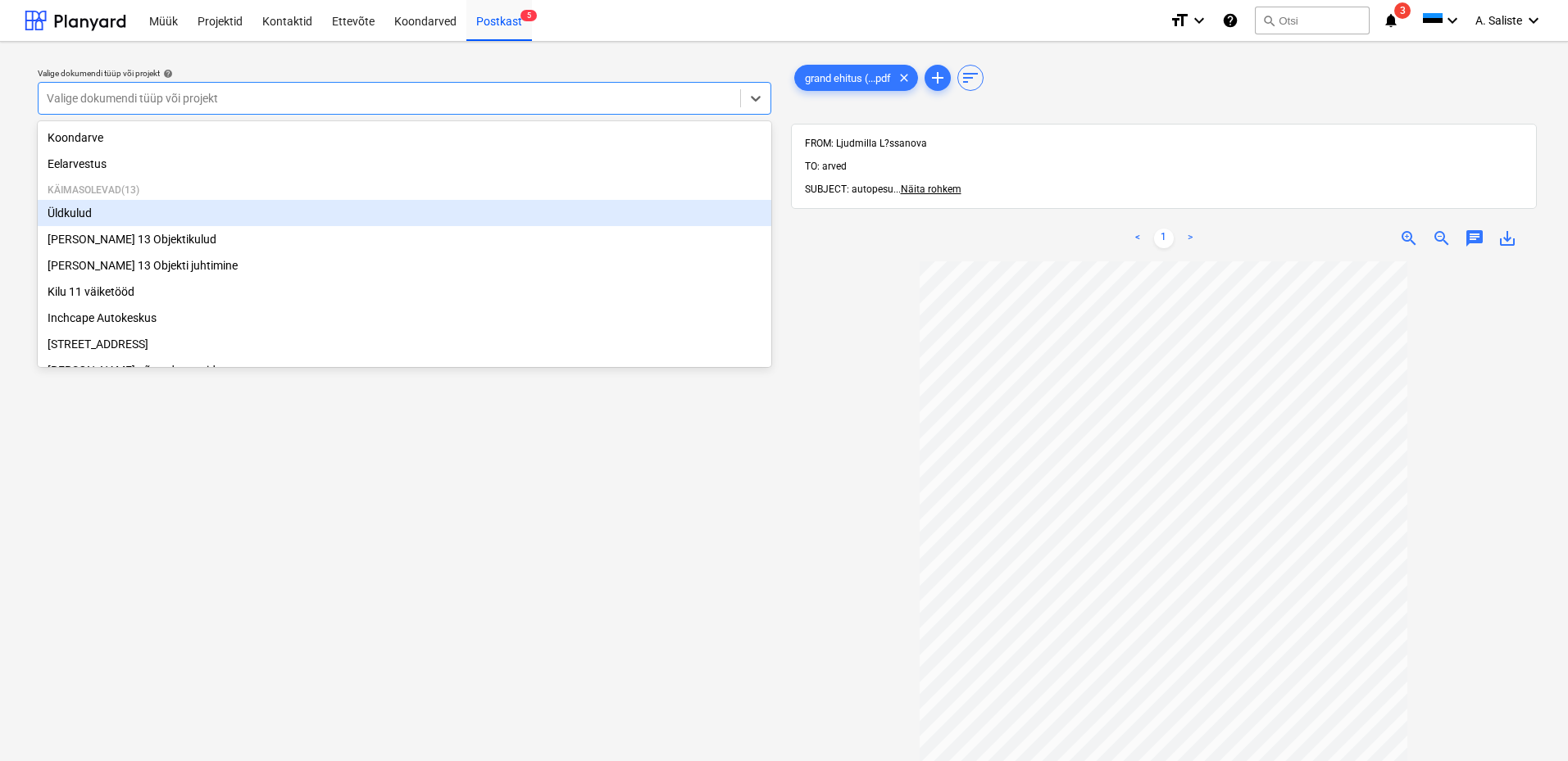
click at [134, 223] on div "Üldkulud" at bounding box center [404, 212] width 733 height 26
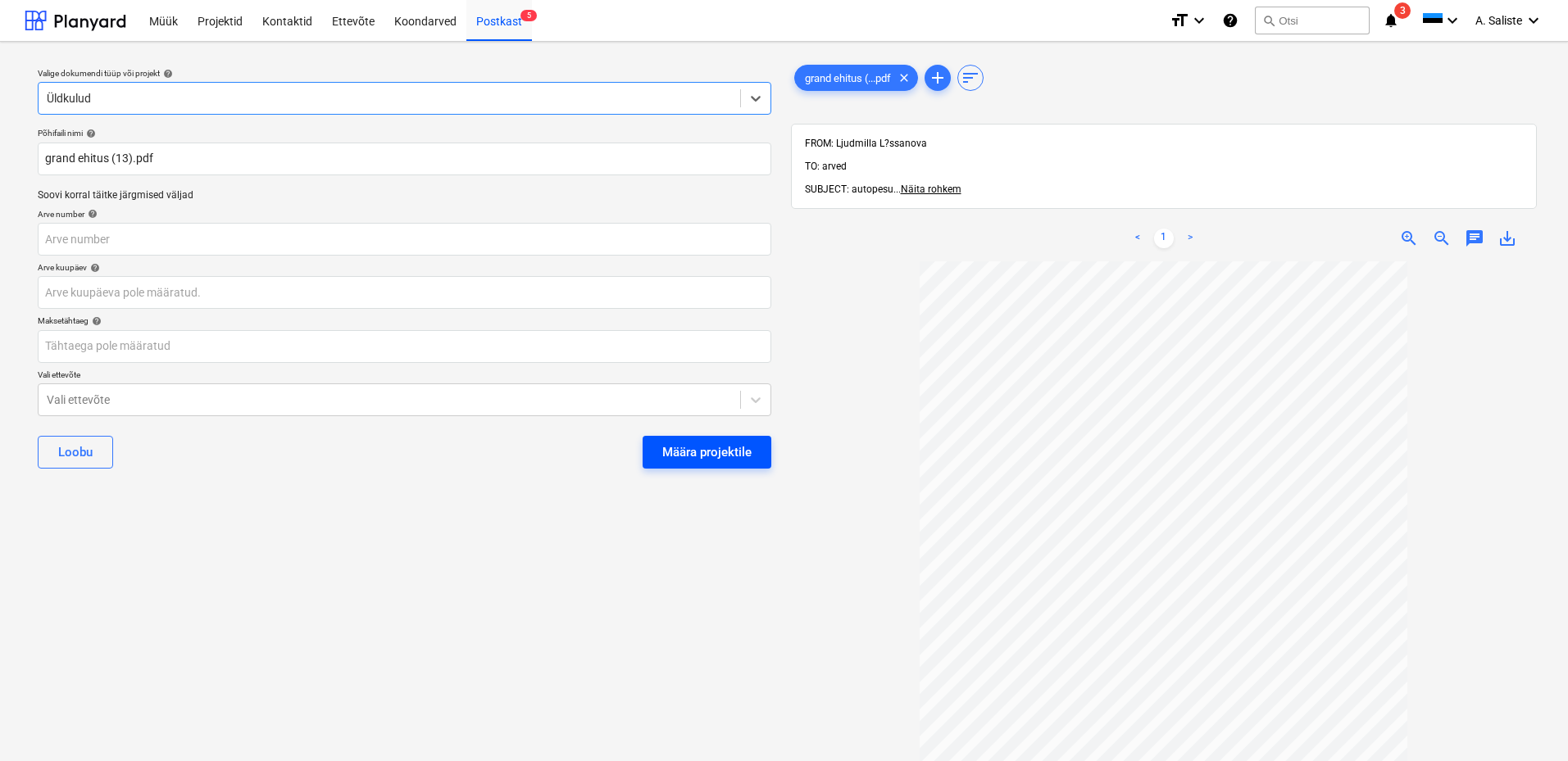
click at [692, 441] on div "Määra projektile" at bounding box center [707, 452] width 90 height 21
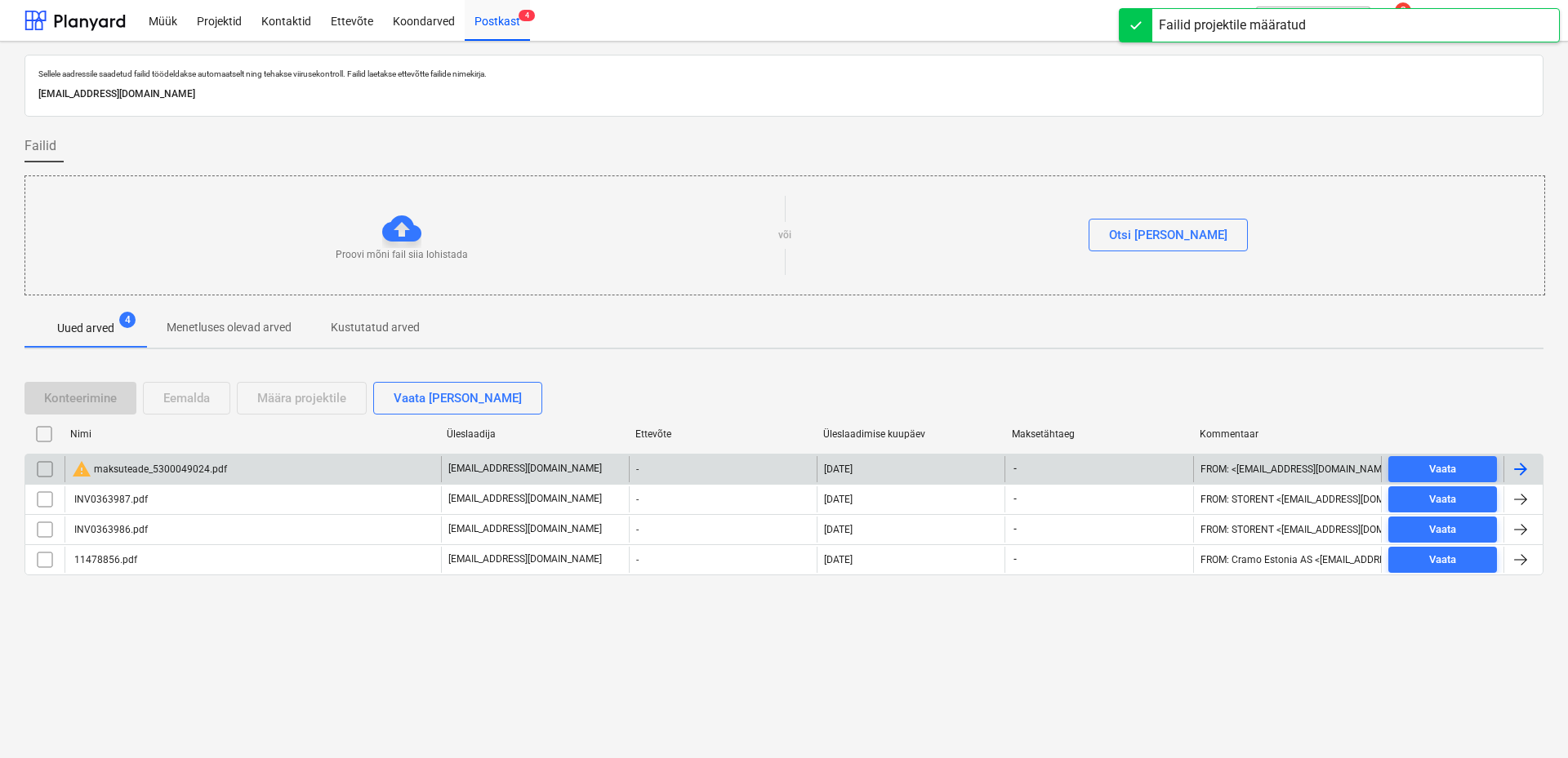
click at [195, 466] on div "warning maksuteade_5300049024.pdf" at bounding box center [149, 469] width 155 height 19
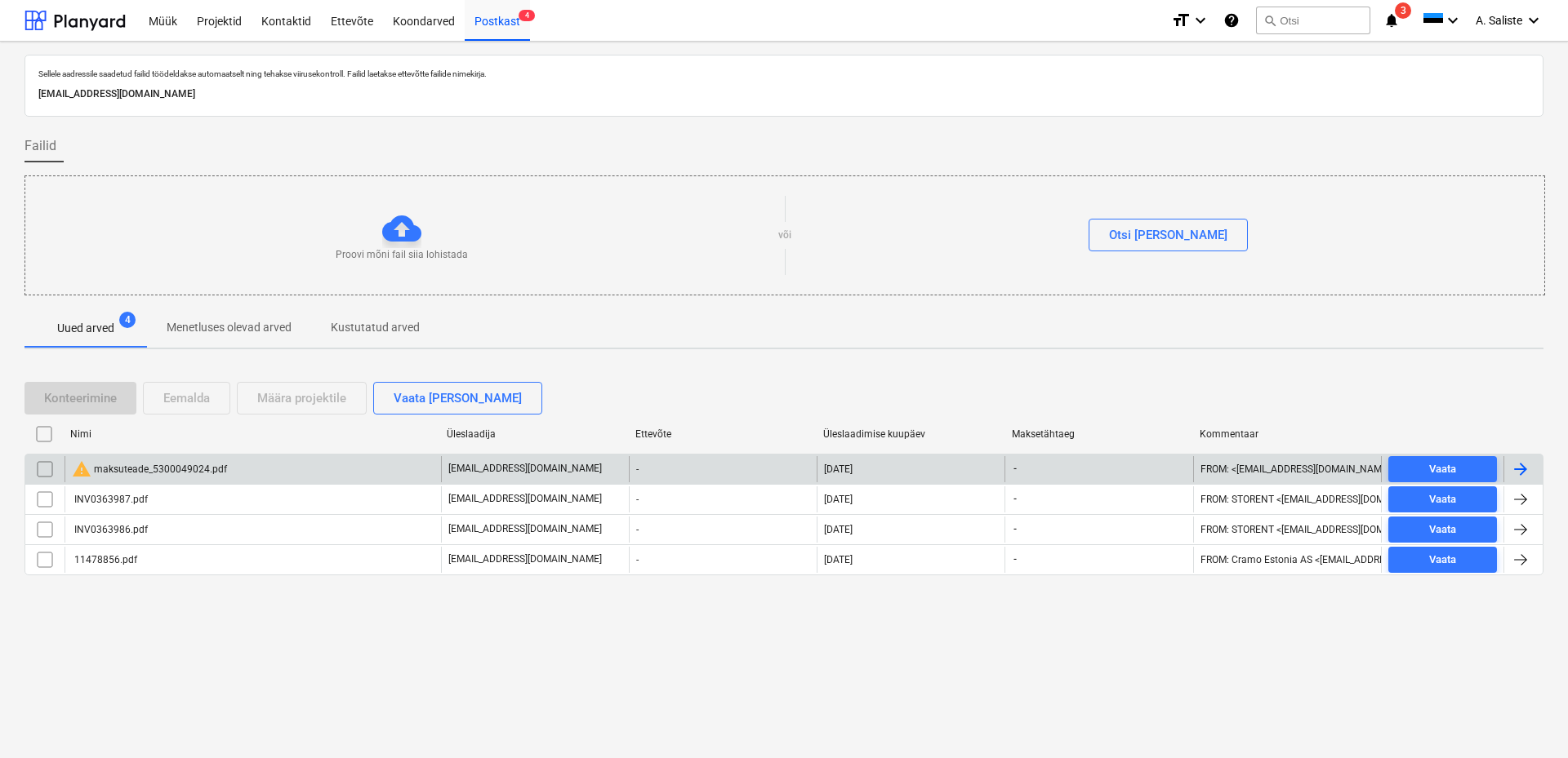
click at [40, 468] on input "checkbox" at bounding box center [45, 469] width 26 height 26
click at [208, 402] on div "Eemalda" at bounding box center [186, 398] width 46 height 21
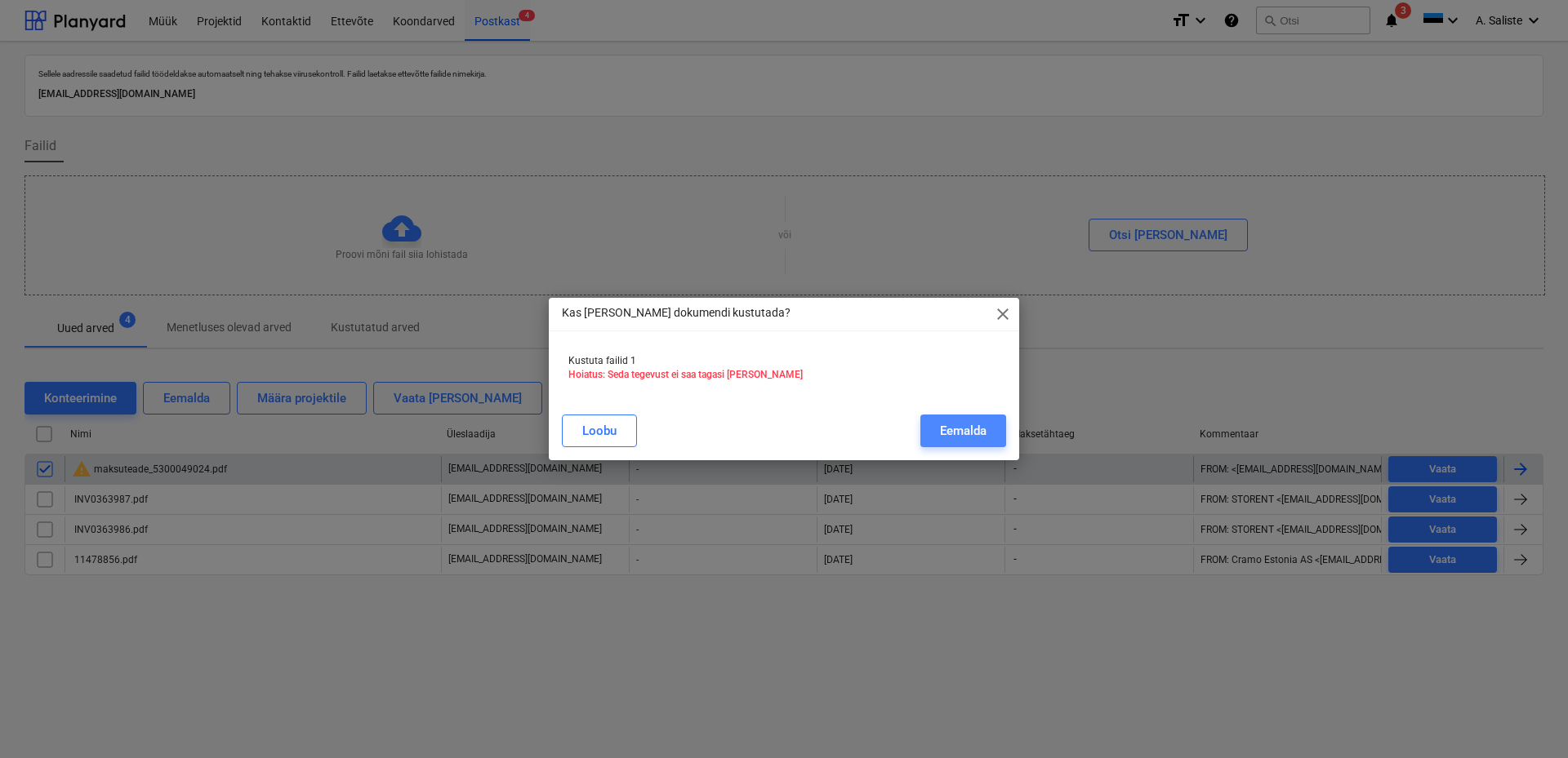
click at [955, 430] on div "Eemalda" at bounding box center [962, 430] width 46 height 21
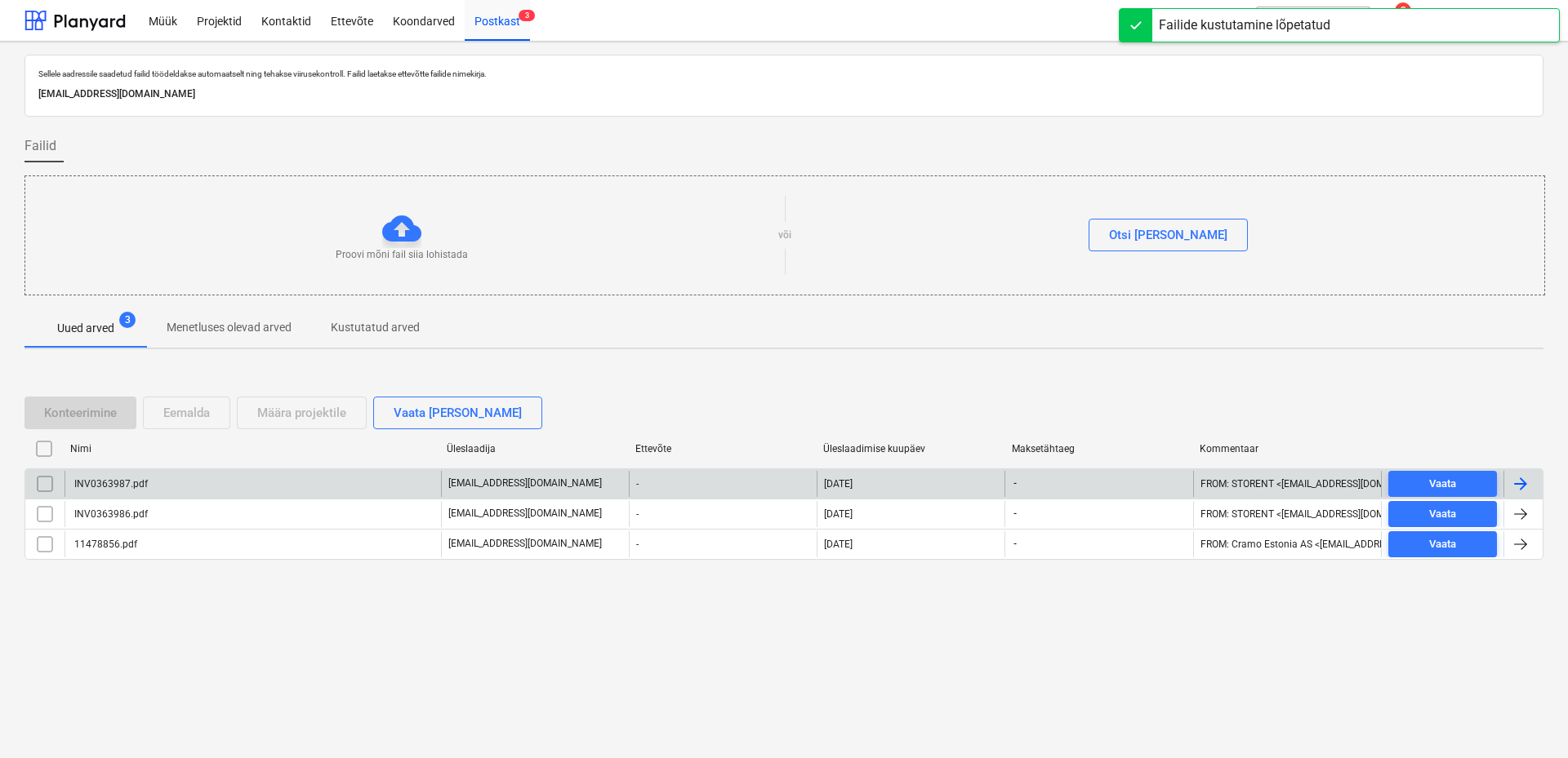
click at [254, 491] on div "INV0363987.pdf" at bounding box center [253, 483] width 377 height 26
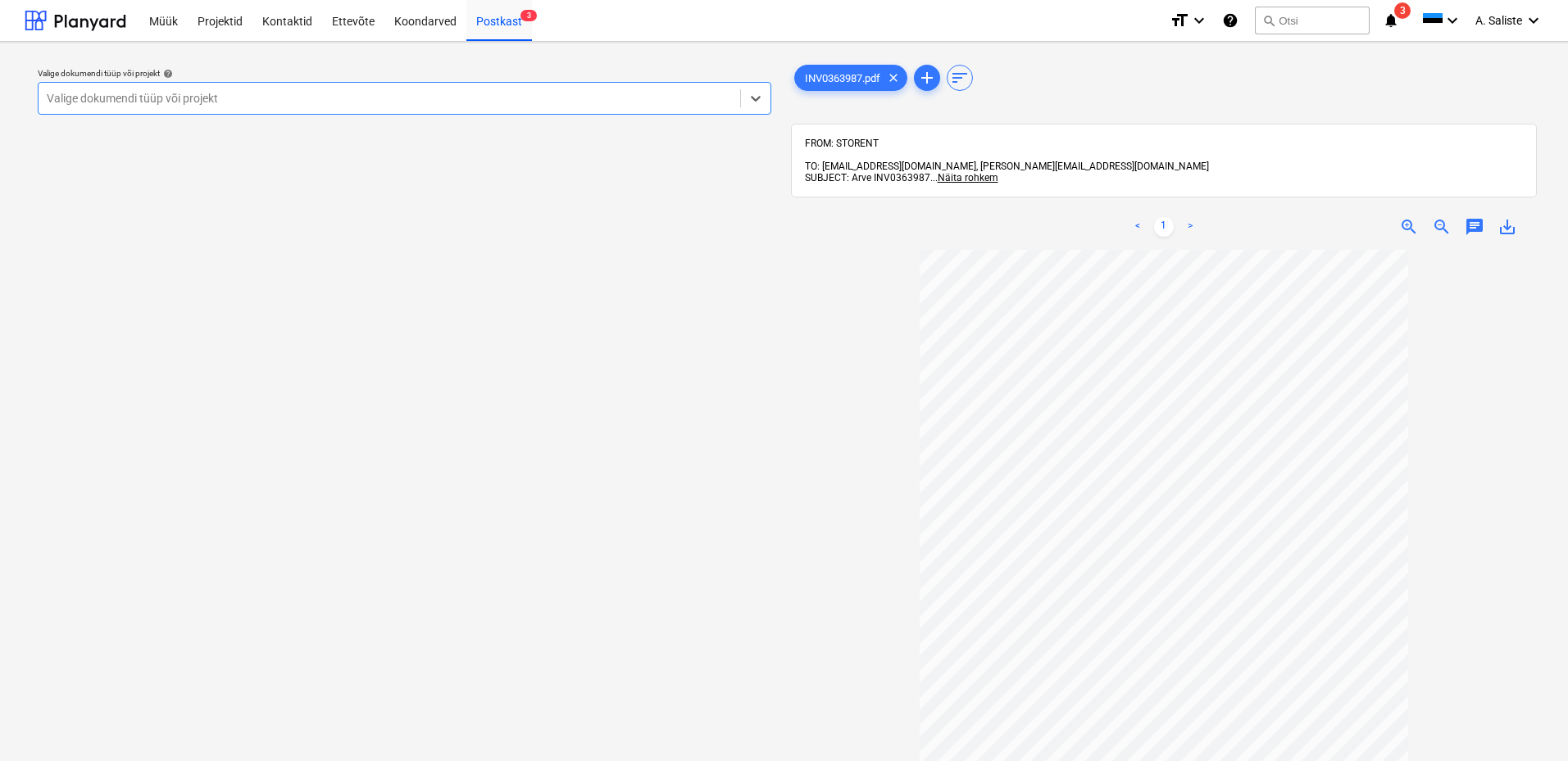
click at [699, 96] on div at bounding box center [389, 98] width 685 height 16
click at [1401, 217] on span "zoom_in" at bounding box center [1408, 227] width 19 height 19
click at [588, 96] on div at bounding box center [389, 98] width 685 height 16
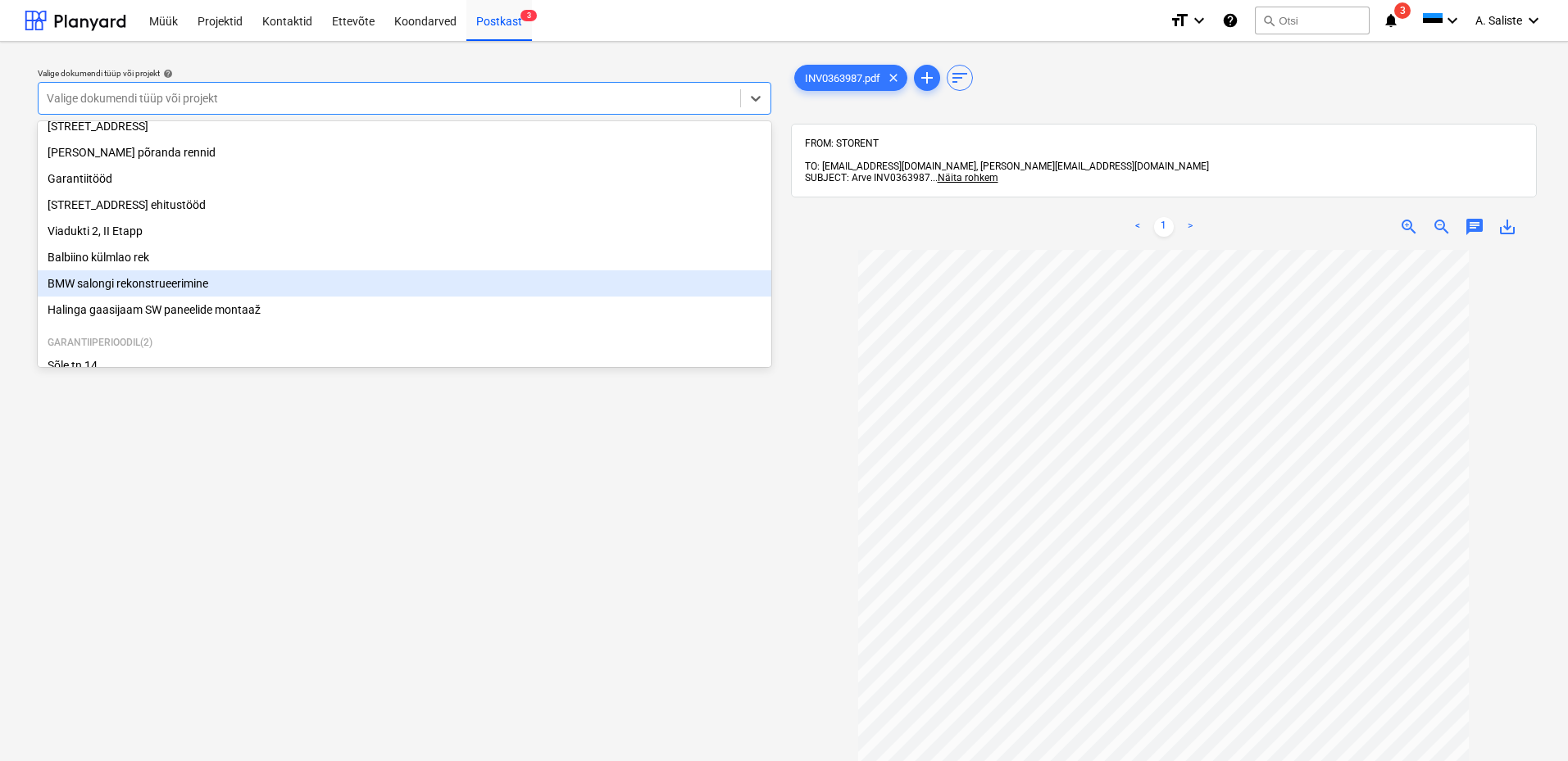
scroll to position [279, 0]
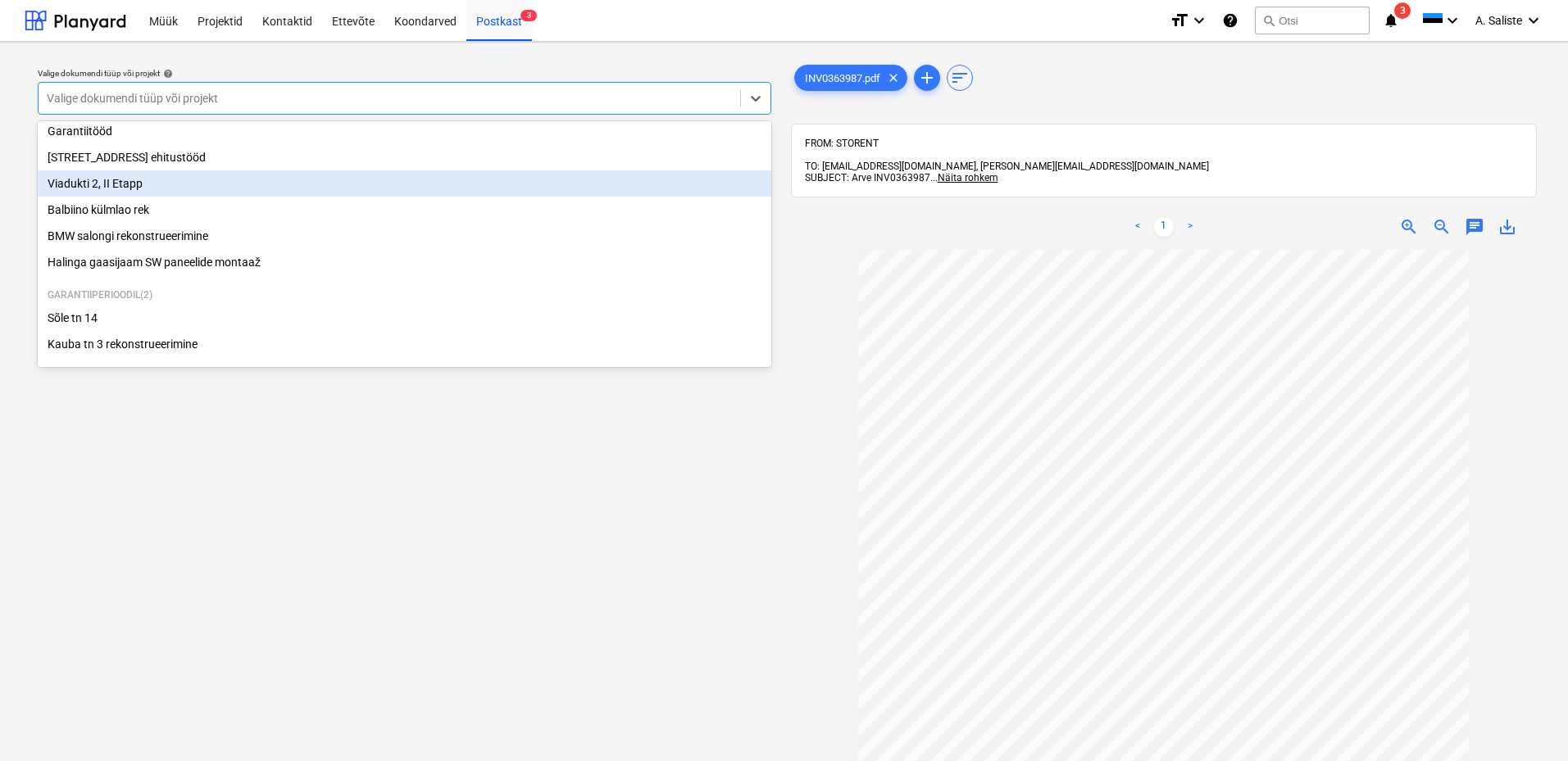
click at [127, 186] on div "Viadukti 2, II Etapp" at bounding box center [404, 183] width 733 height 26
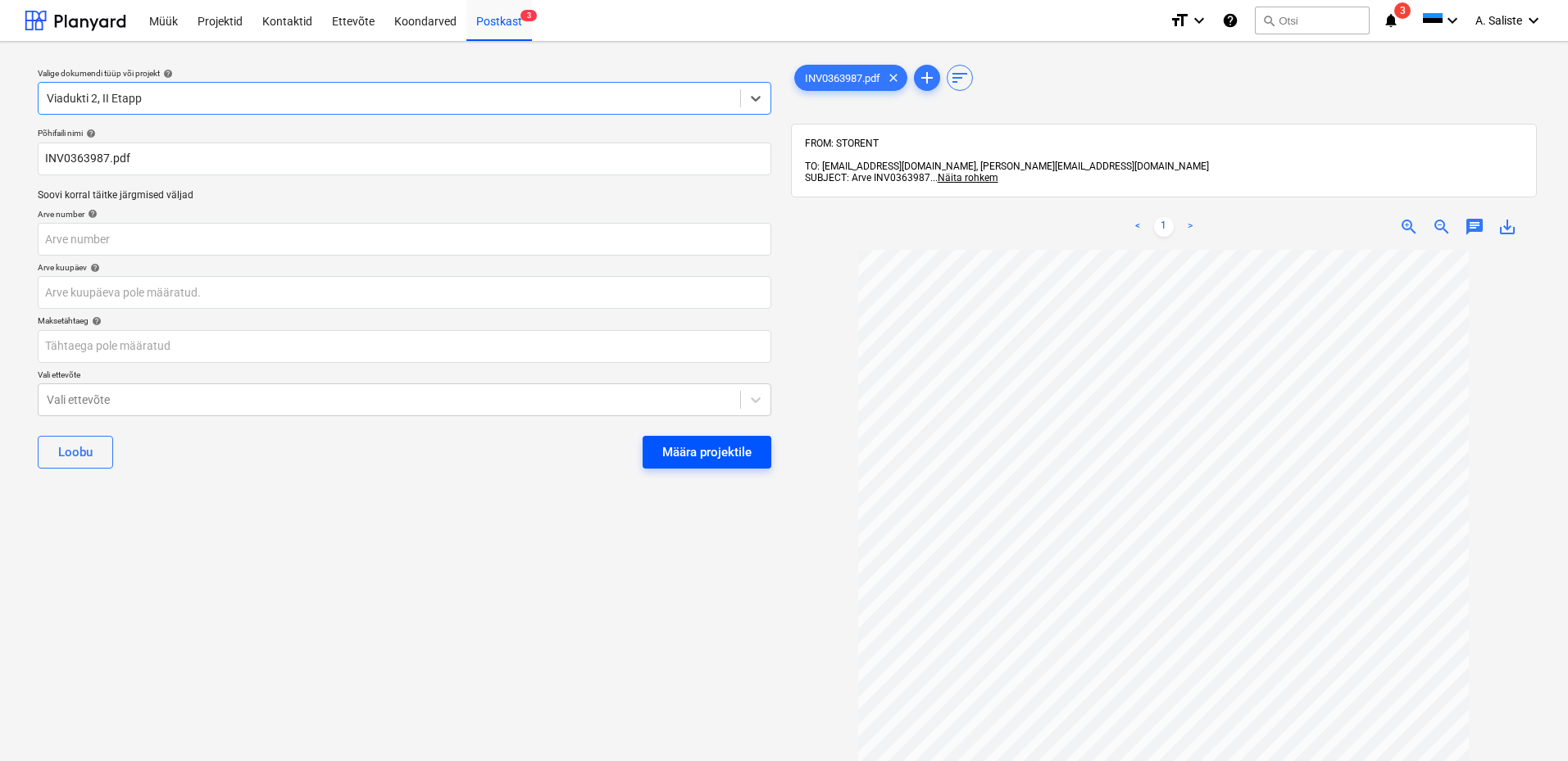
click at [710, 456] on div "Määra projektile" at bounding box center [707, 452] width 90 height 21
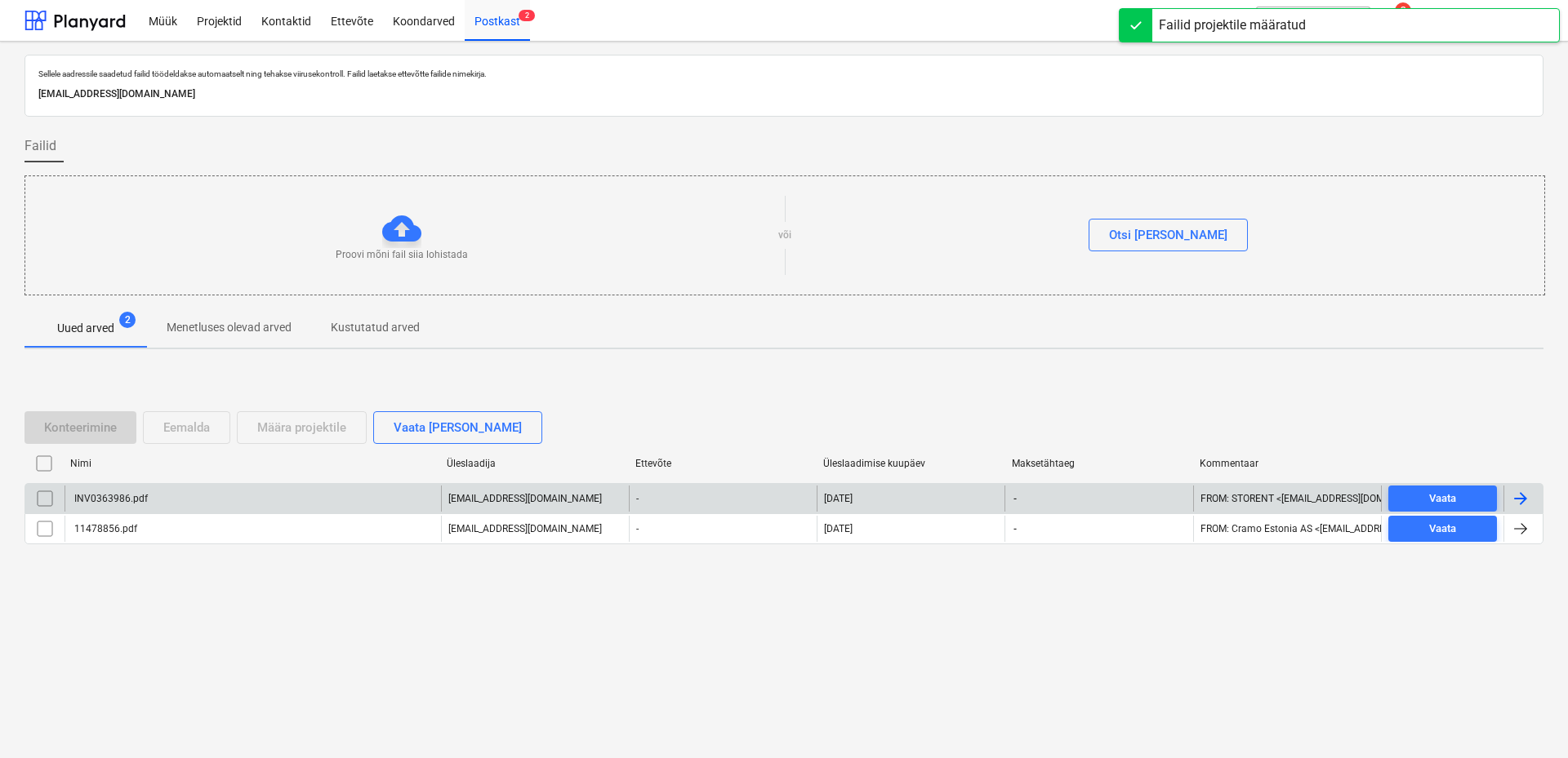
click at [108, 499] on div "INV0363986.pdf" at bounding box center [110, 499] width 76 height 12
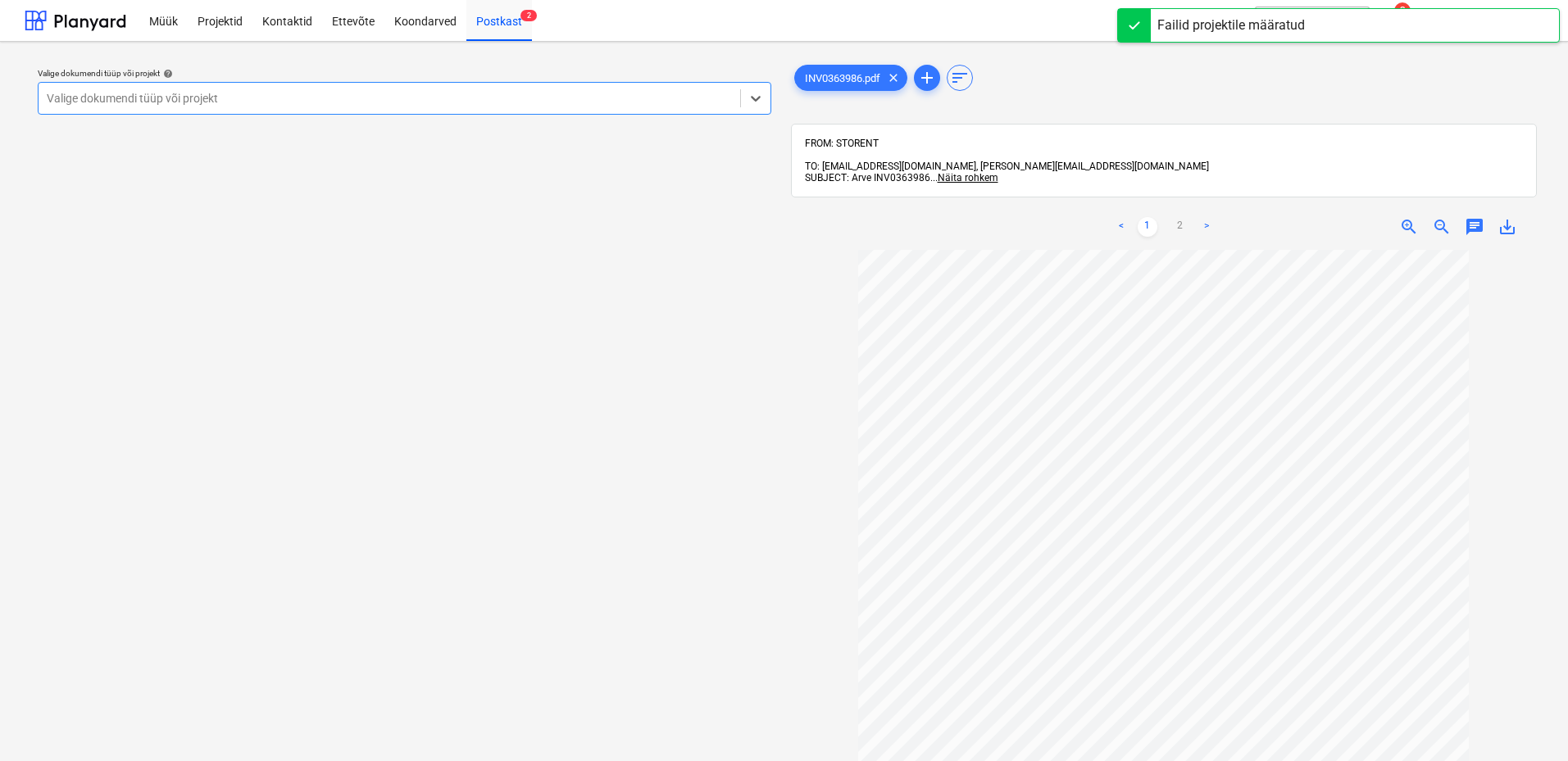
click at [624, 85] on div "Valige dokumendi tüüp või projekt" at bounding box center [404, 98] width 733 height 33
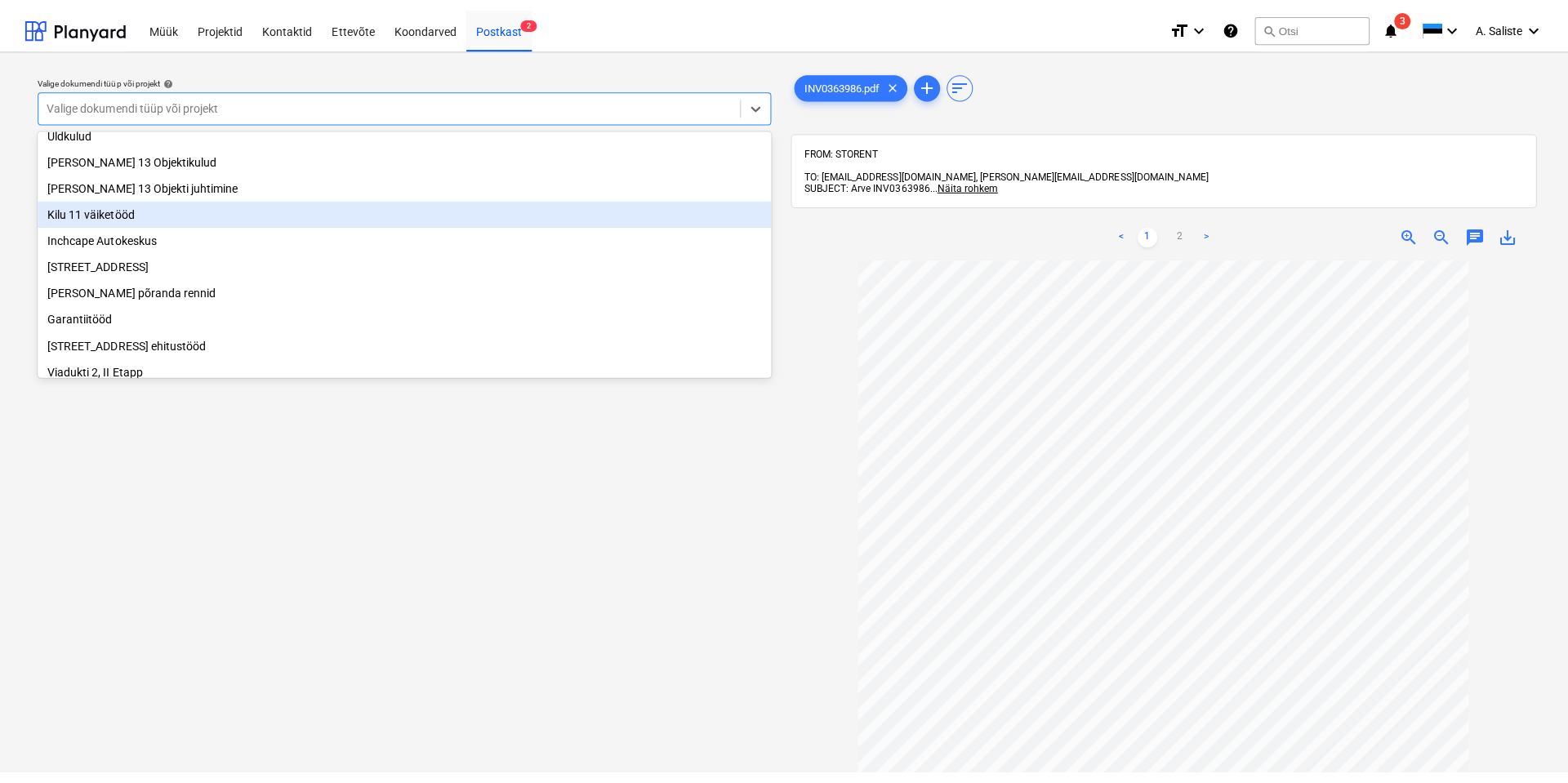
scroll to position [278, 0]
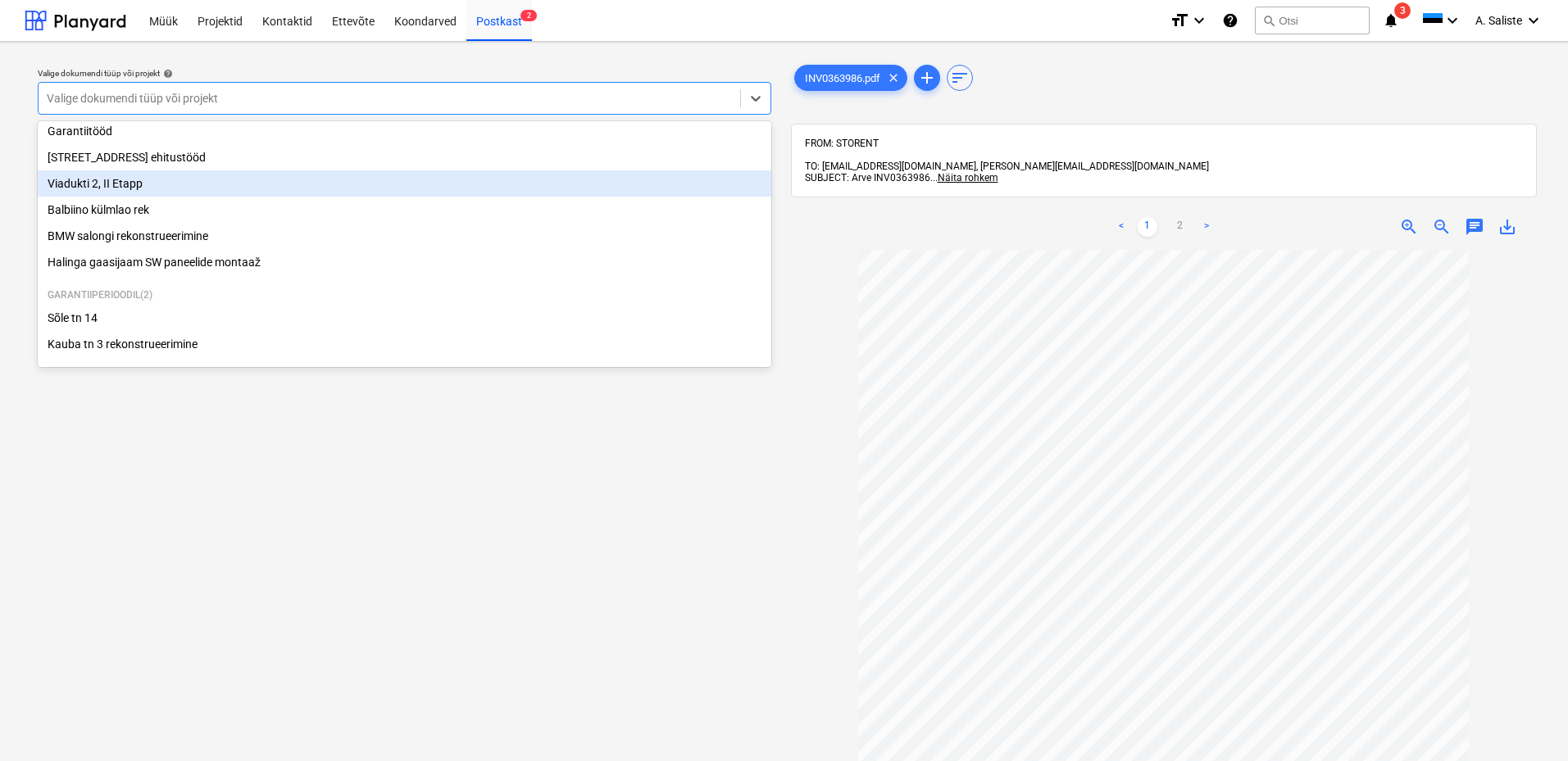
click at [156, 185] on div "Viadukti 2, II Etapp" at bounding box center [404, 183] width 733 height 26
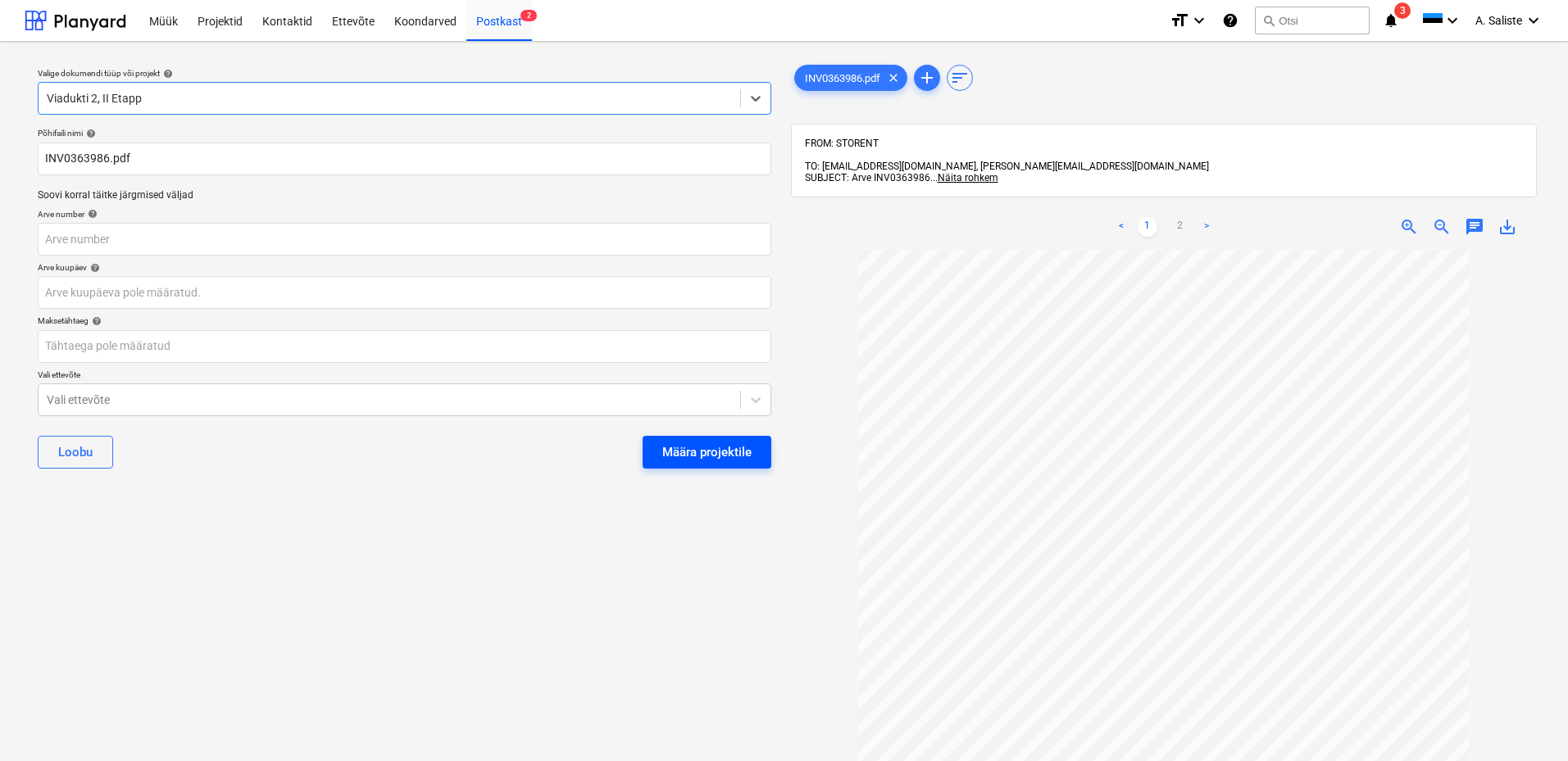
click at [697, 452] on div "Määra projektile" at bounding box center [707, 452] width 90 height 21
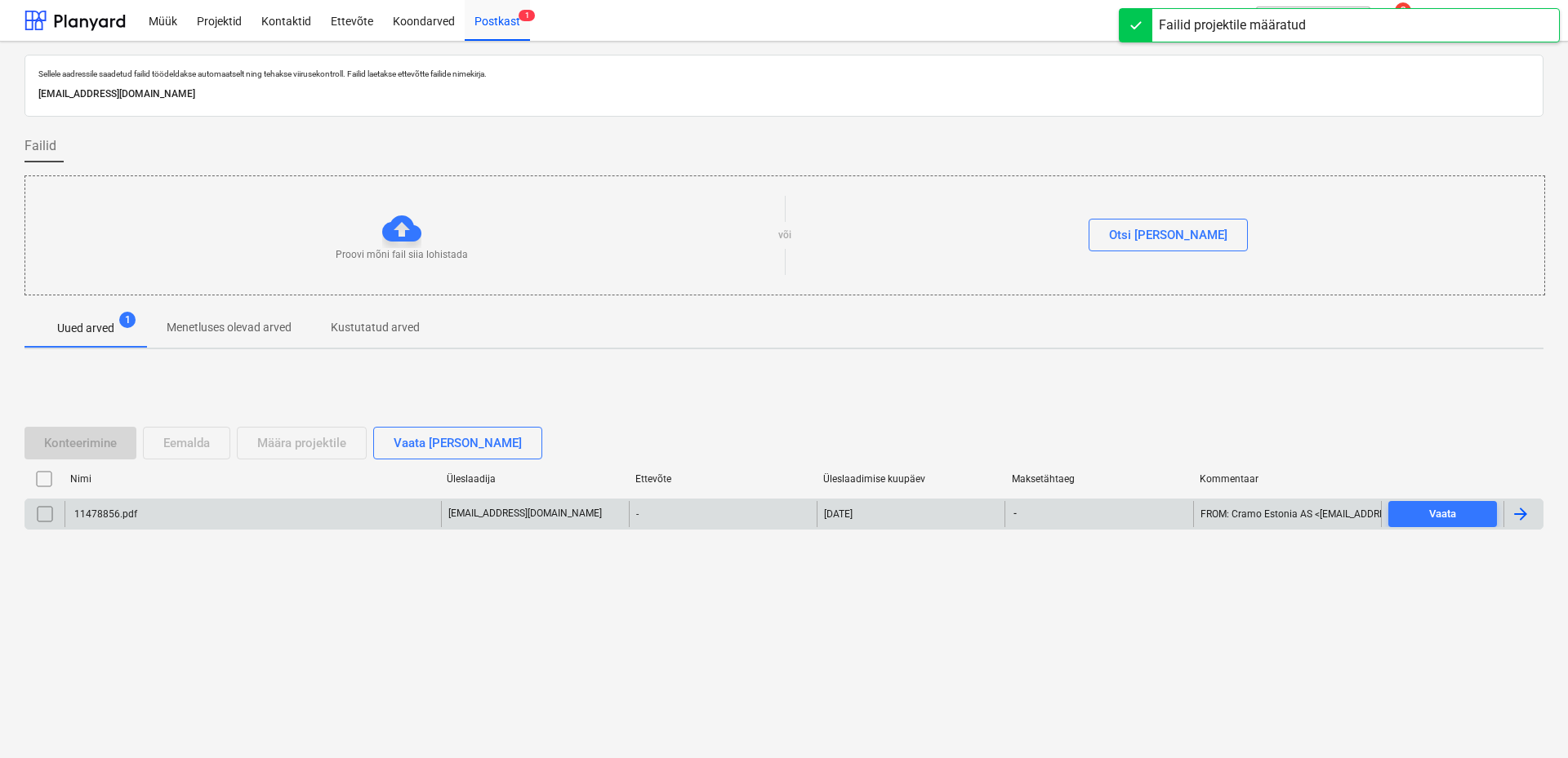
click at [195, 517] on div "11478856.pdf" at bounding box center [253, 514] width 377 height 26
